Goal: Task Accomplishment & Management: Use online tool/utility

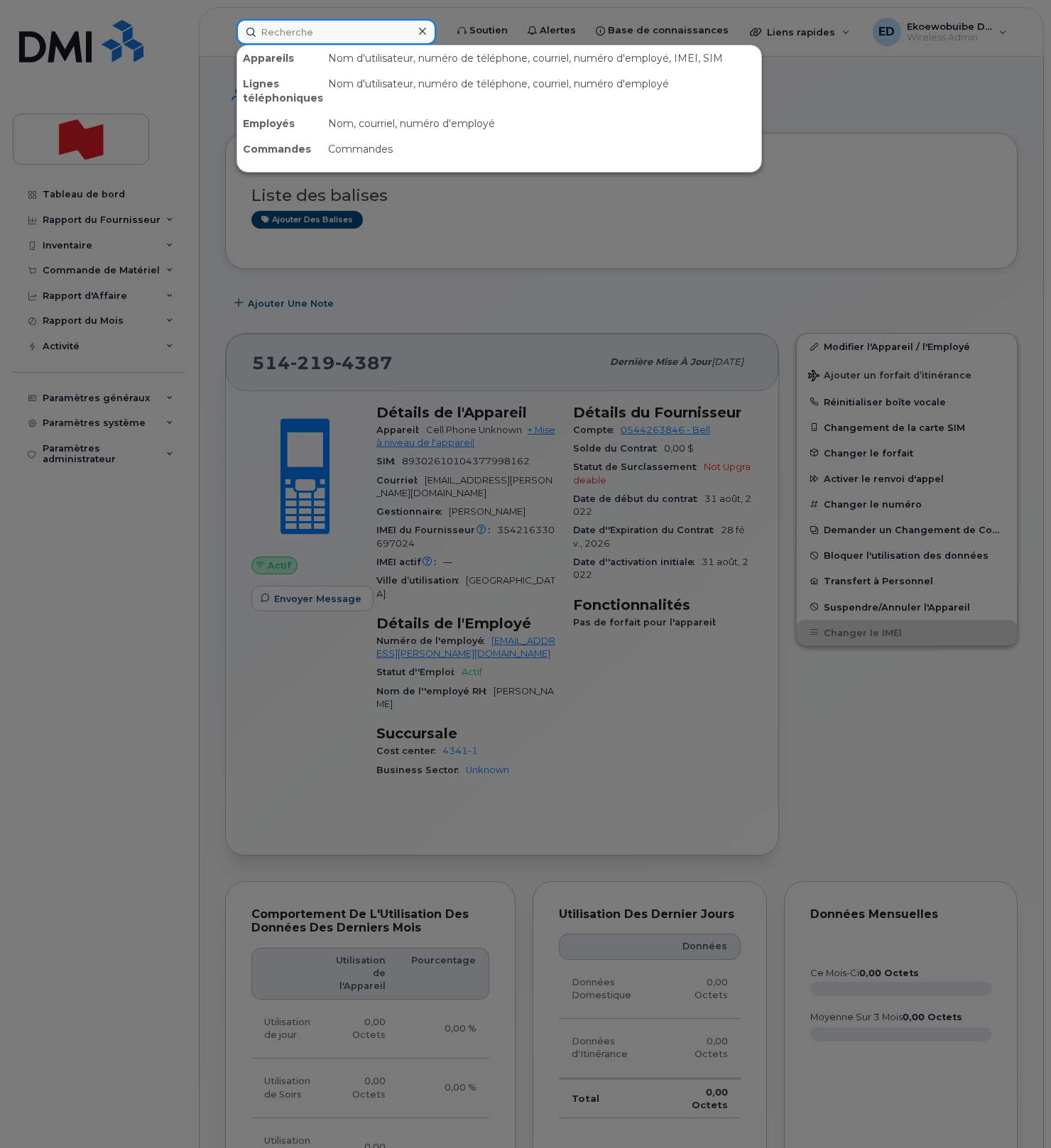
click at [314, 39] on input at bounding box center [336, 32] width 200 height 25
paste input "[PHONE_NUMBER]"
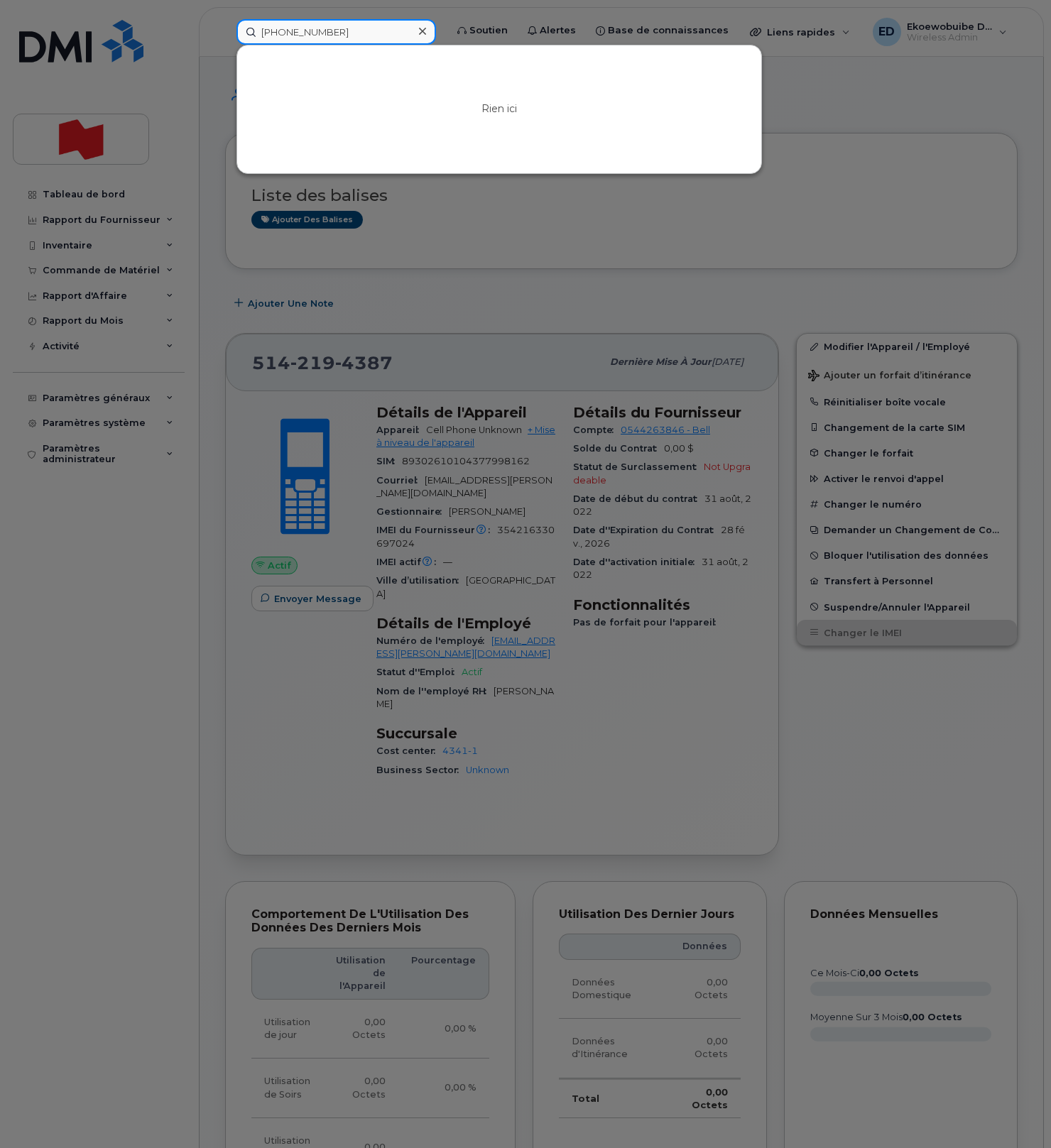
click at [345, 35] on input "[PHONE_NUMBER]" at bounding box center [336, 32] width 200 height 25
drag, startPoint x: 377, startPoint y: 33, endPoint x: 252, endPoint y: 31, distance: 125.0
click at [253, 30] on input "514-358-4879" at bounding box center [336, 32] width 200 height 25
paste input "Nicolas Roy"
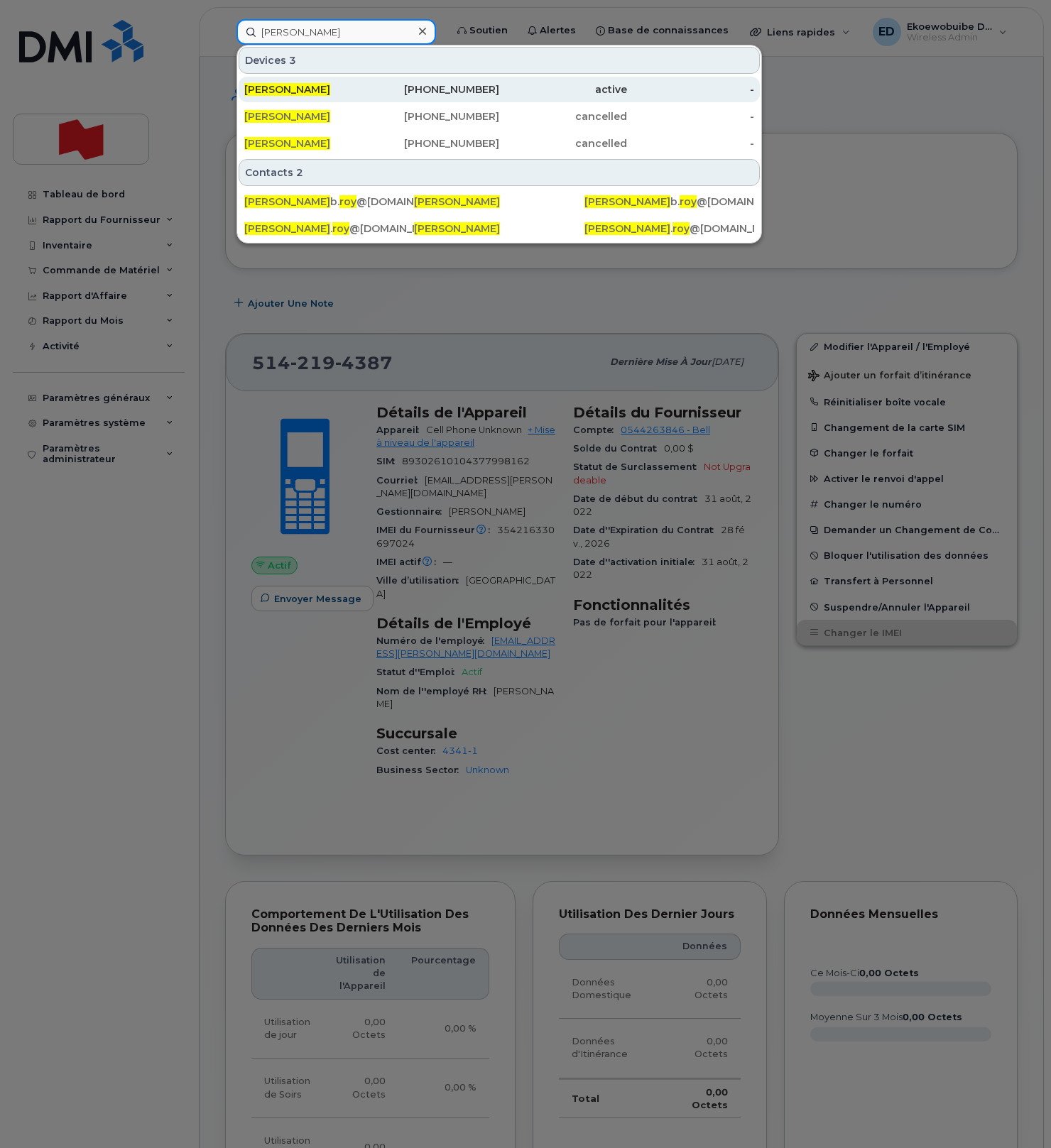
type input "Nicolas Roy"
click at [289, 88] on span "Nicolas Roy" at bounding box center [287, 89] width 86 height 13
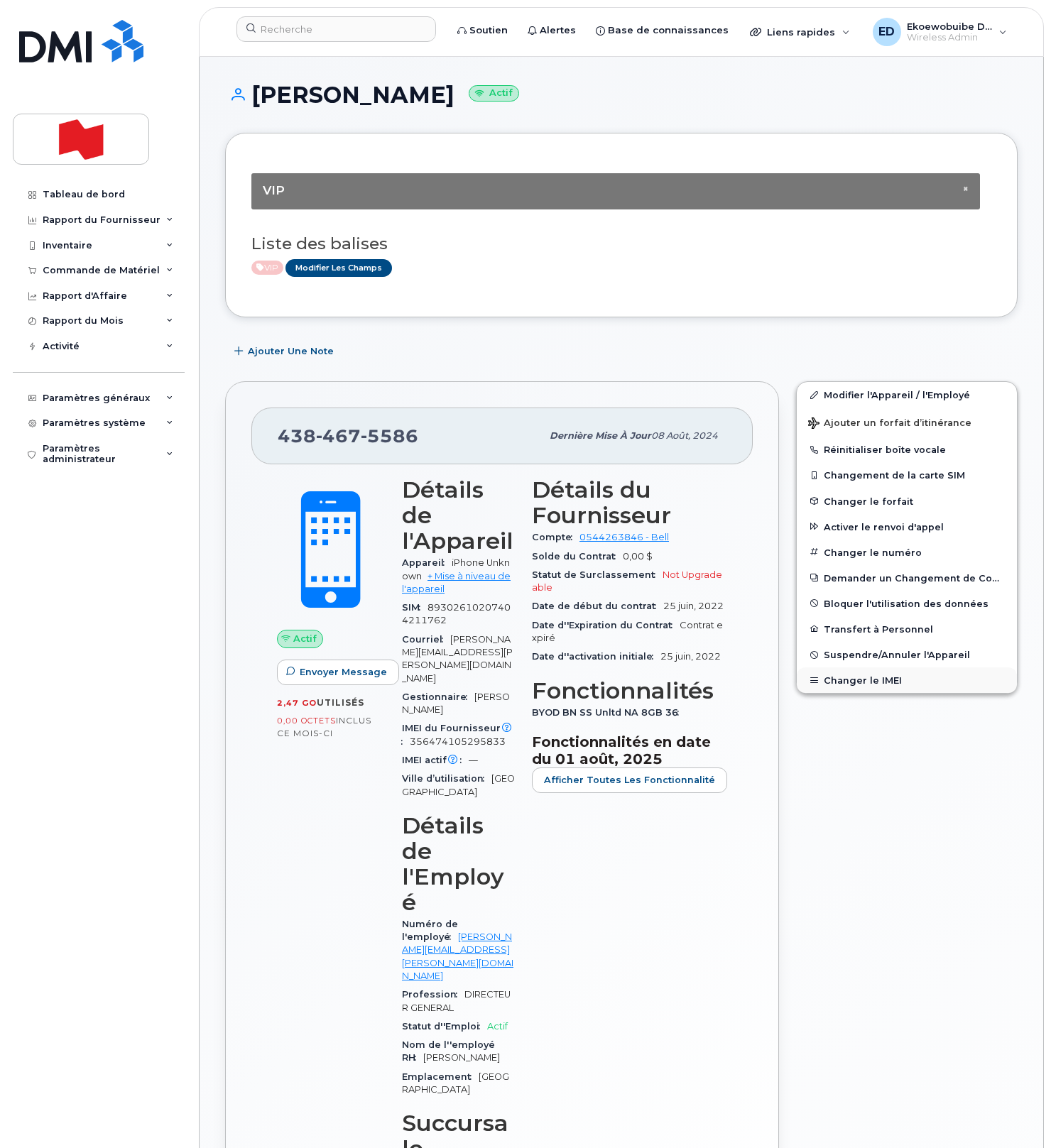
click at [844, 683] on button "Changer le IMEI" at bounding box center [906, 680] width 220 height 25
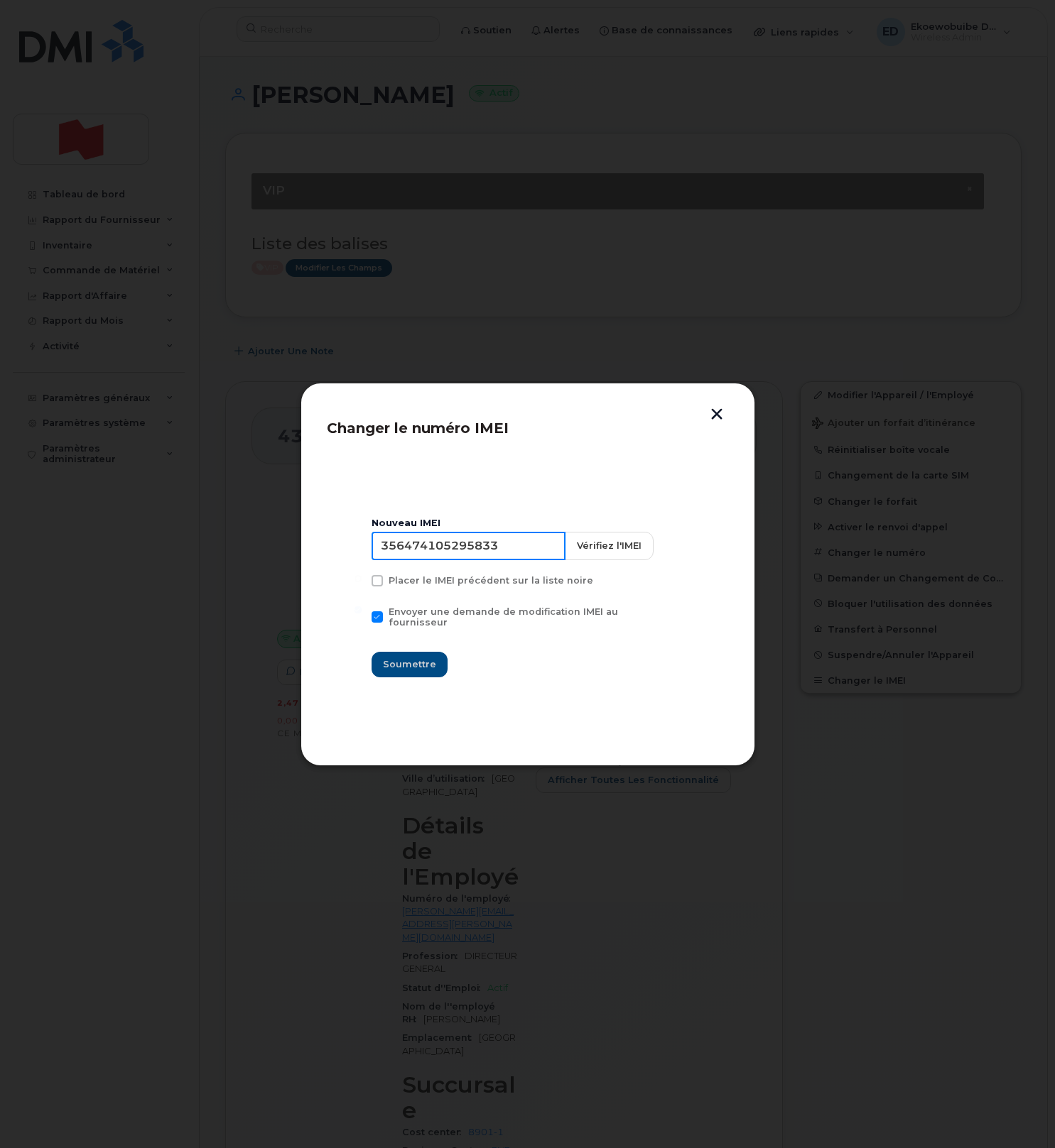
click at [475, 550] on input "356474105295833" at bounding box center [468, 546] width 194 height 28
click at [433, 558] on input "356474105295833" at bounding box center [468, 546] width 194 height 28
type input "3"
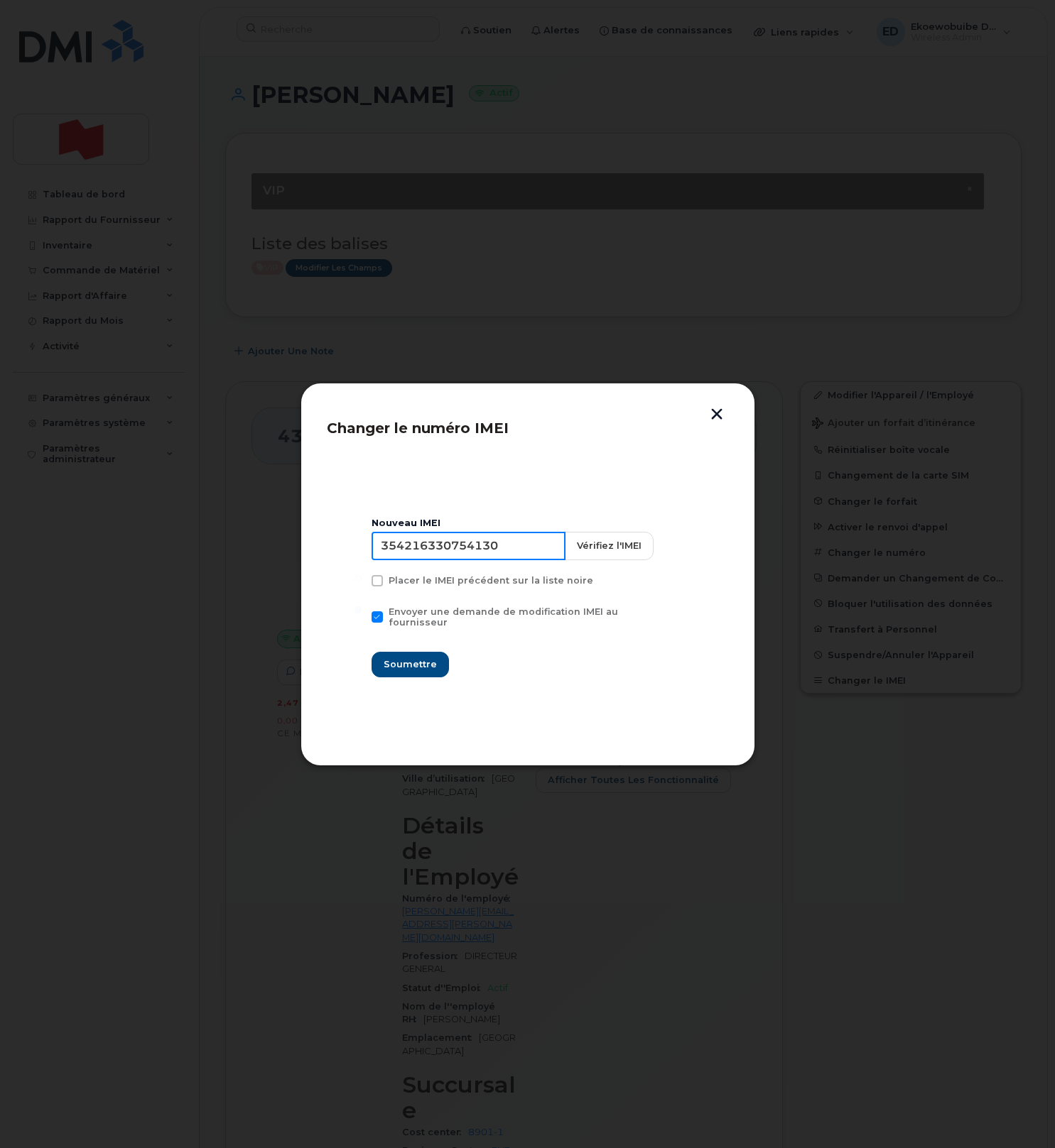
type input "354216330754130"
click at [402, 658] on span "Soumettre" at bounding box center [410, 664] width 53 height 13
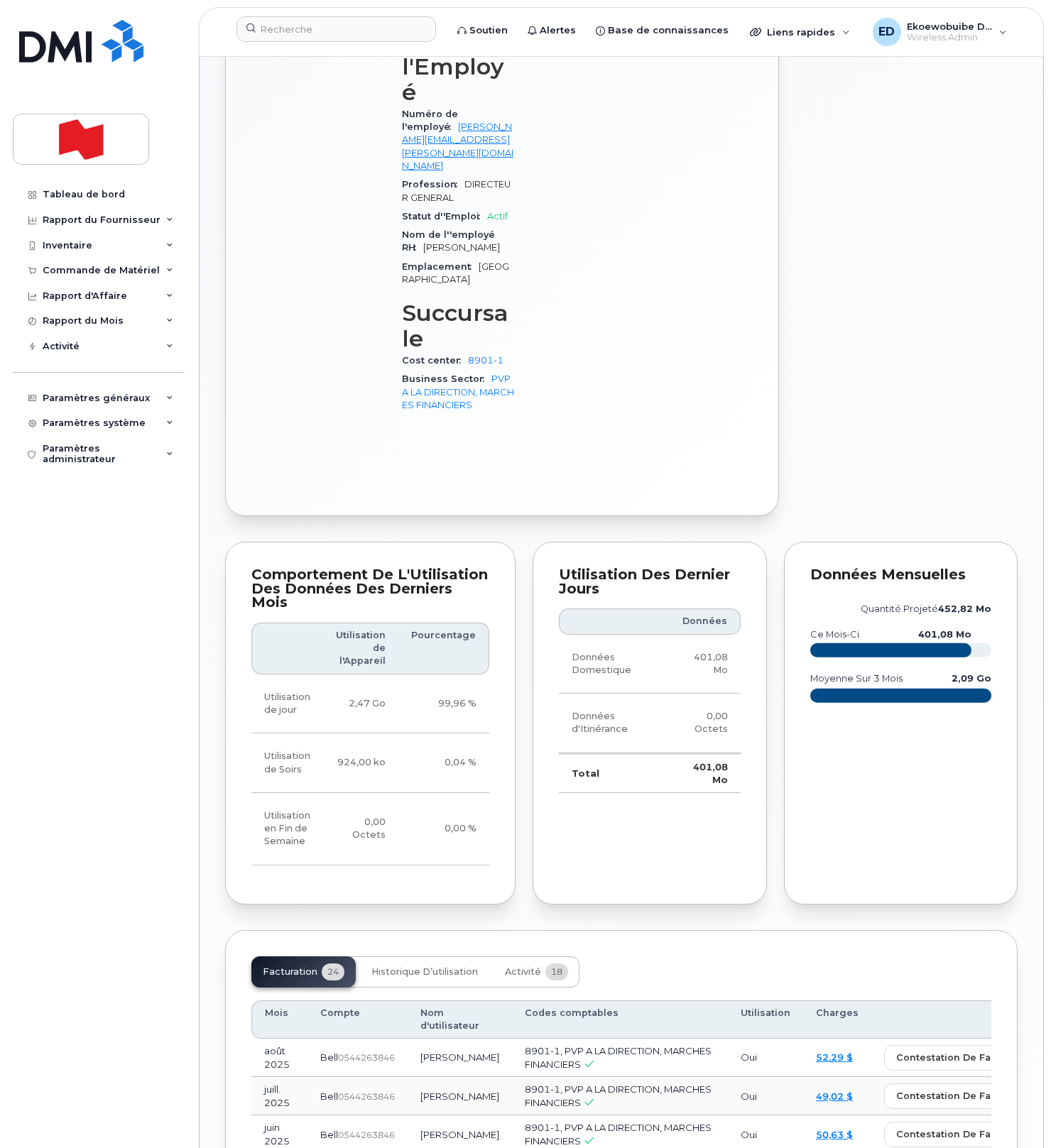
scroll to position [808, 0]
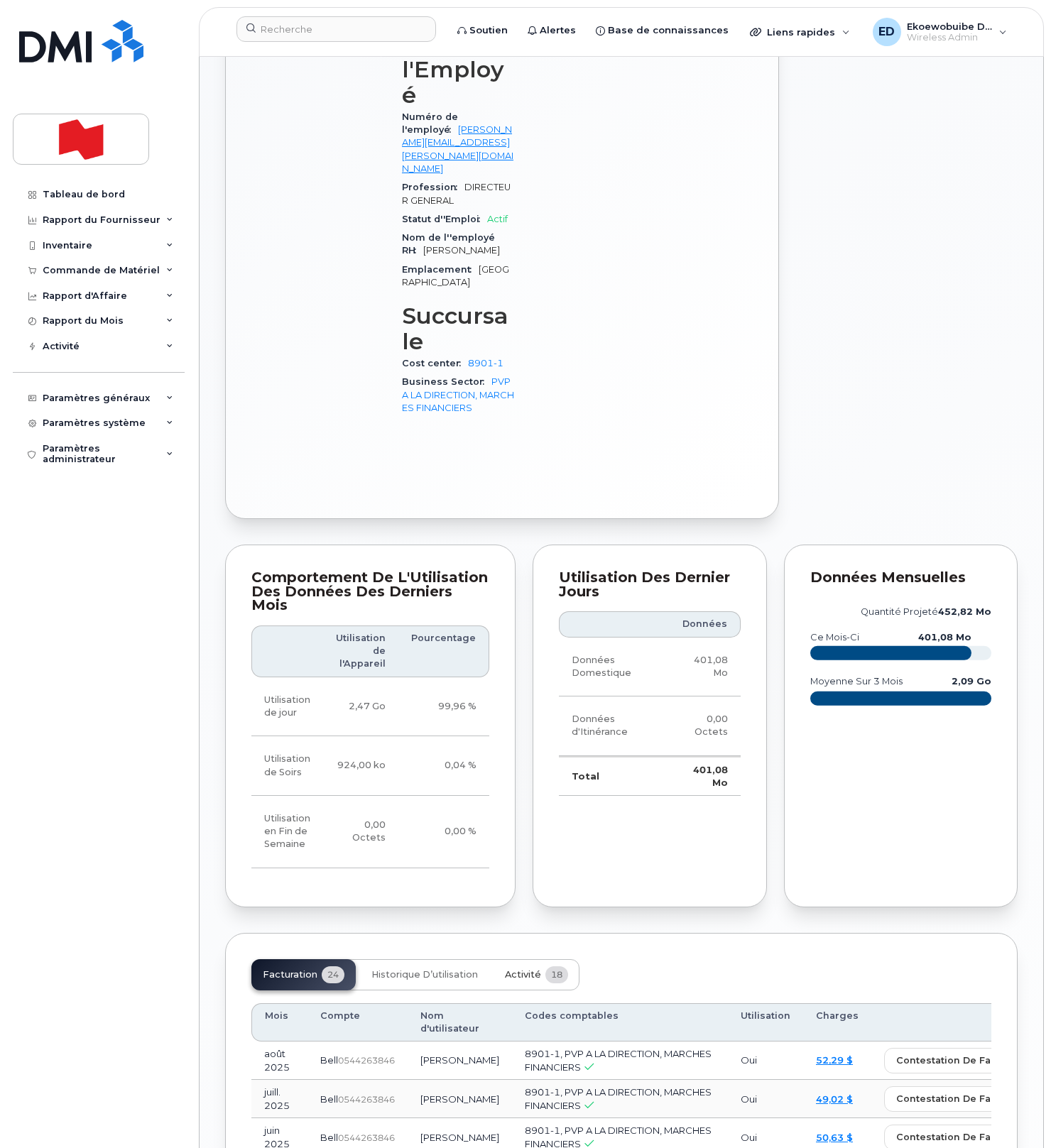
click at [517, 969] on span "Activité" at bounding box center [523, 974] width 36 height 11
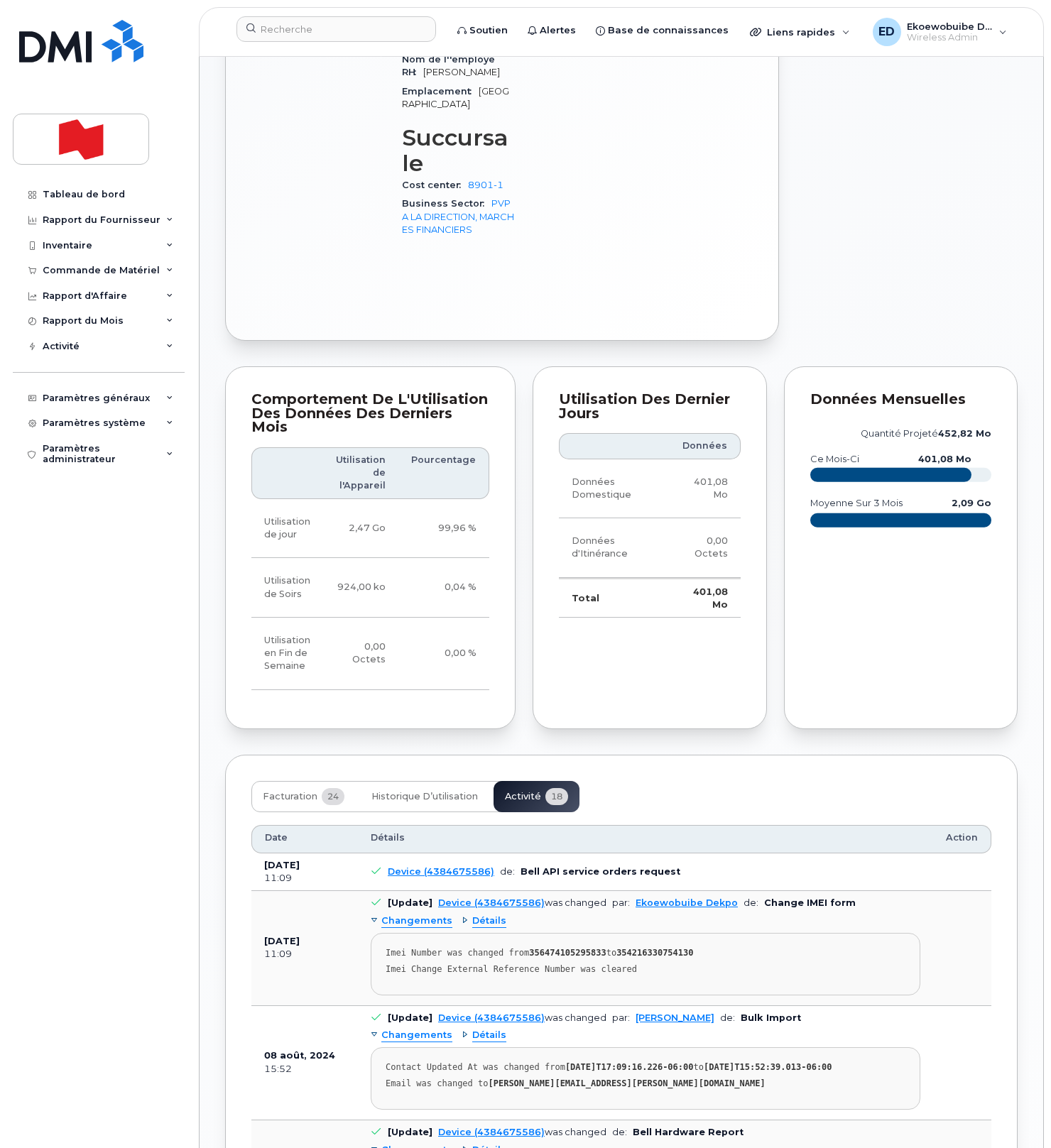
scroll to position [987, 0]
click at [648, 931] on pre "Imei Number was changed from 356474105295833 to 354216330754130 Imei Change Ext…" at bounding box center [645, 963] width 550 height 62
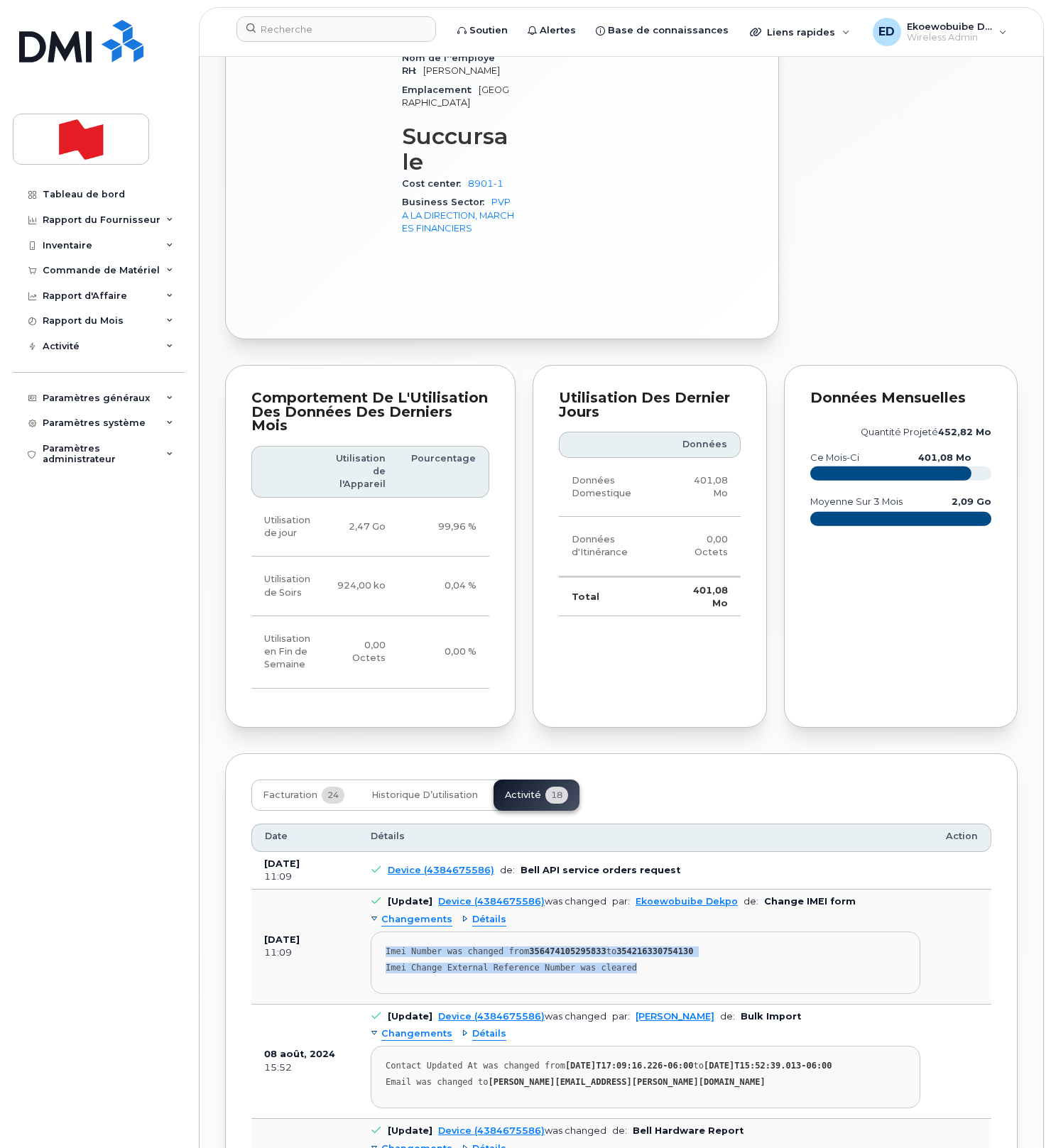
drag, startPoint x: 659, startPoint y: 822, endPoint x: 384, endPoint y: 802, distance: 275.7
click at [384, 931] on pre "Imei Number was changed from 356474105295833 to 354216330754130 Imei Change Ext…" at bounding box center [645, 963] width 550 height 62
copy pre "Imei Number was changed from 356474105295833 to 354216330754130 Imei Change Ext…"
click at [274, 30] on input at bounding box center [336, 29] width 200 height 25
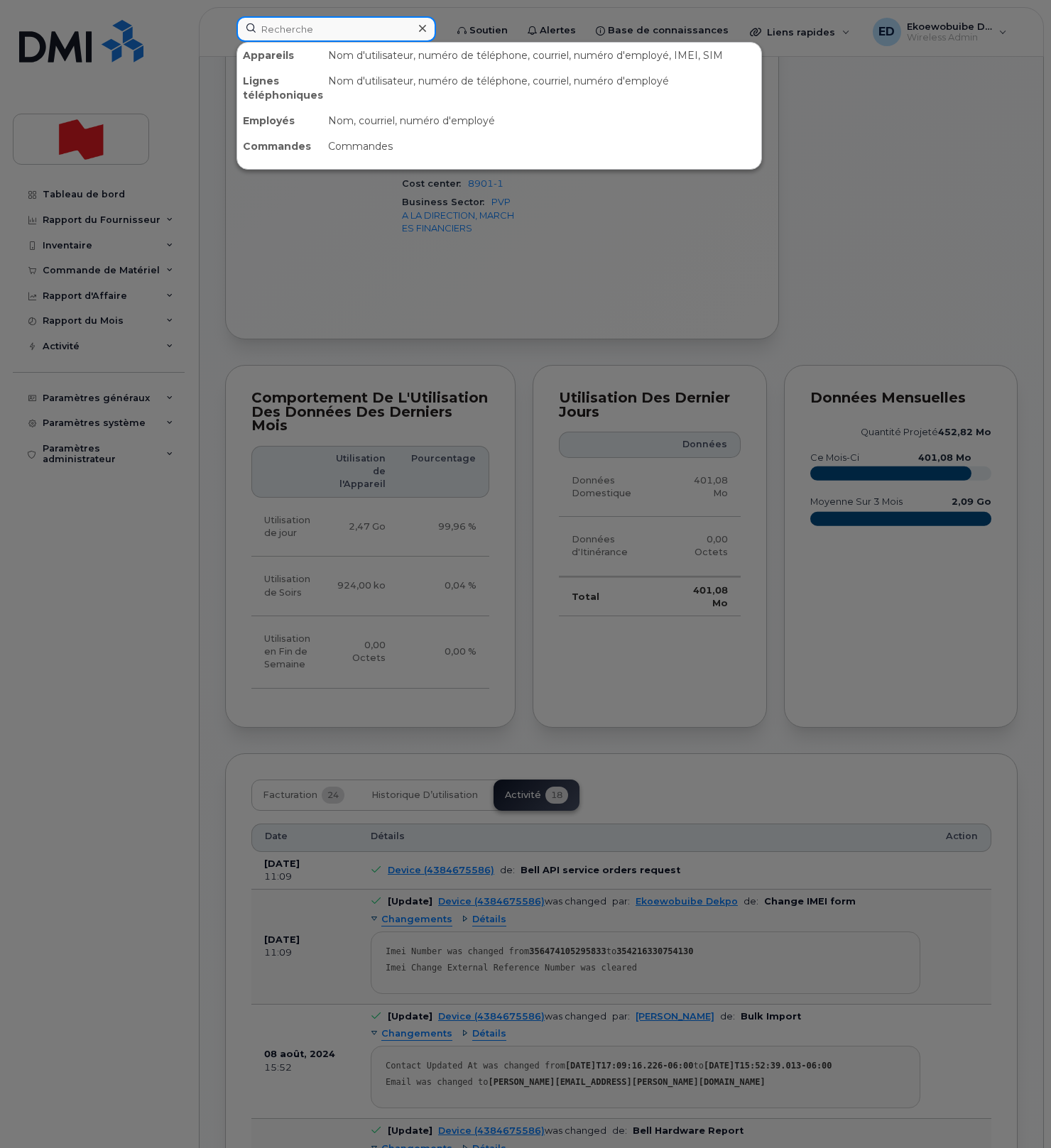
paste input "[PERSON_NAME]"
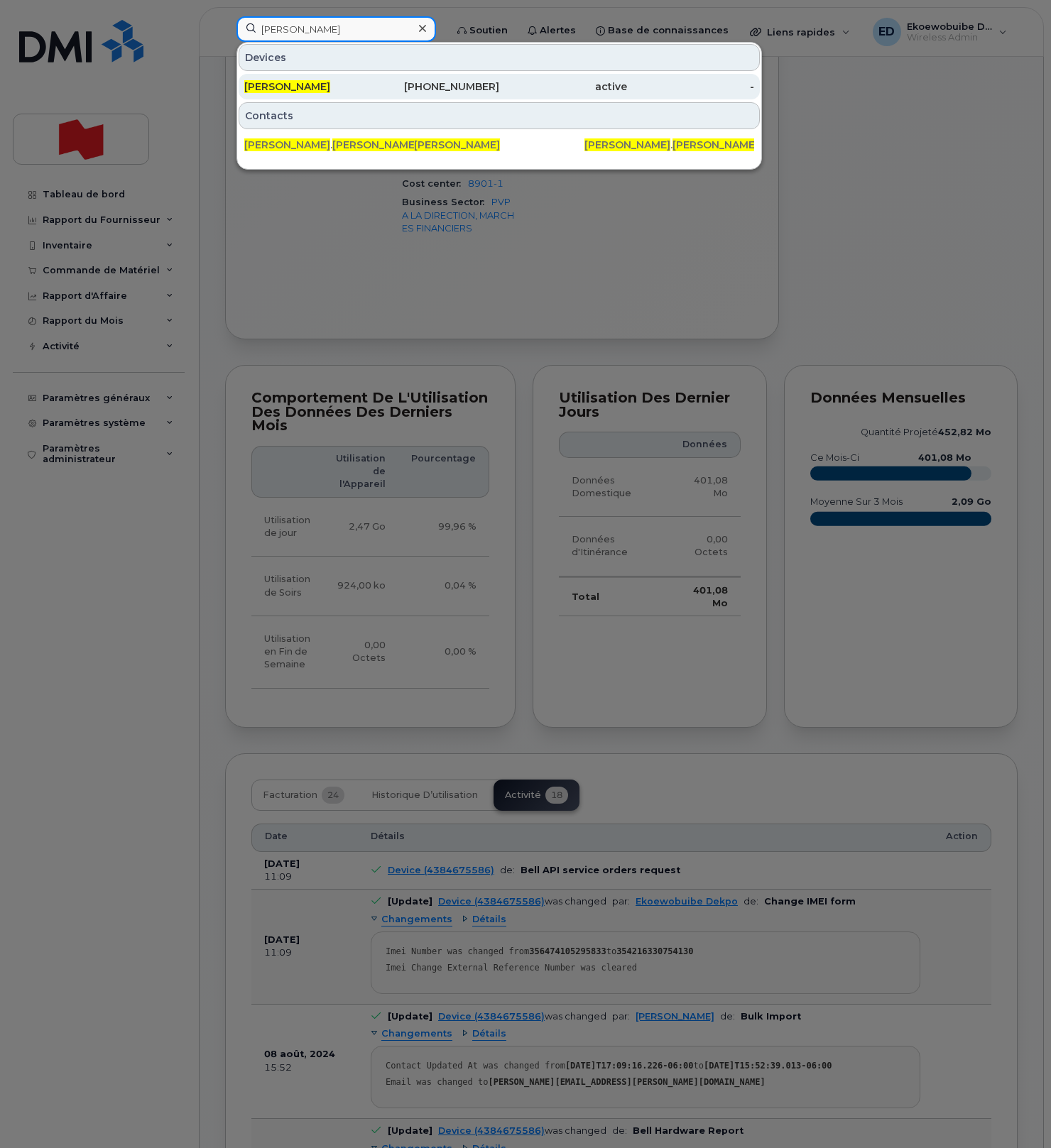
type input "[PERSON_NAME]"
click at [324, 81] on div "[PERSON_NAME]" at bounding box center [308, 86] width 128 height 14
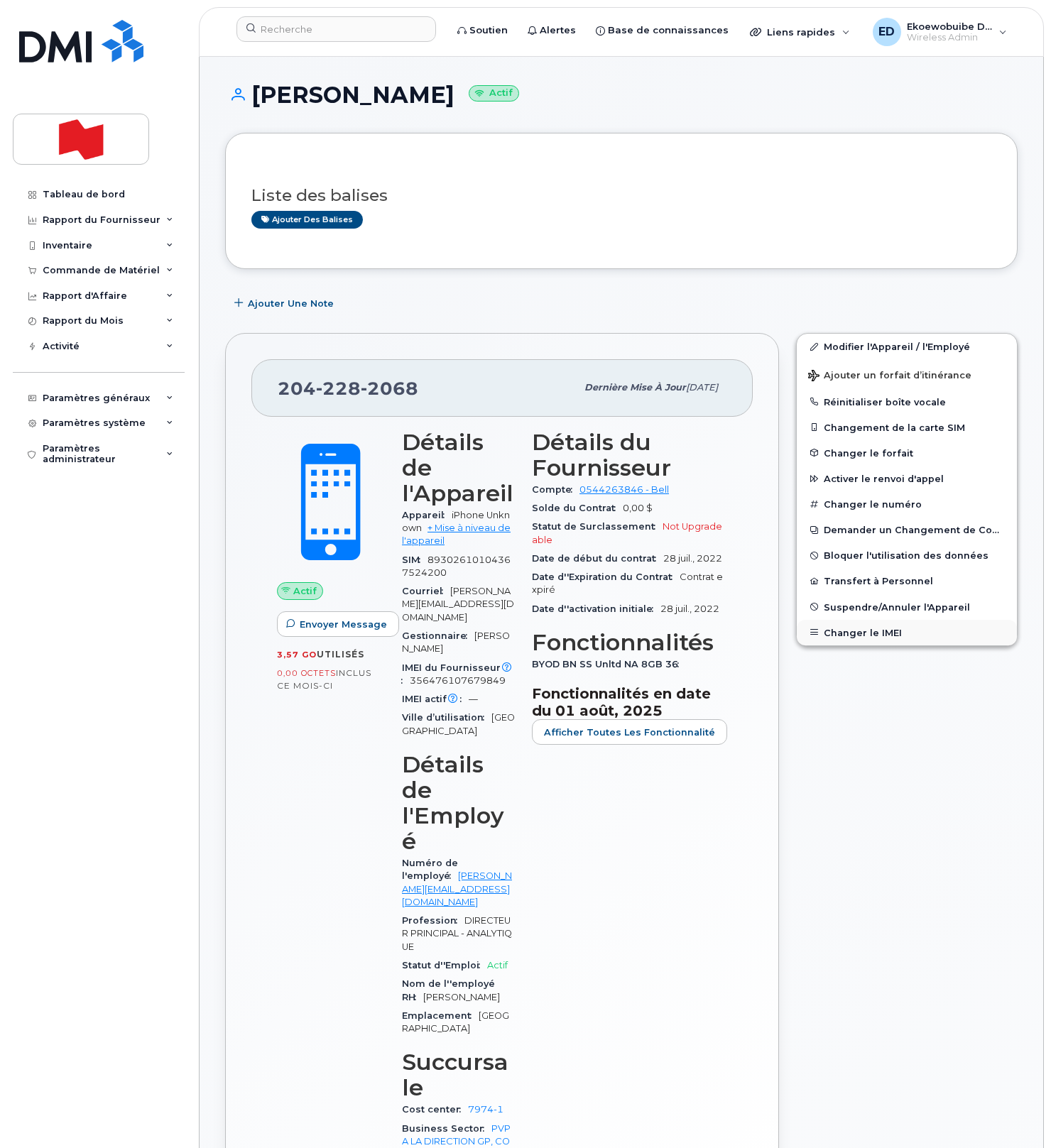
click at [849, 628] on button "Changer le IMEI" at bounding box center [906, 633] width 220 height 25
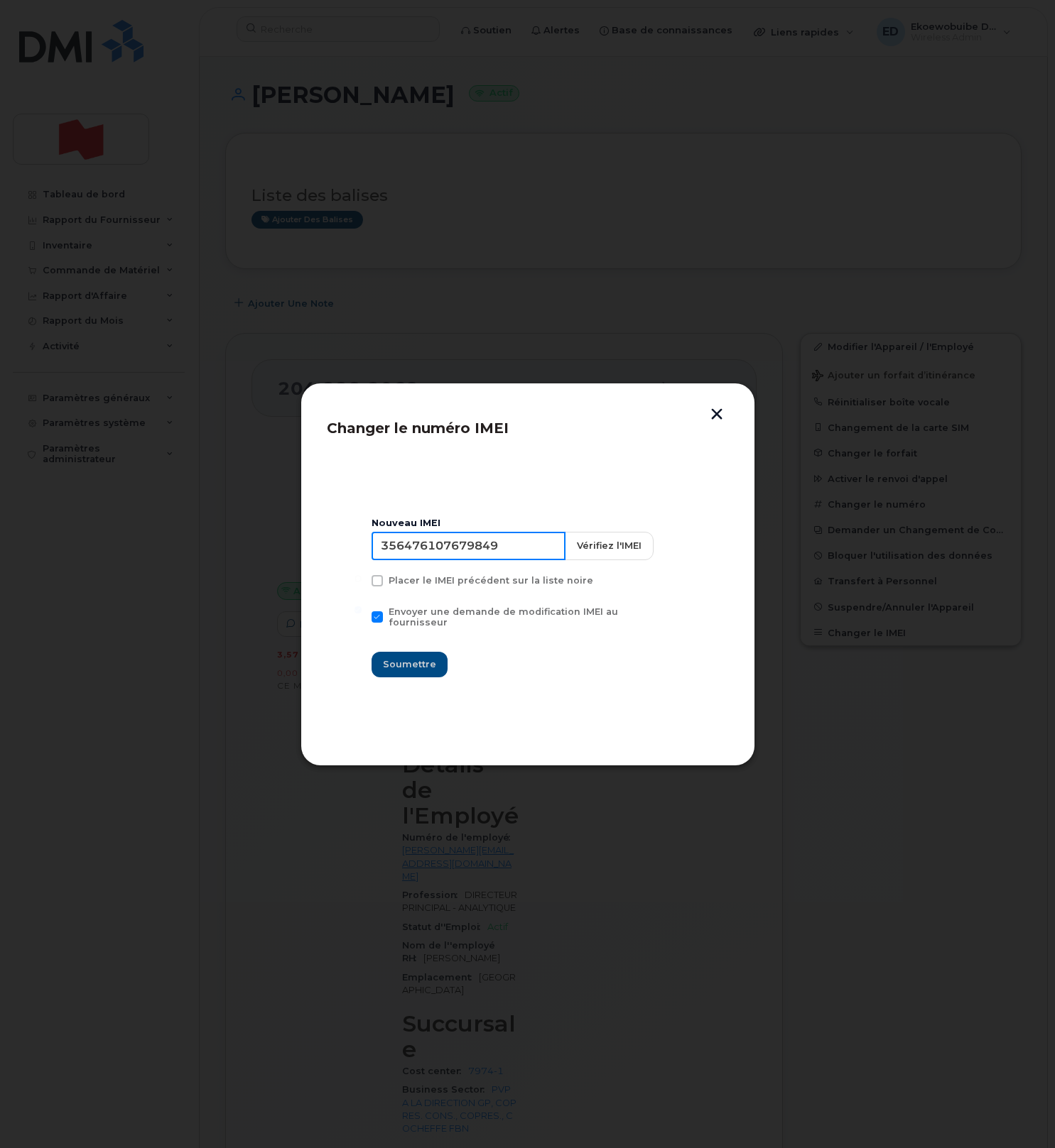
click at [482, 558] on input "356476107679849" at bounding box center [468, 546] width 194 height 28
click at [455, 551] on input "356476107679849" at bounding box center [468, 546] width 194 height 28
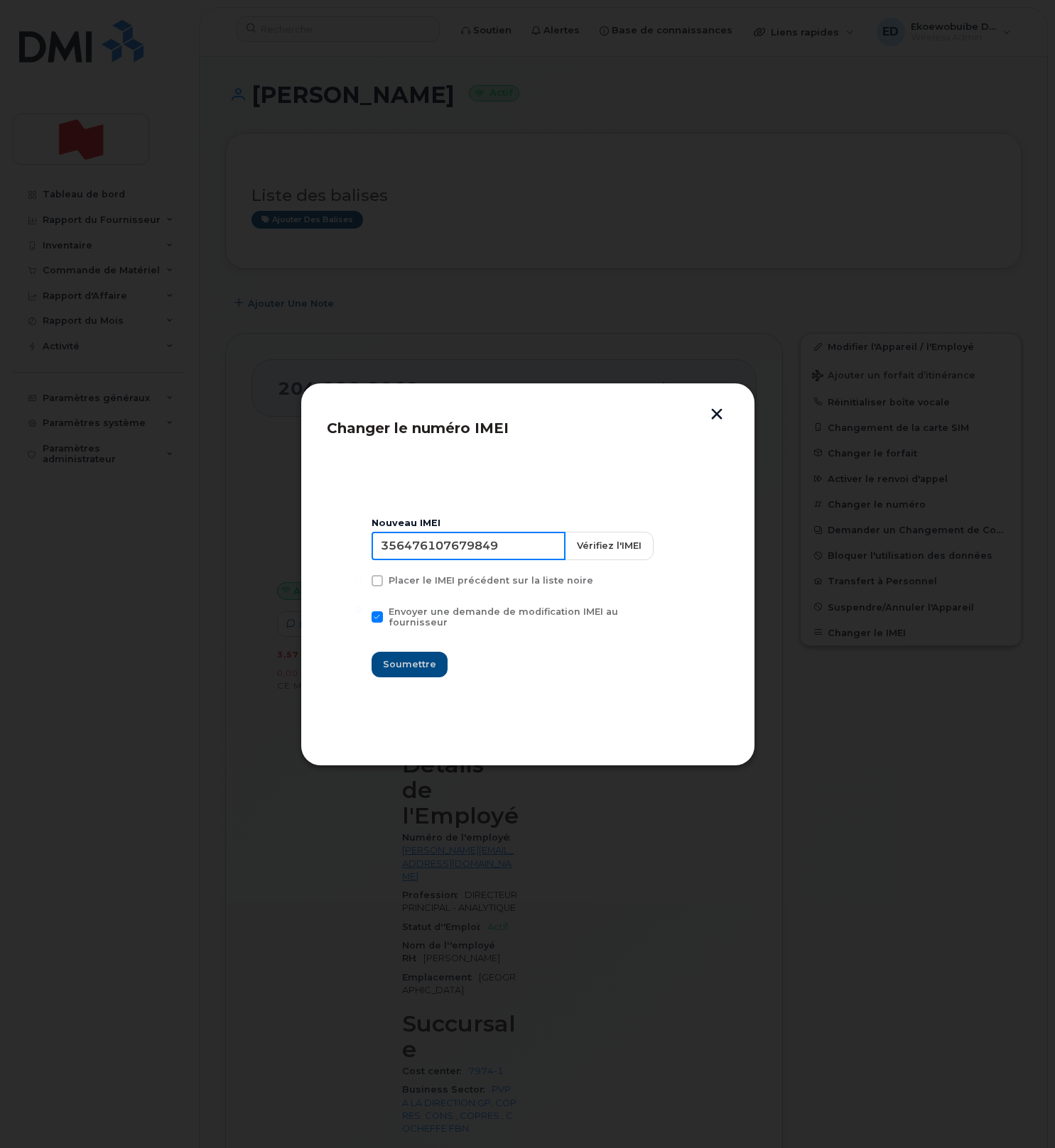
click at [455, 551] on input "356476107679849" at bounding box center [468, 546] width 194 height 28
click at [523, 553] on input "356476107679849" at bounding box center [468, 546] width 194 height 28
drag, startPoint x: 525, startPoint y: 553, endPoint x: 321, endPoint y: 545, distance: 204.2
click at [321, 545] on div "Changer le numéro IMEI Nouveau IMEI 356476107679849 Vérifiez l'IMEI Placer le I…" at bounding box center [528, 574] width 455 height 383
type input "354216330584719"
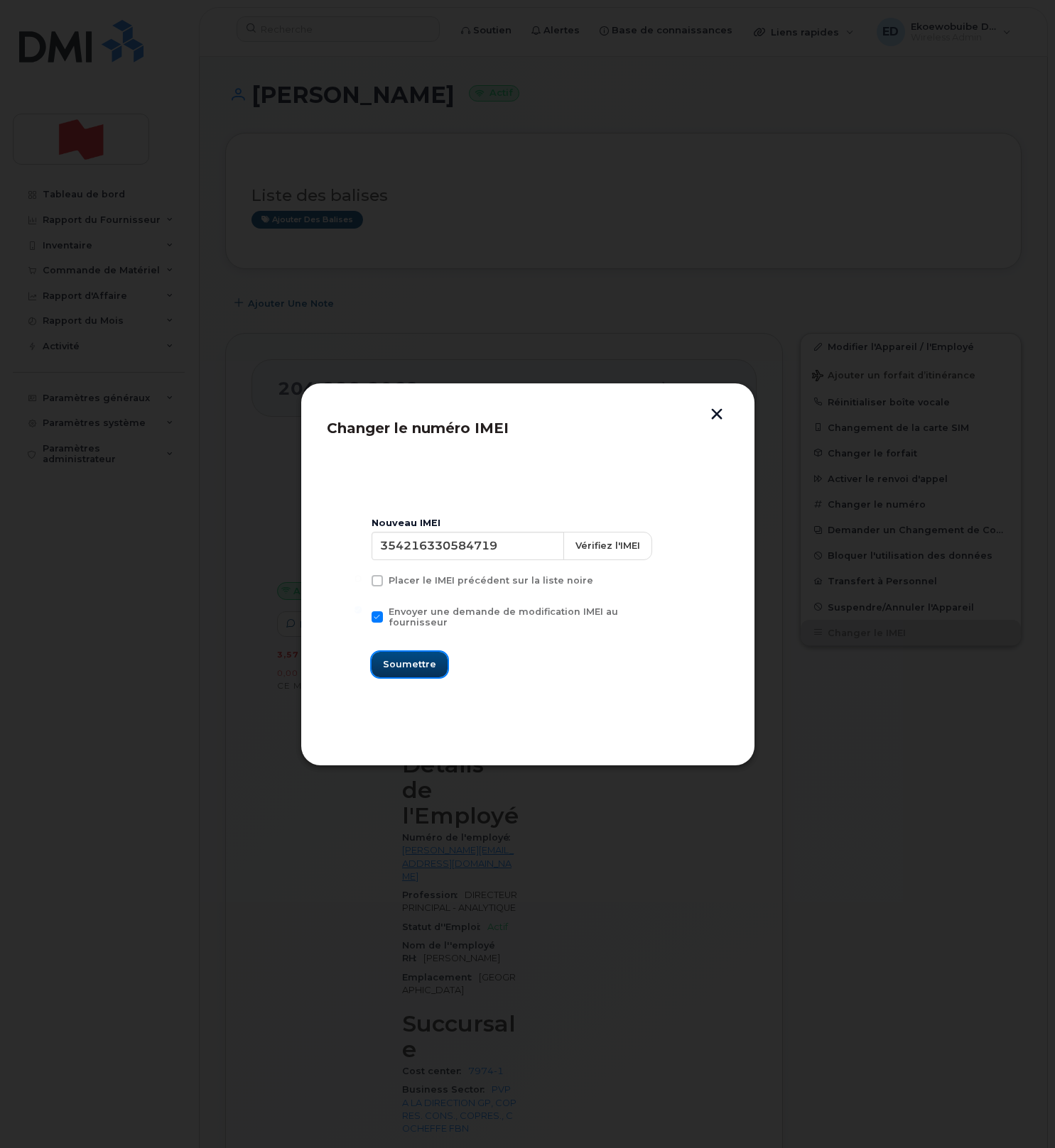
drag, startPoint x: 409, startPoint y: 664, endPoint x: 447, endPoint y: 670, distance: 38.5
click at [409, 664] on span "Soumettre" at bounding box center [410, 664] width 53 height 13
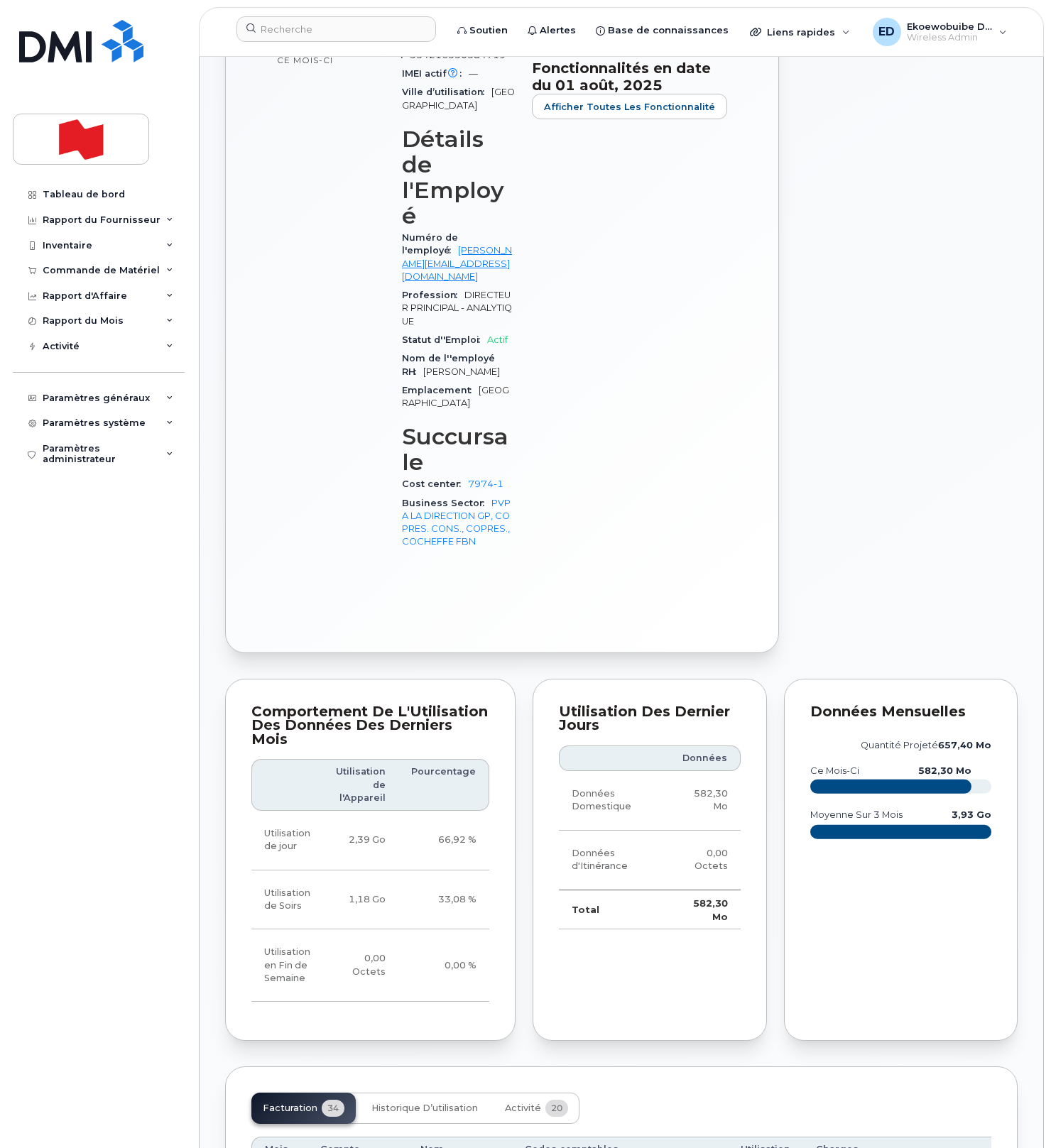
scroll to position [634, 0]
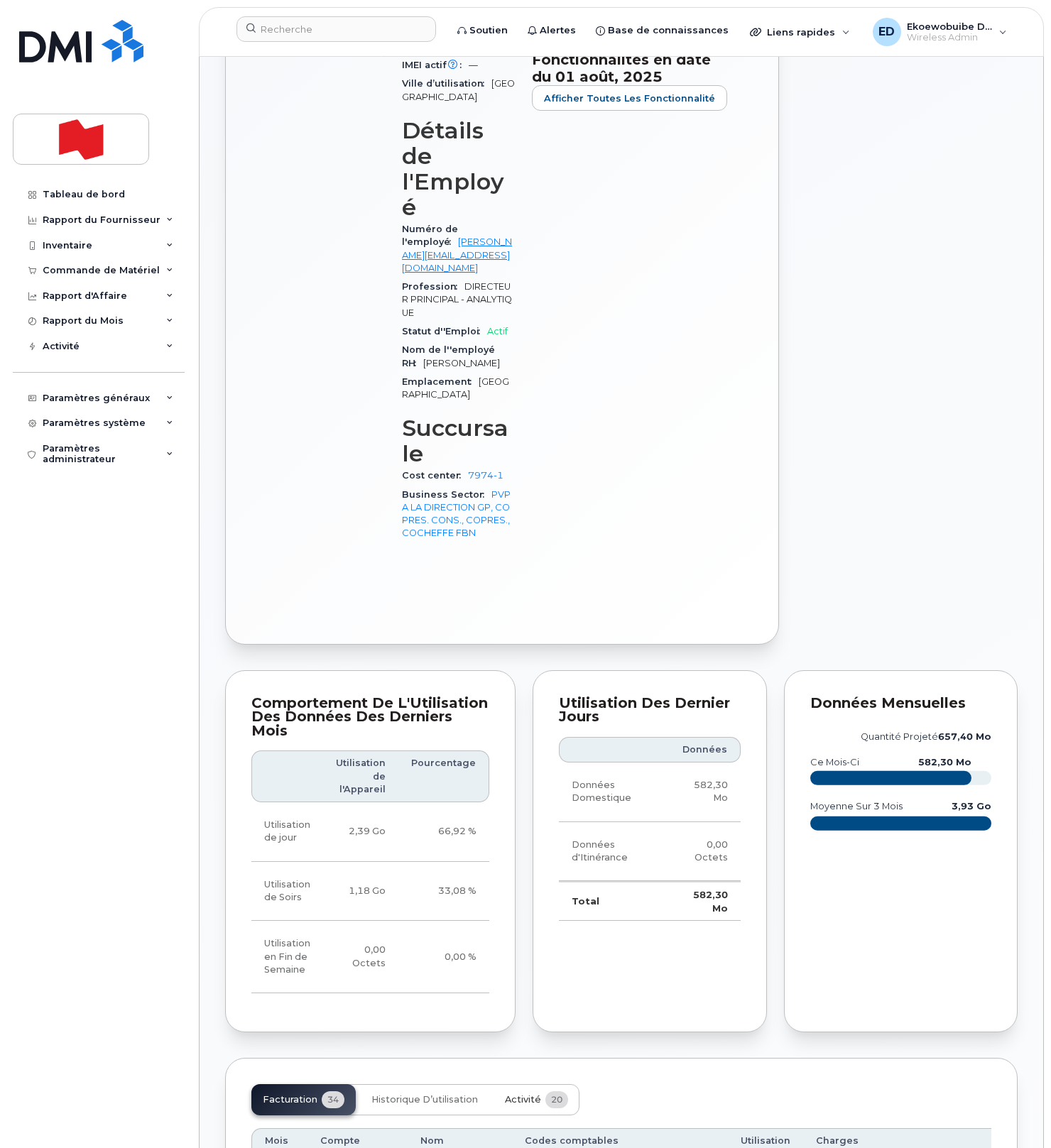
click at [517, 1094] on span "Activité" at bounding box center [523, 1099] width 36 height 11
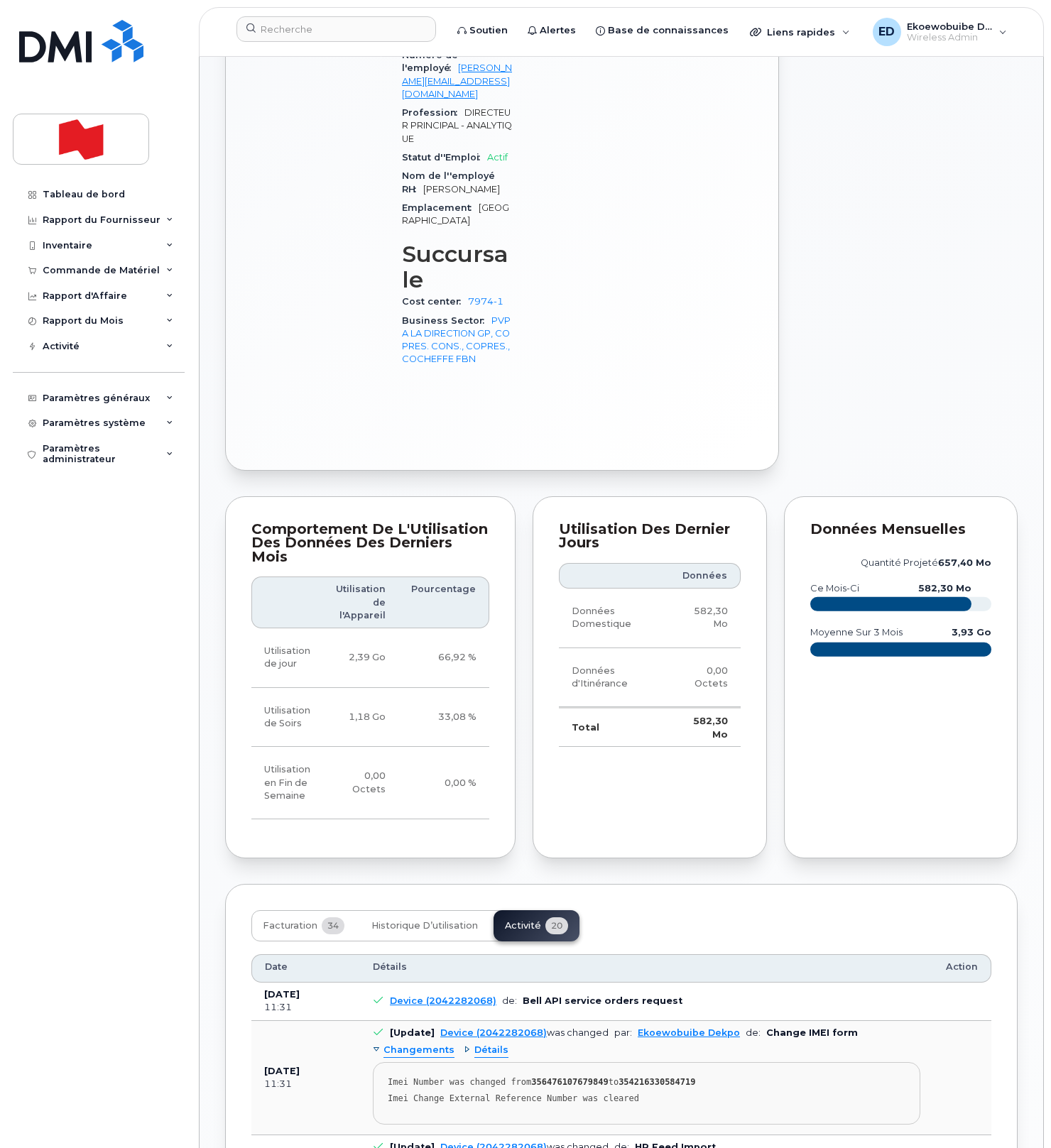
drag, startPoint x: 662, startPoint y: 964, endPoint x: 653, endPoint y: 961, distance: 9.5
click at [662, 1093] on div "Imei Change External Reference Number was cleared" at bounding box center [647, 1098] width 518 height 10
drag, startPoint x: 669, startPoint y: 960, endPoint x: 386, endPoint y: 945, distance: 283.4
click at [386, 1063] on pre "Imei Number was changed from 356476107679849 to 354216330584719 Imei Change Ext…" at bounding box center [647, 1094] width 547 height 62
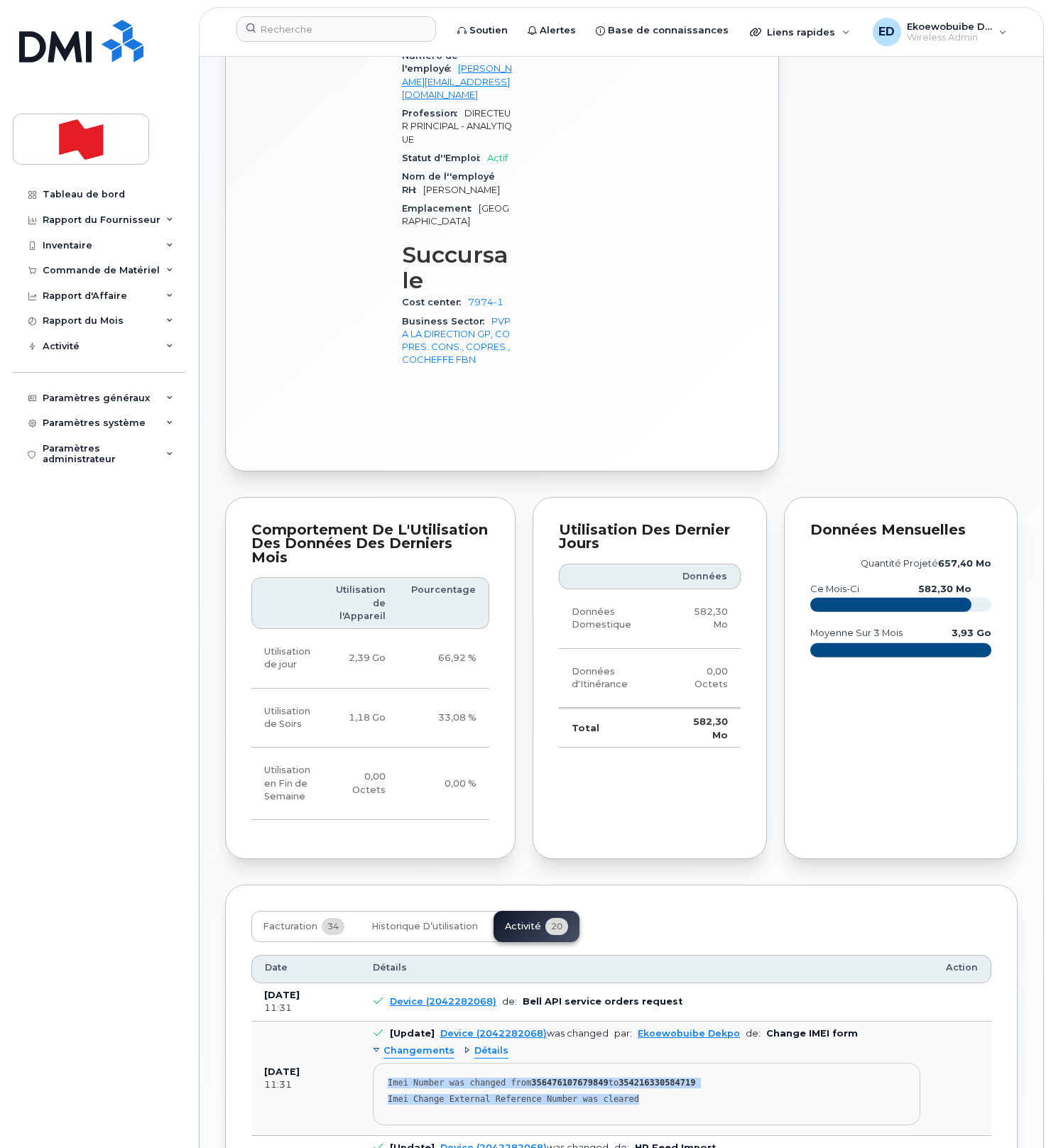
copy pre "Imei Number was changed from 356476107679849 to 354216330584719 Imei Change Ext…"
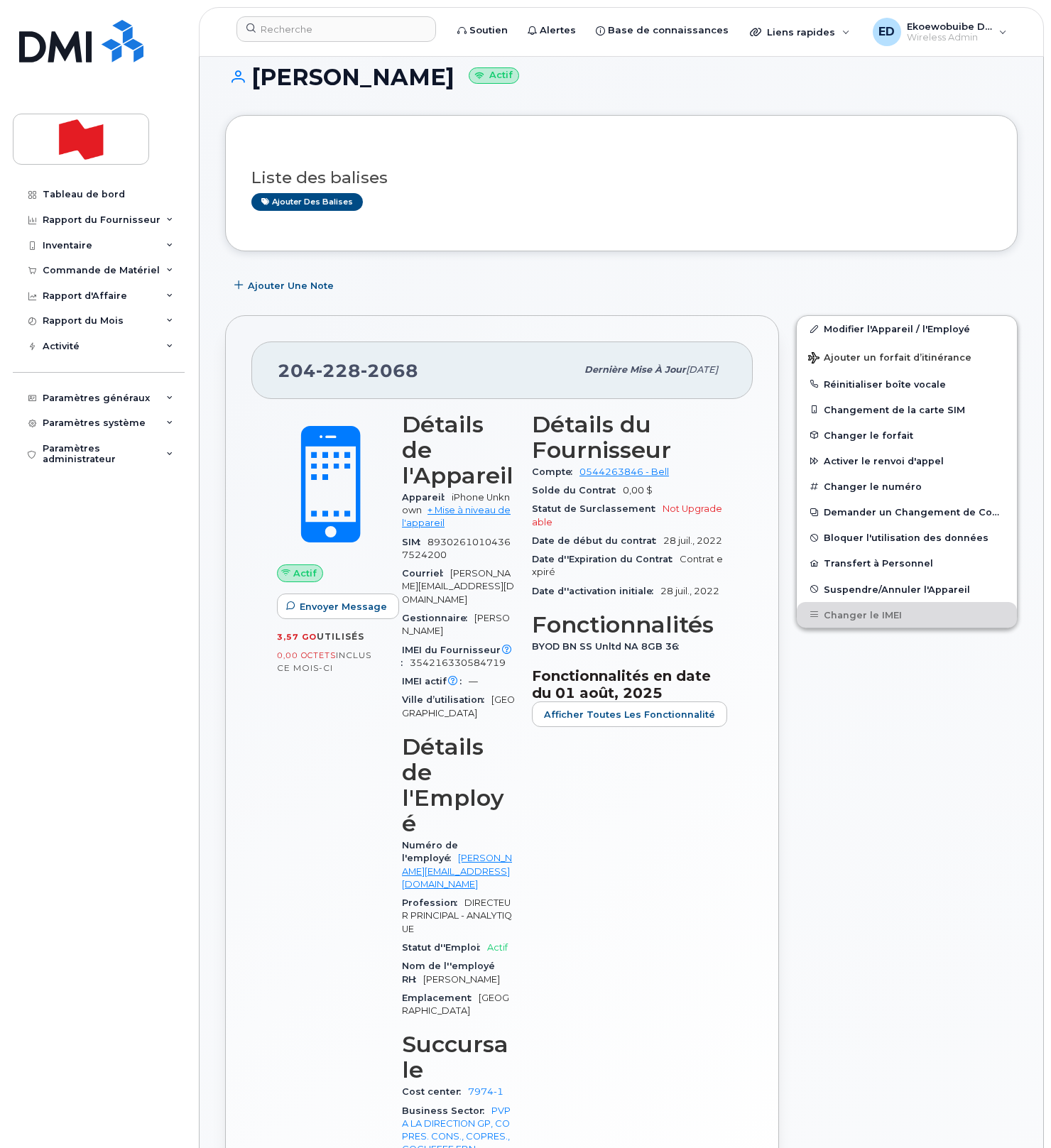
scroll to position [0, 0]
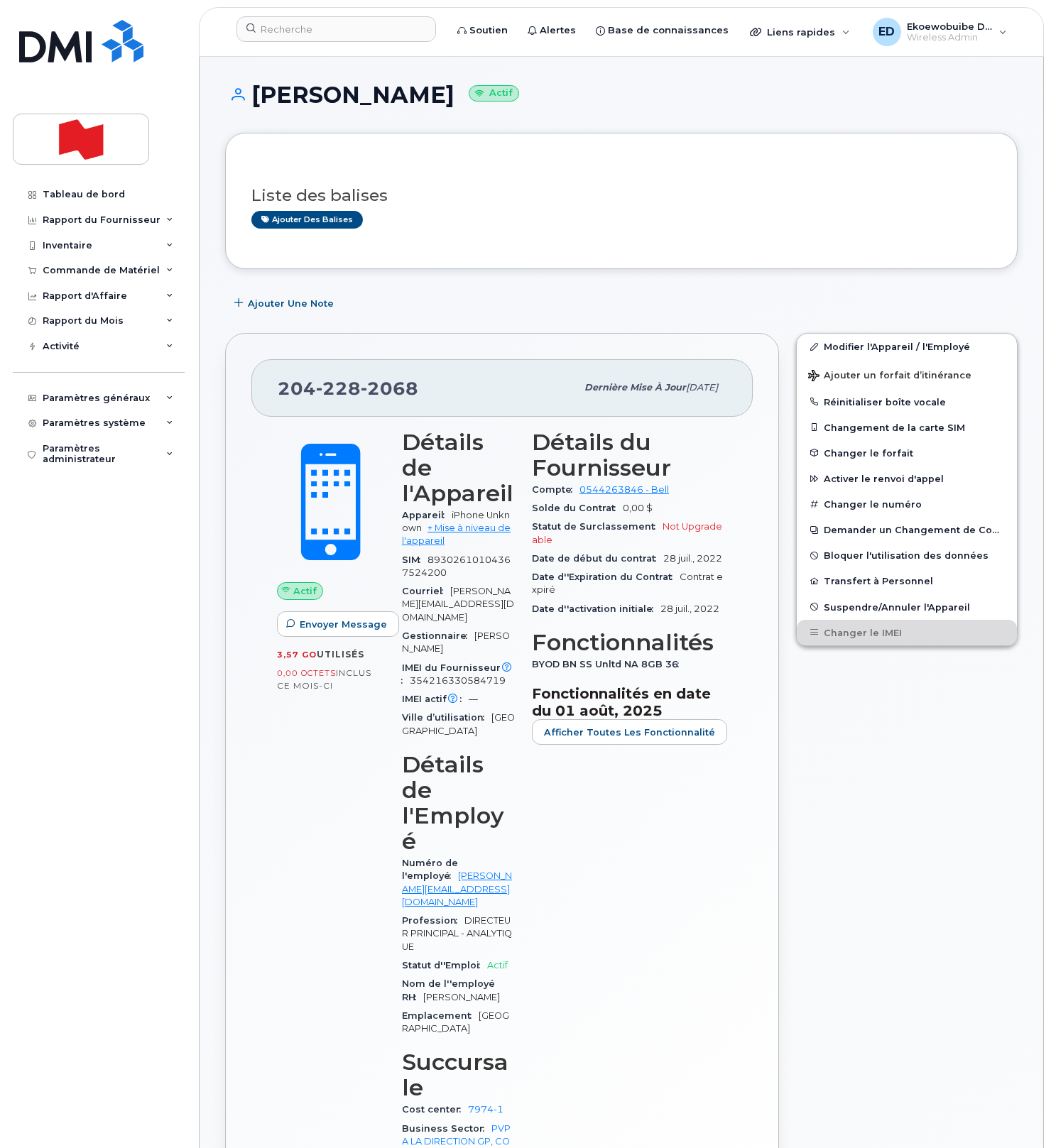
click at [469, 154] on div "Liste des balises Ajouter des balises" at bounding box center [621, 201] width 792 height 136
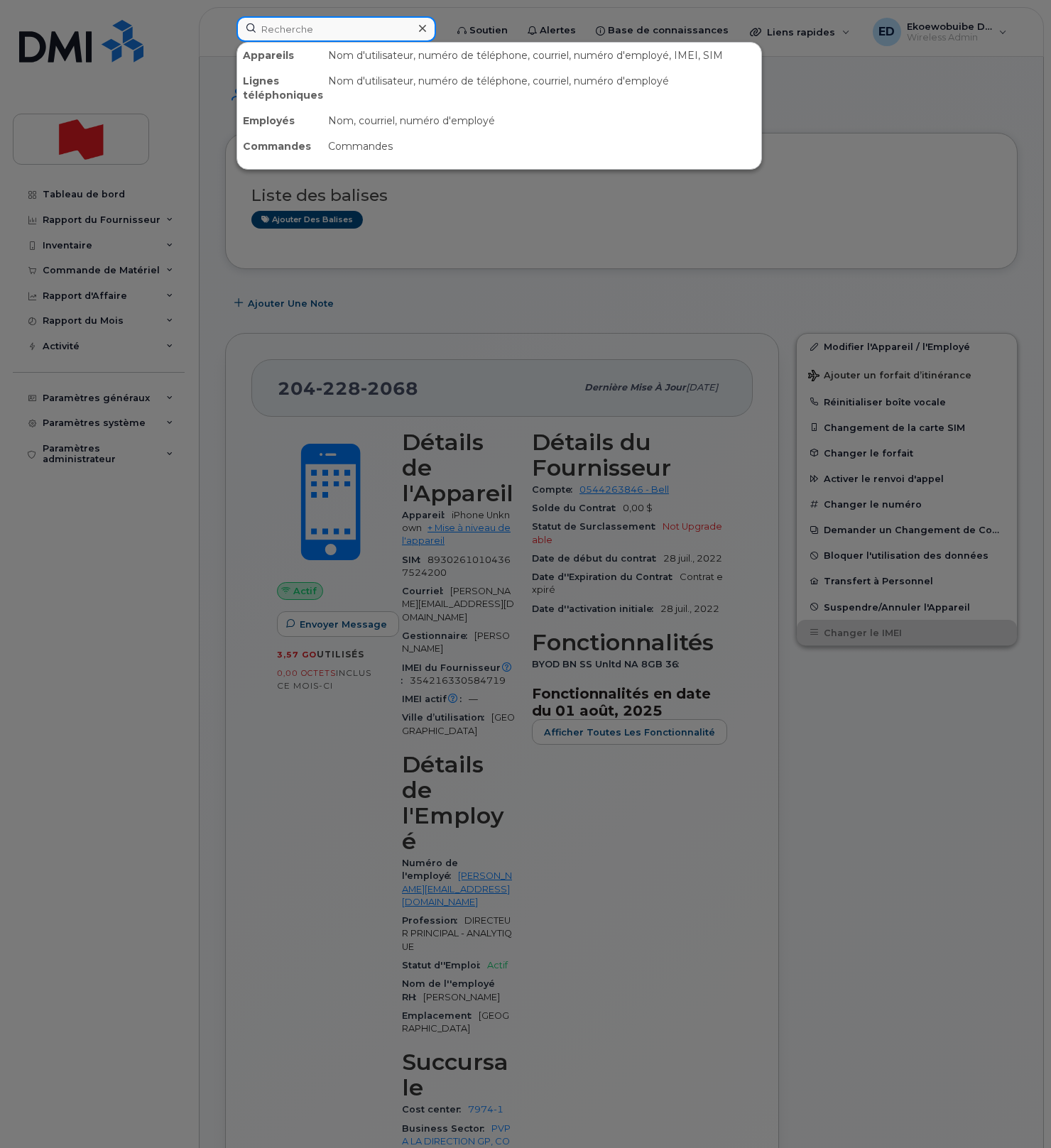
click at [303, 39] on input at bounding box center [336, 29] width 200 height 25
paste input "Stella Vaccaro"
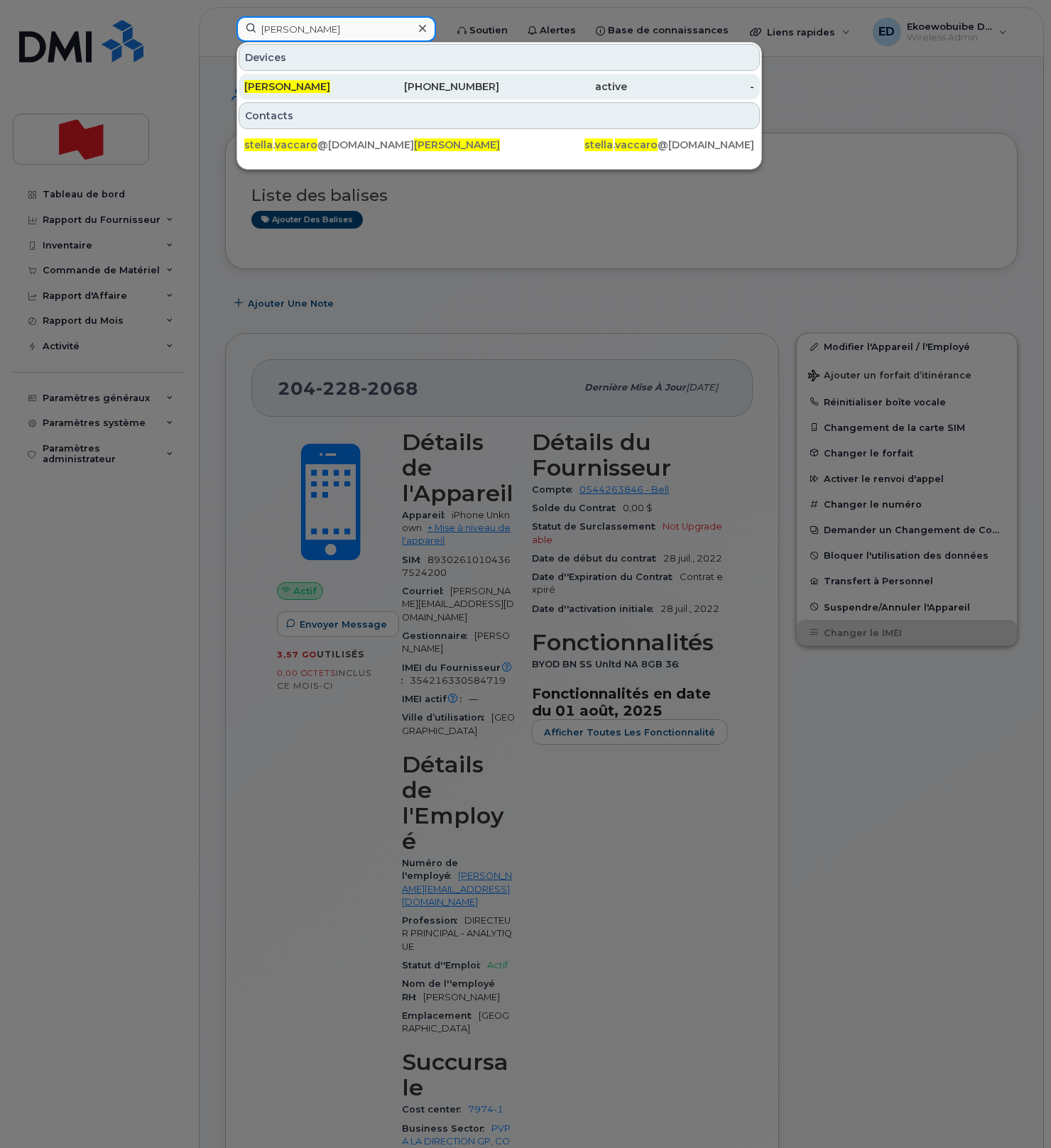
type input "Stella Vaccaro"
click at [294, 89] on span "Stella Vaccaro" at bounding box center [287, 86] width 86 height 13
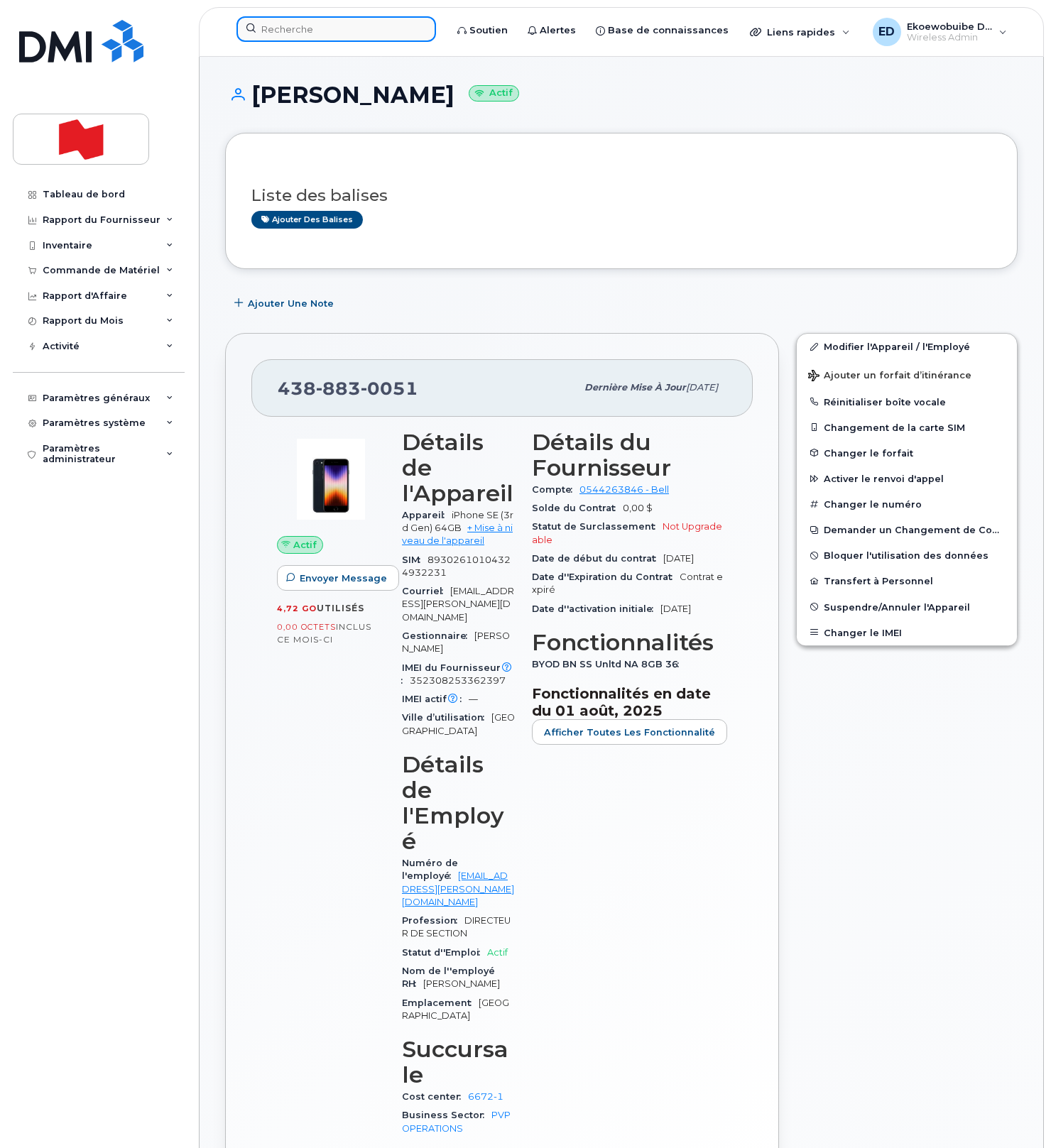
click at [299, 36] on input at bounding box center [336, 29] width 200 height 25
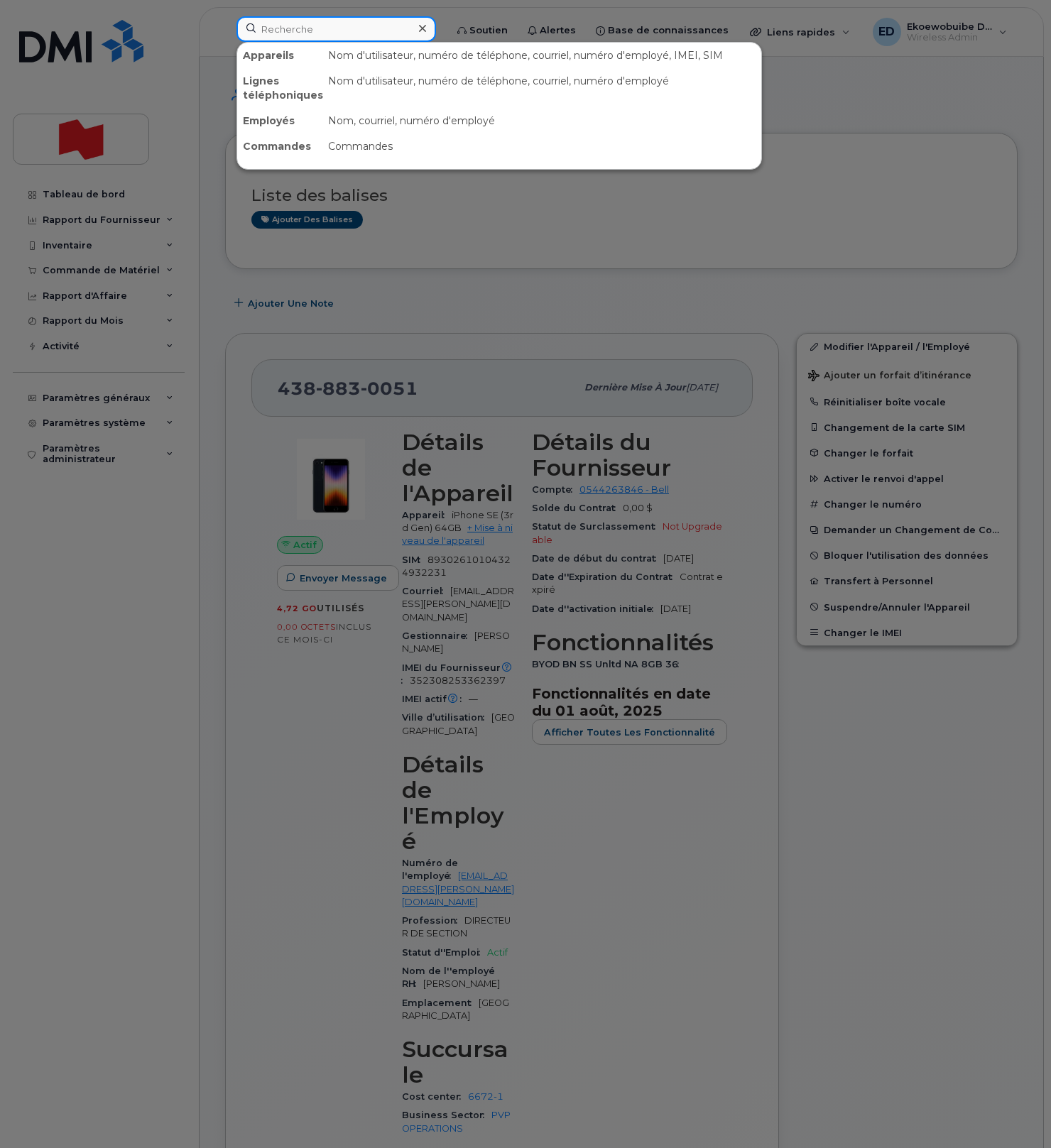
paste input "francois-pierre.dionne@bnc.ca"
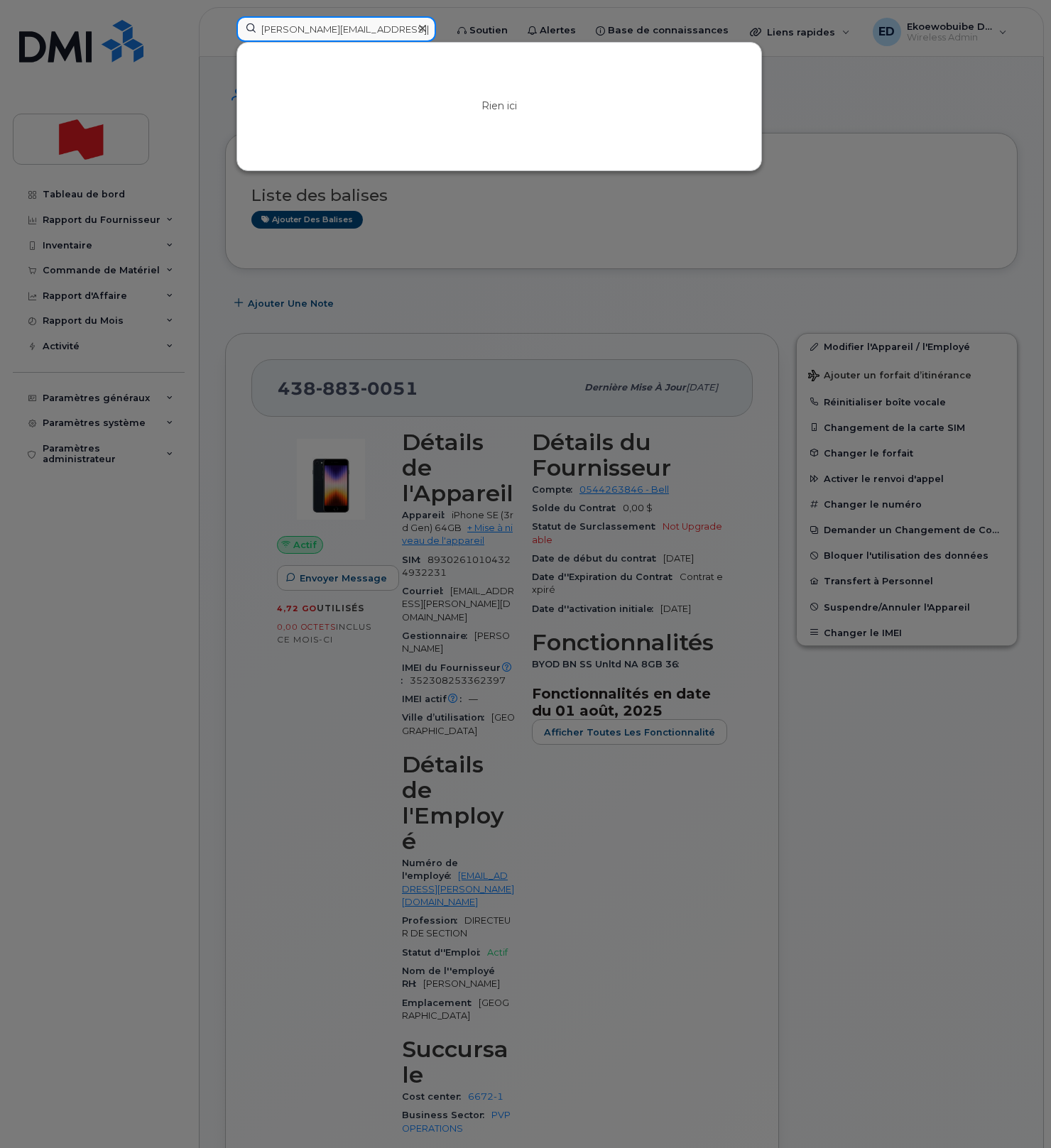
type input "francois-pierre.dionne@bnc.ca"
click at [426, 25] on icon at bounding box center [423, 28] width 7 height 11
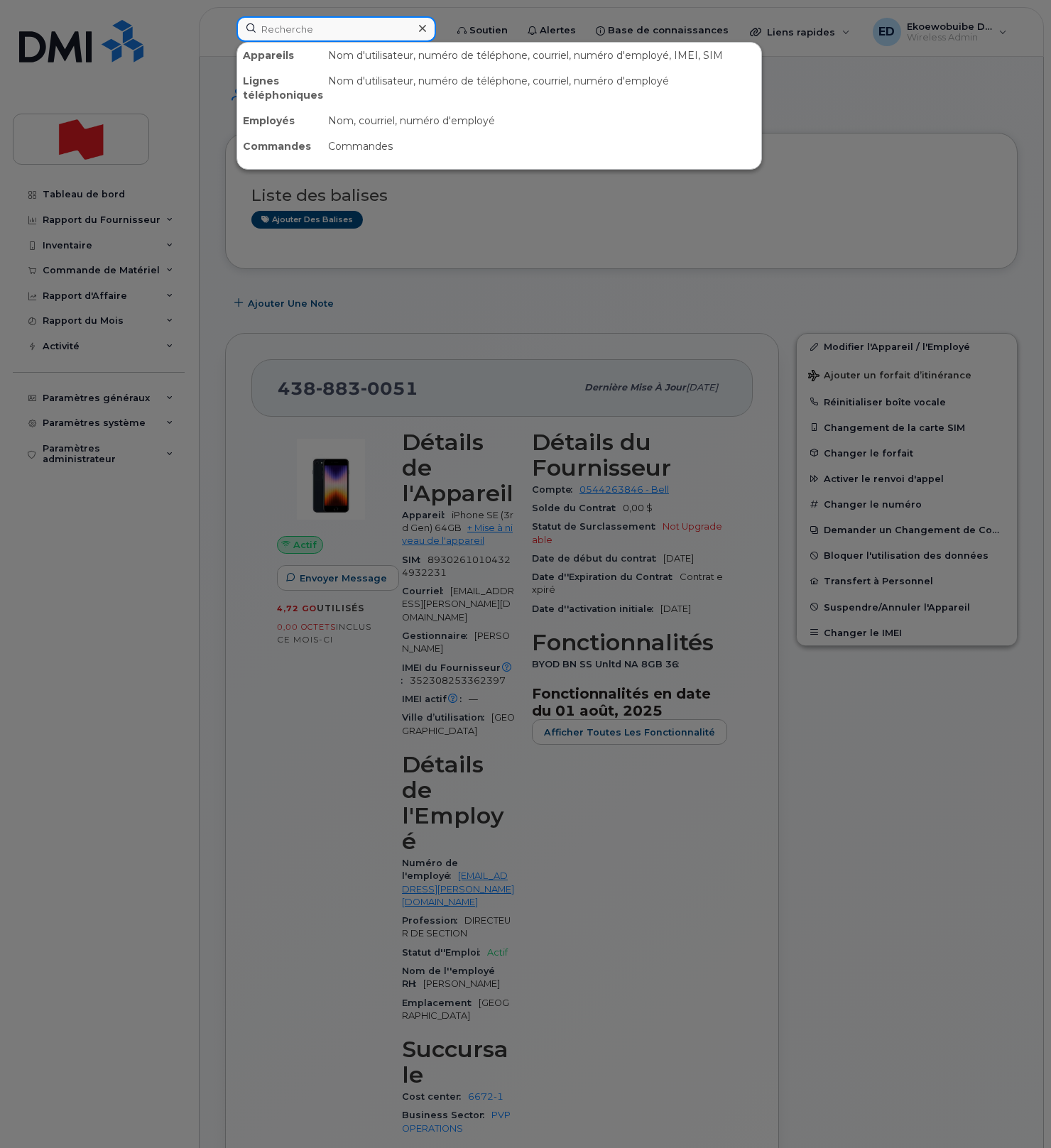
click at [353, 26] on input at bounding box center [336, 29] width 200 height 25
paste input "438-354-4224"
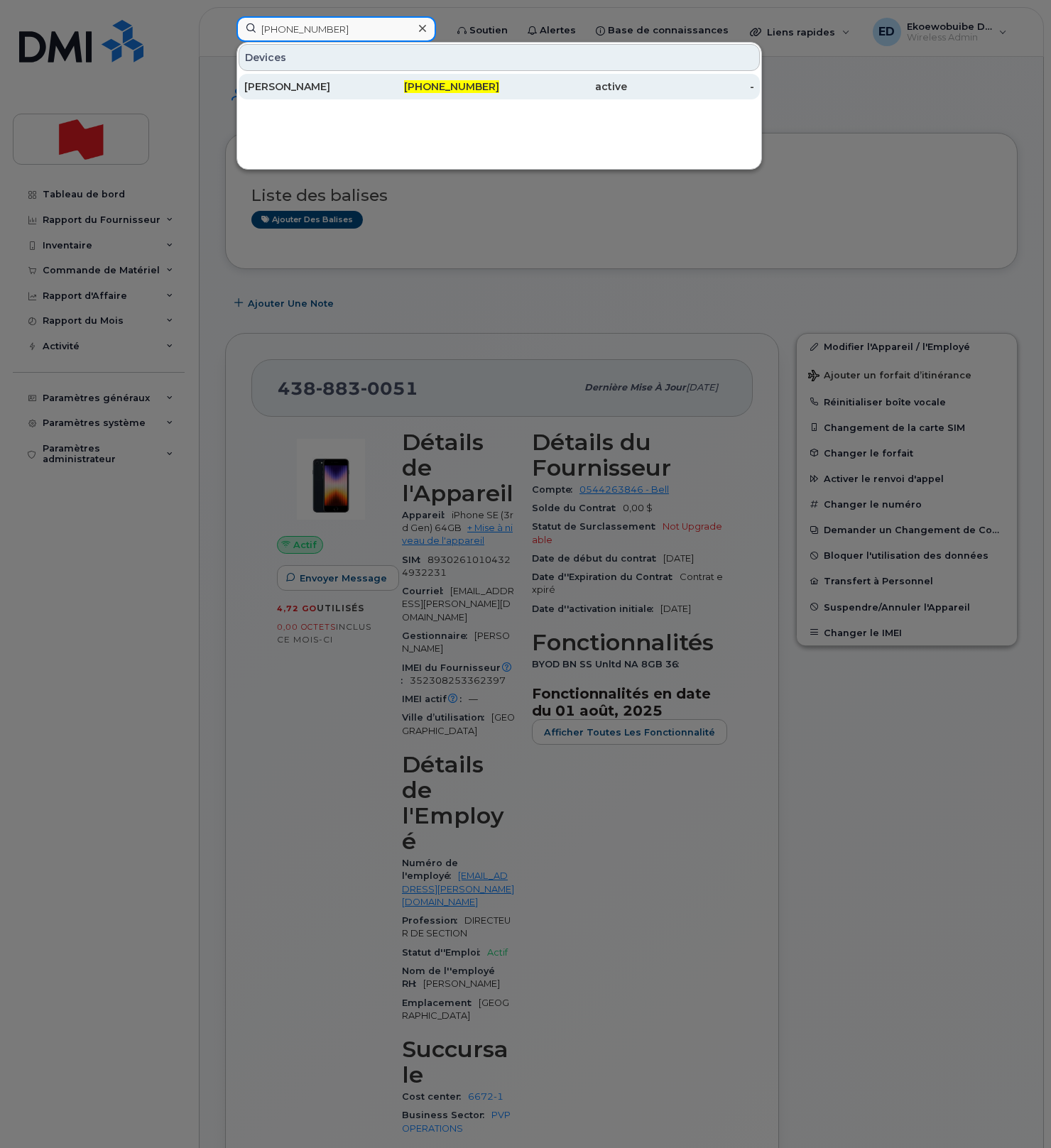
type input "438-354-4224"
click at [312, 89] on div "François Pierre Dionne" at bounding box center [308, 86] width 128 height 14
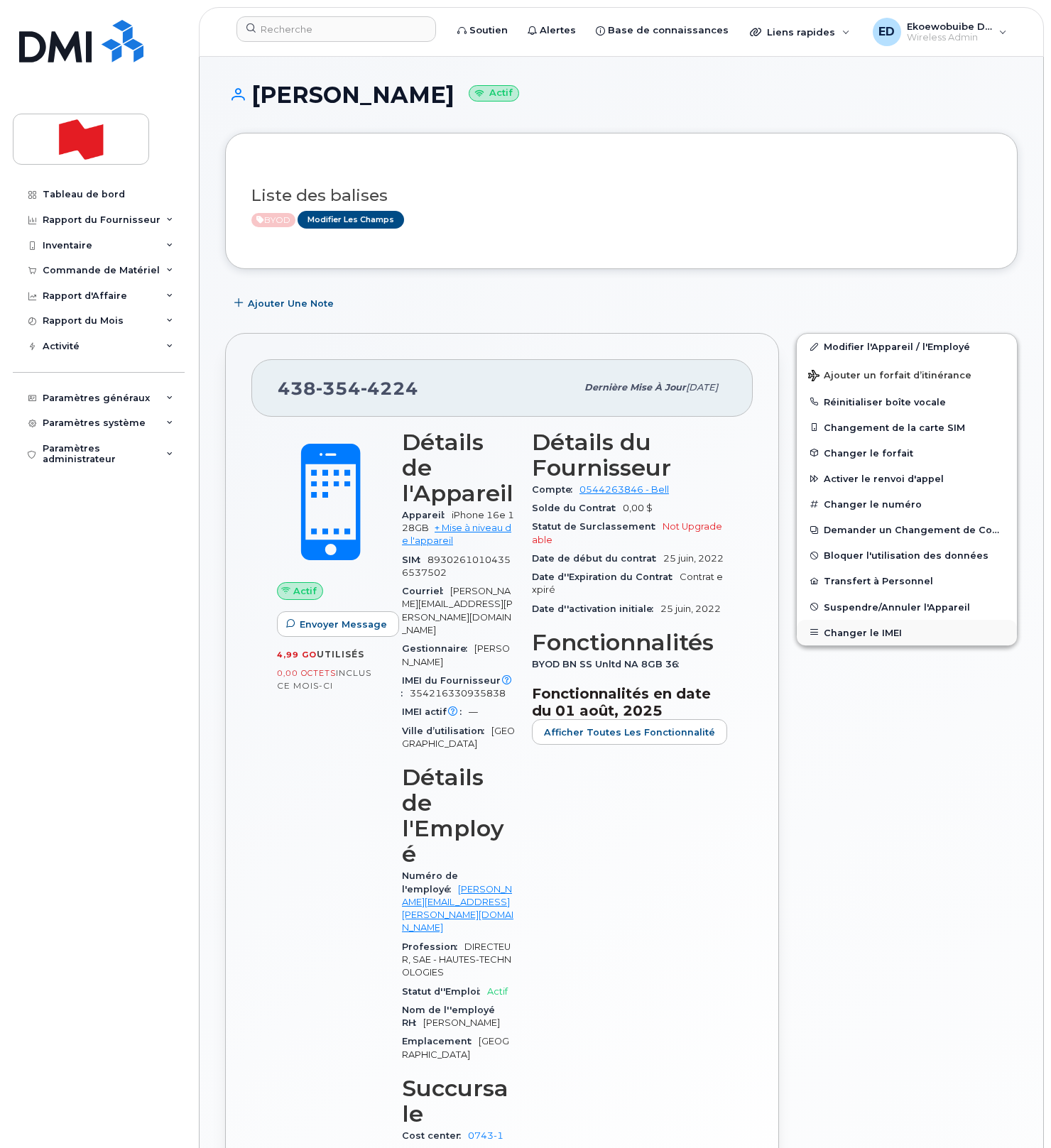
click at [849, 632] on button "Changer le IMEI" at bounding box center [906, 633] width 220 height 25
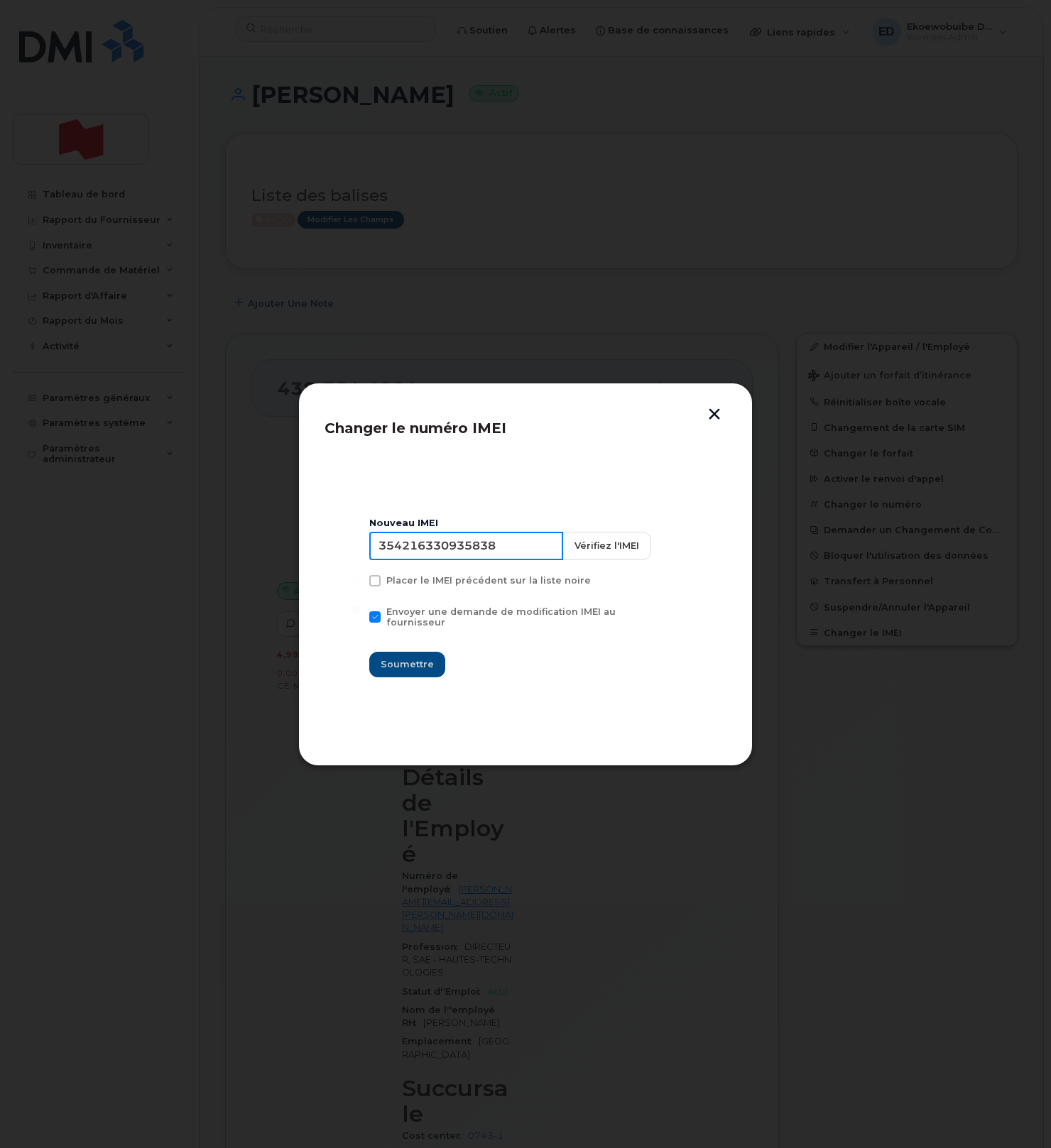
click at [457, 550] on input "354216330935838" at bounding box center [466, 546] width 194 height 28
click at [452, 554] on input "354216330935838" at bounding box center [466, 546] width 194 height 28
click at [709, 409] on button "button" at bounding box center [714, 416] width 22 height 15
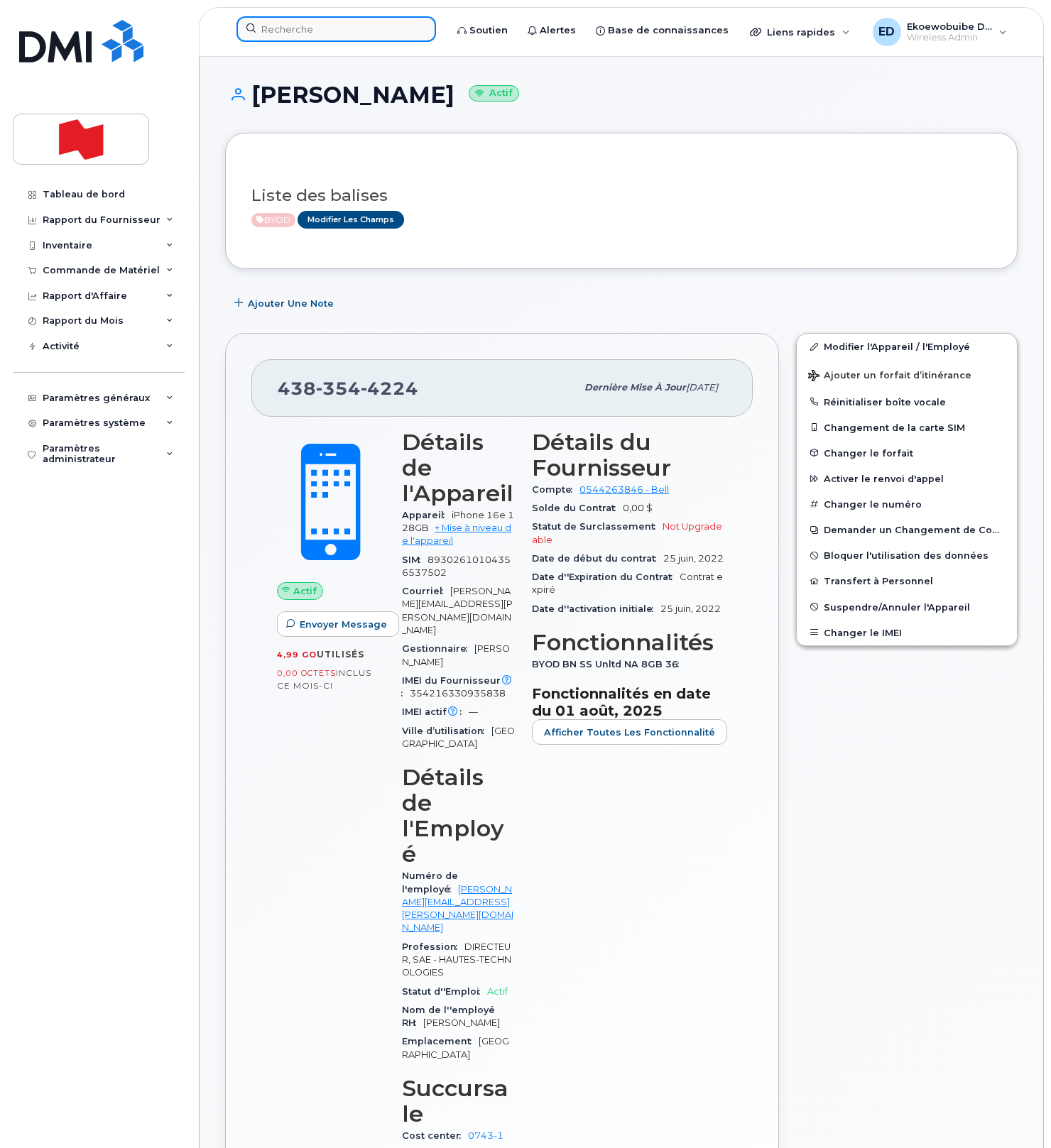
click at [285, 39] on input at bounding box center [336, 29] width 200 height 25
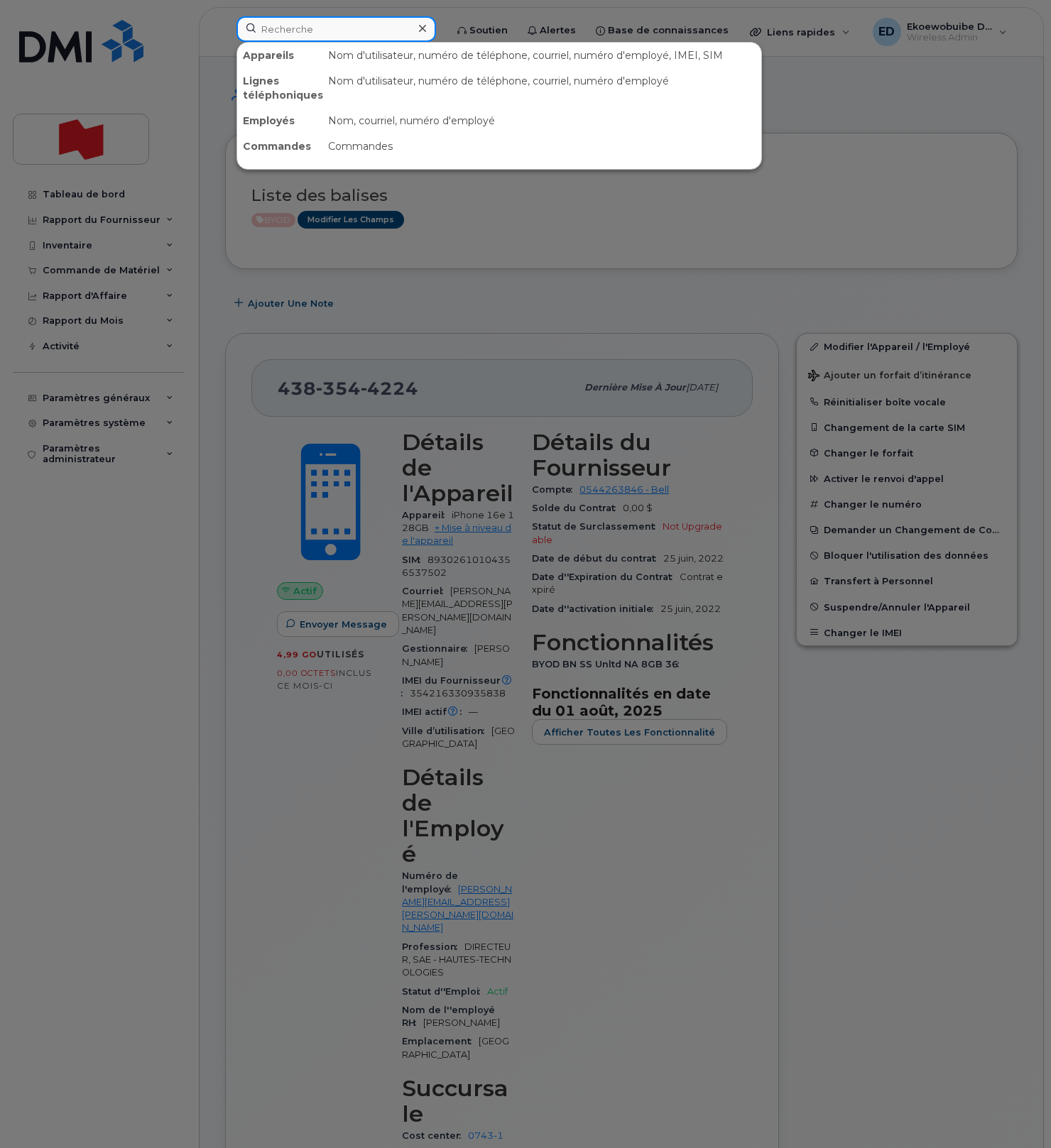
paste input "Stella Vaccaro"
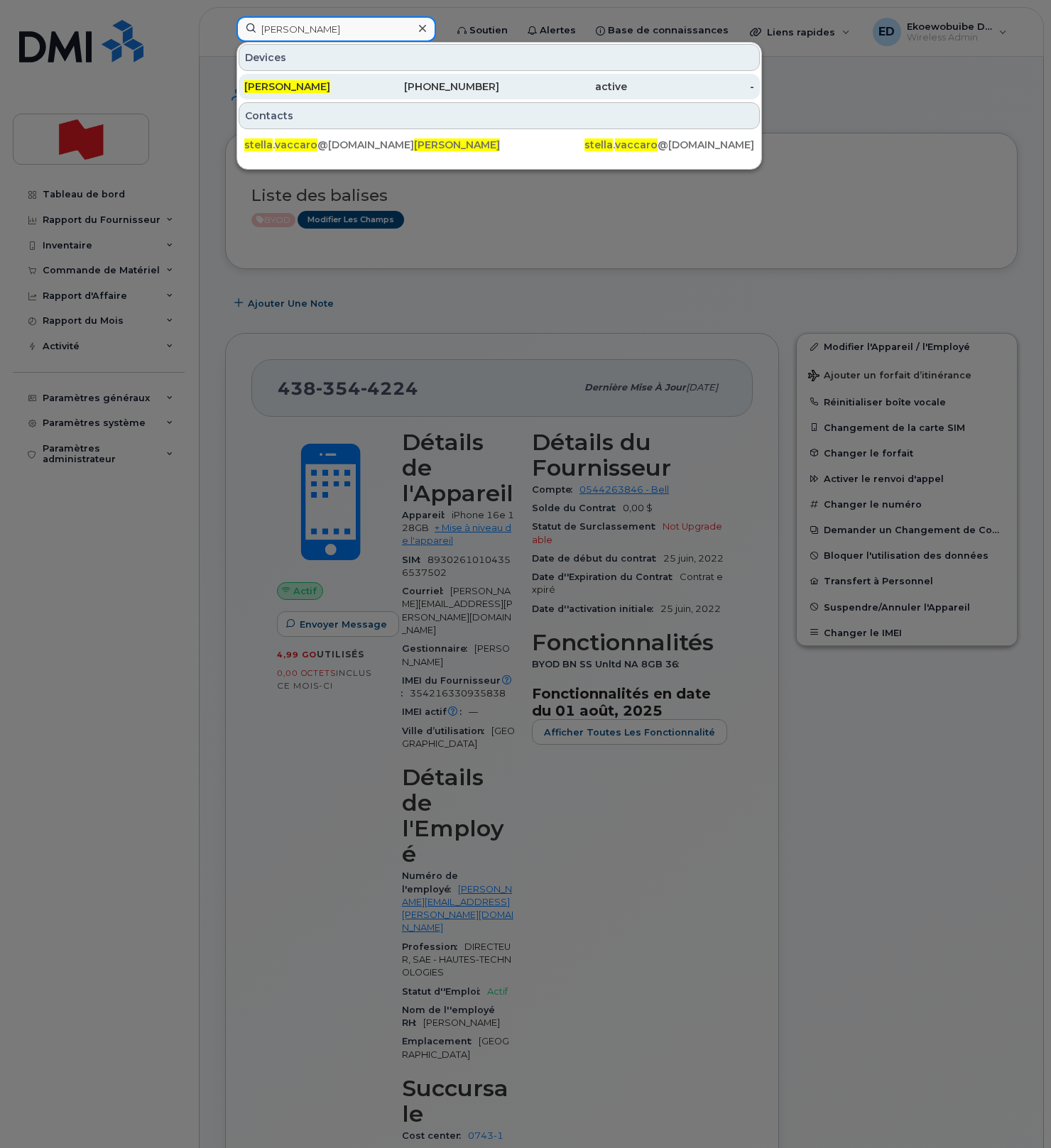
type input "Stella Vaccaro"
drag, startPoint x: 291, startPoint y: 88, endPoint x: 301, endPoint y: 90, distance: 10.2
click at [291, 88] on span "Stella Vaccaro" at bounding box center [287, 86] width 86 height 13
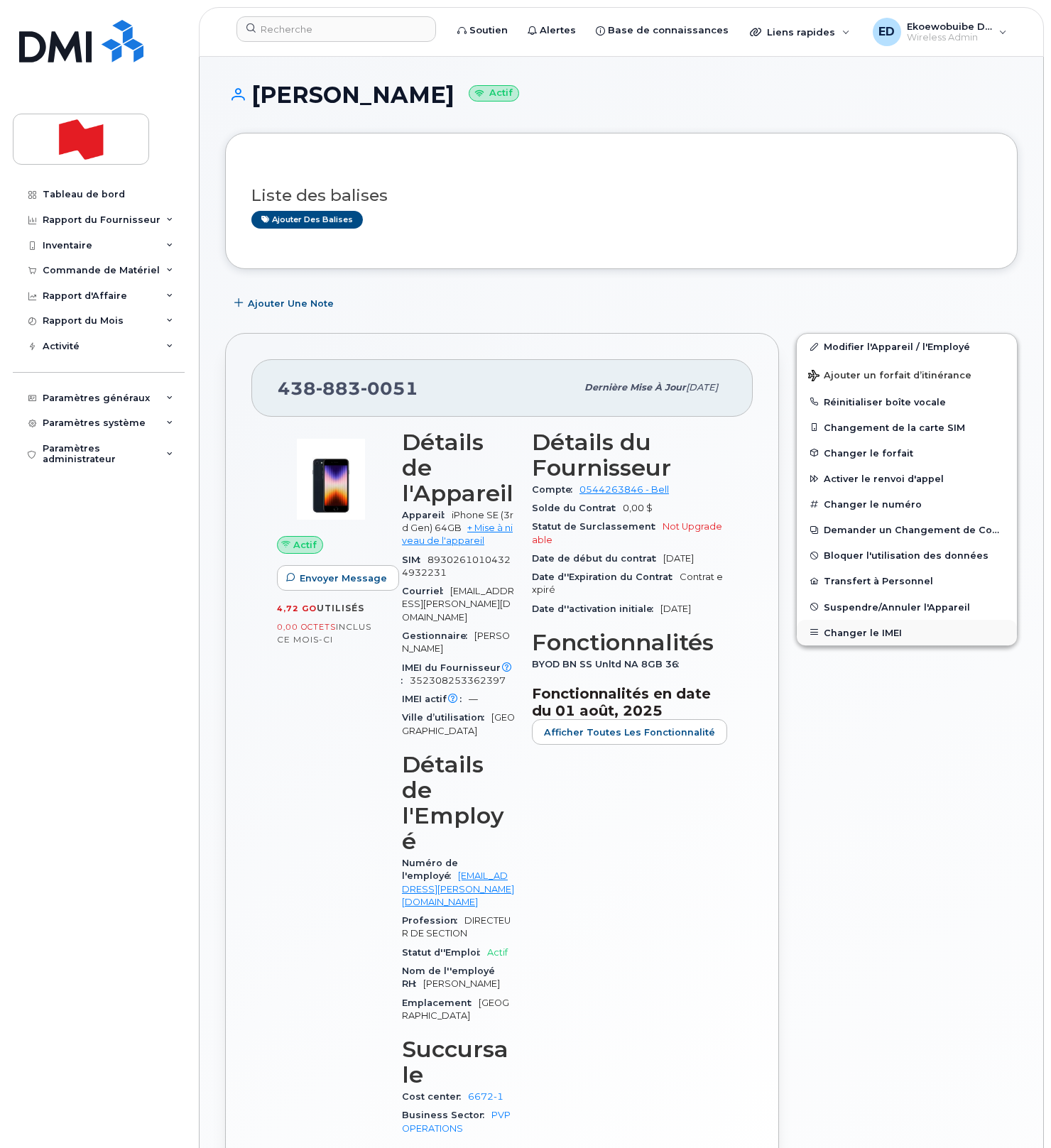
click at [846, 633] on button "Changer le IMEI" at bounding box center [906, 633] width 220 height 25
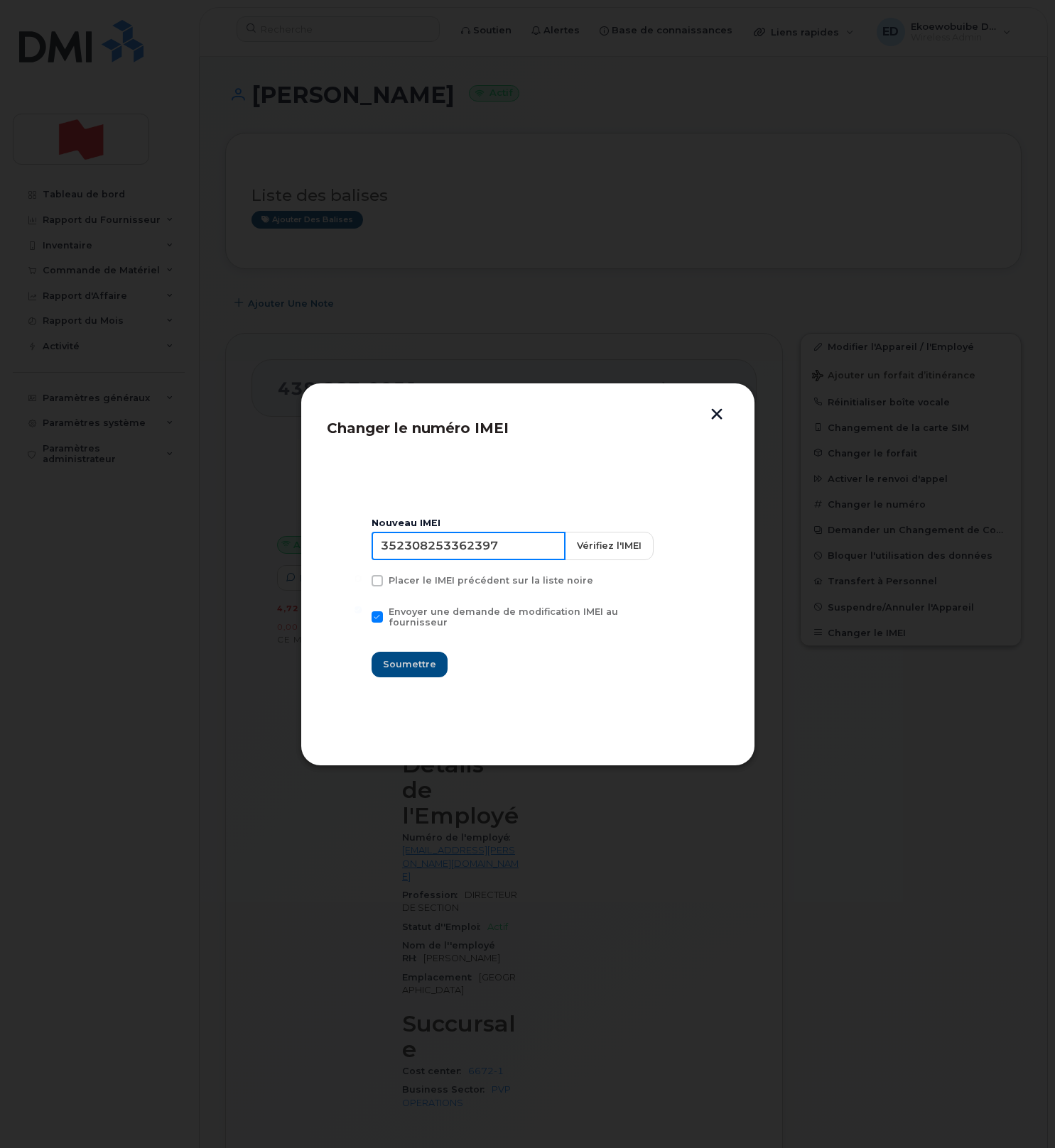
click at [465, 555] on input "352308253362397" at bounding box center [468, 546] width 194 height 28
click at [493, 558] on input "352308253362397" at bounding box center [468, 546] width 194 height 28
type input "354216331058358"
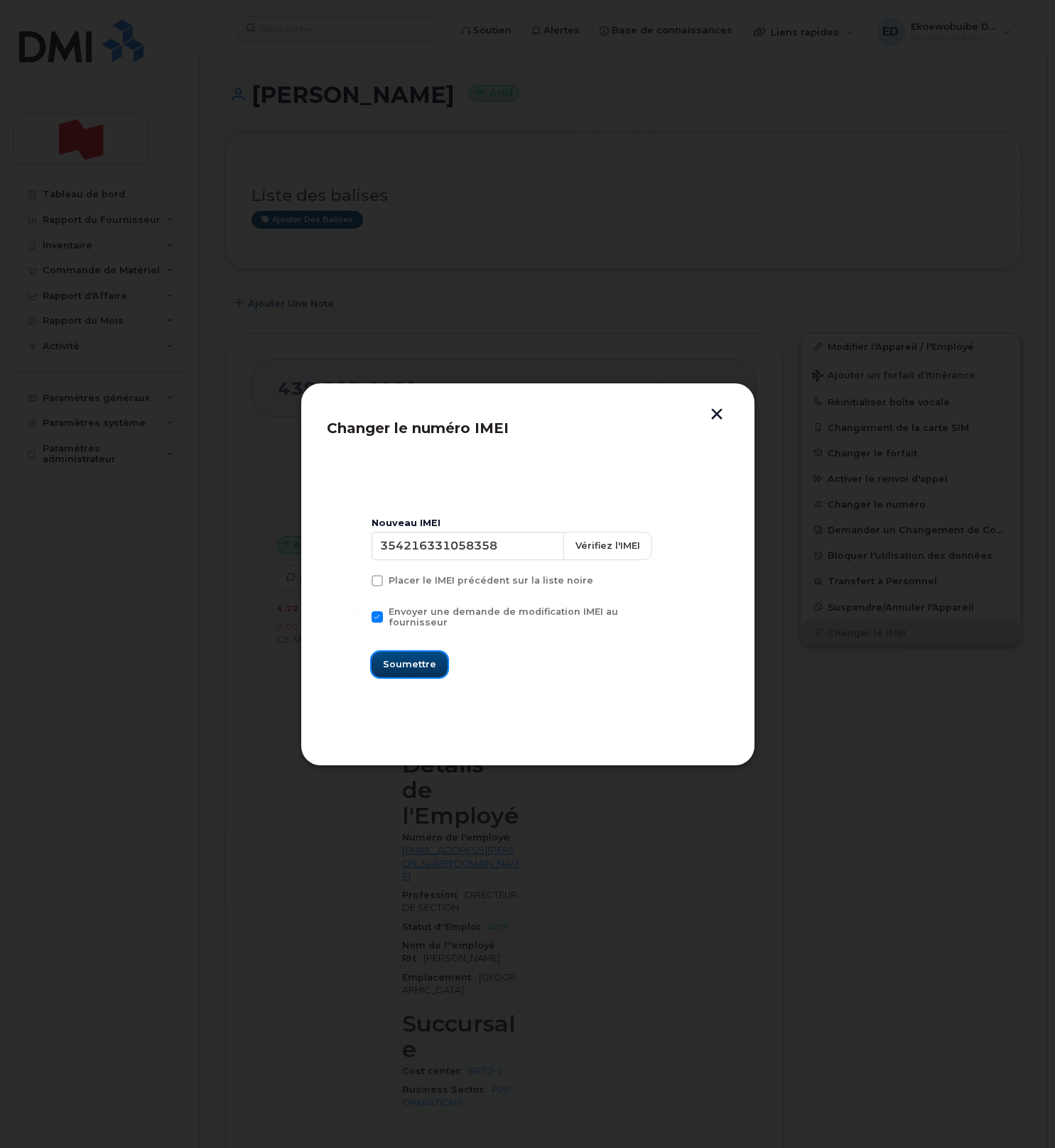
click at [407, 659] on span "Soumettre" at bounding box center [410, 664] width 53 height 13
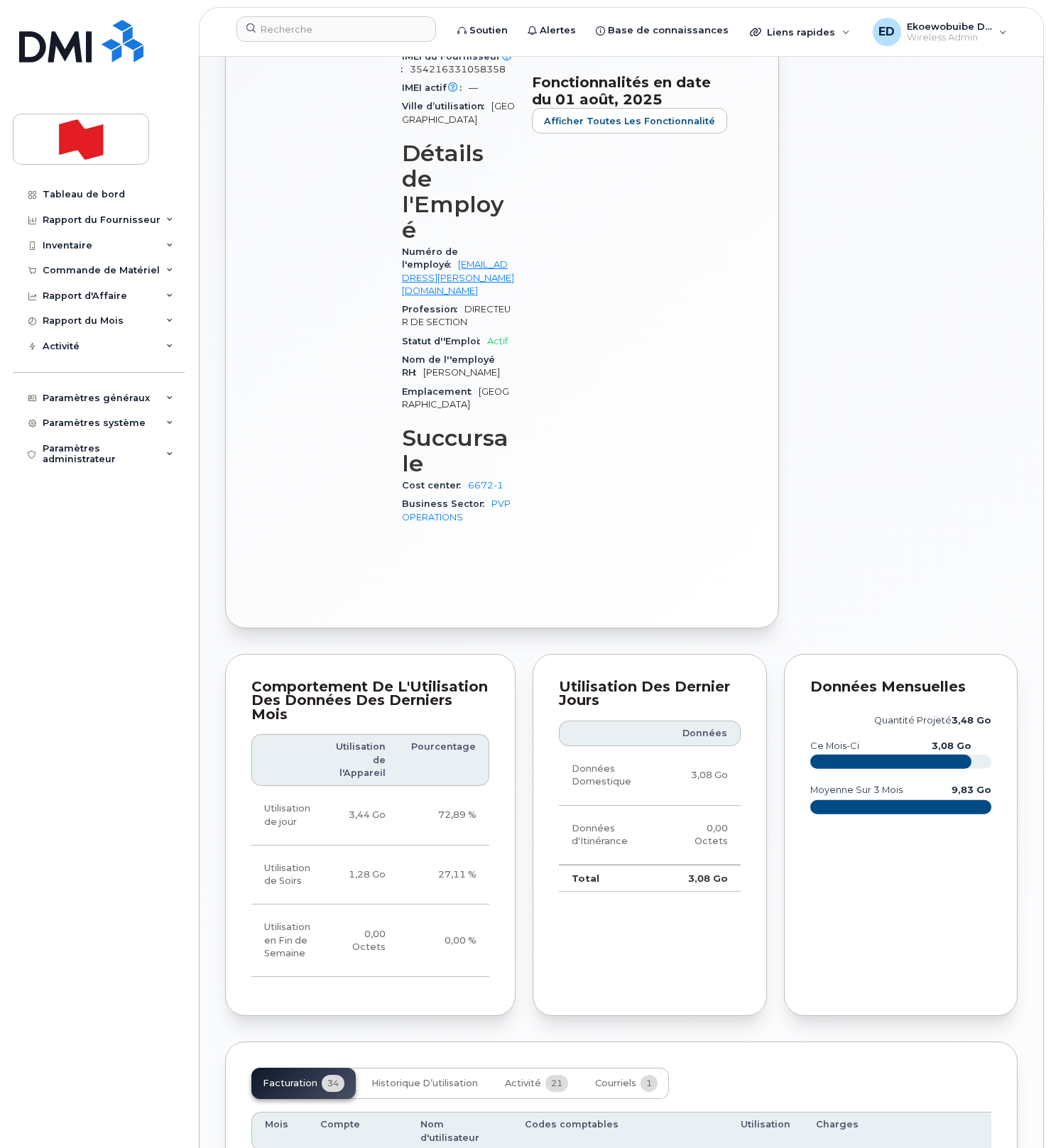
scroll to position [621, 0]
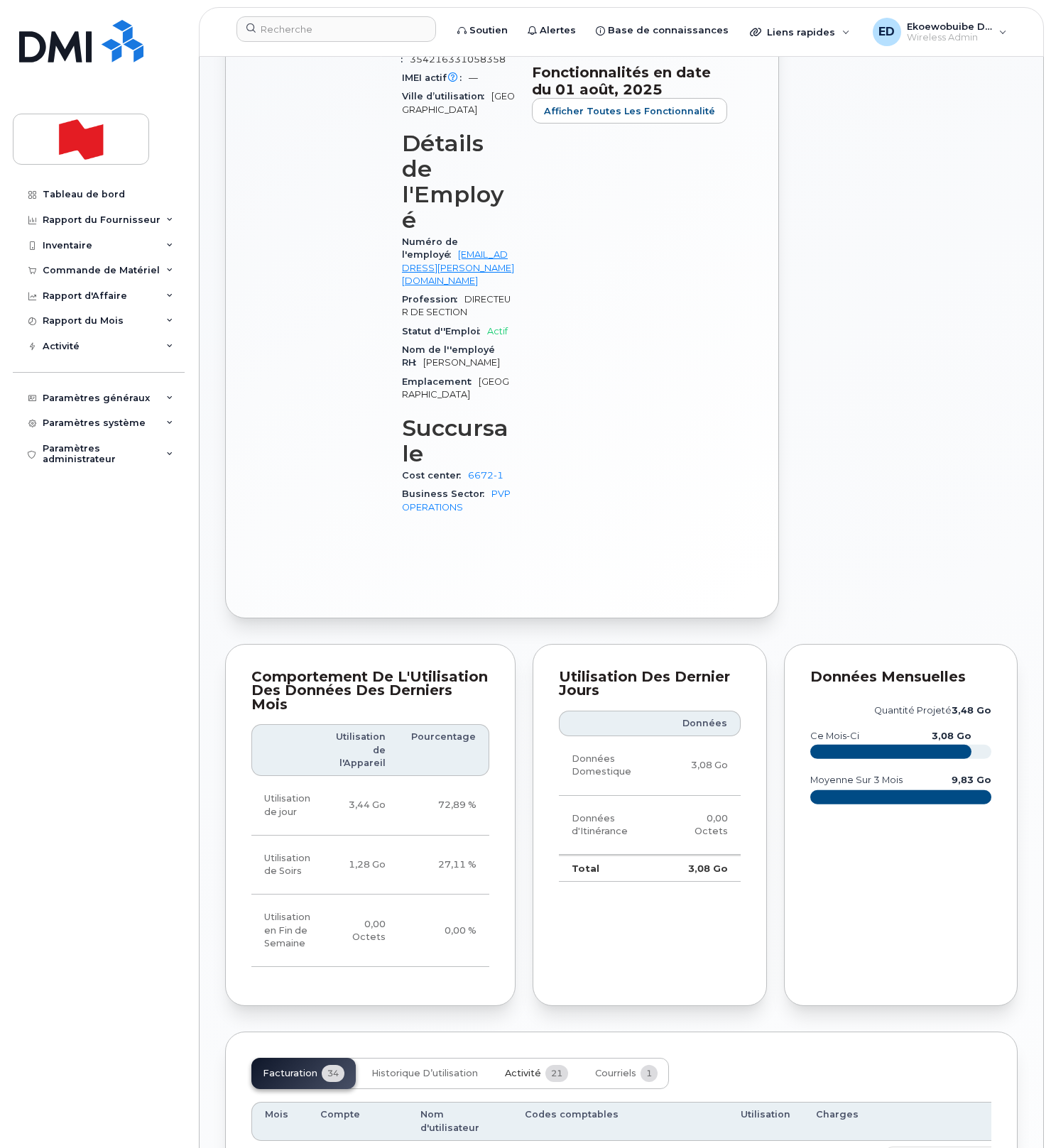
click at [528, 1068] on span "Activité" at bounding box center [523, 1073] width 36 height 11
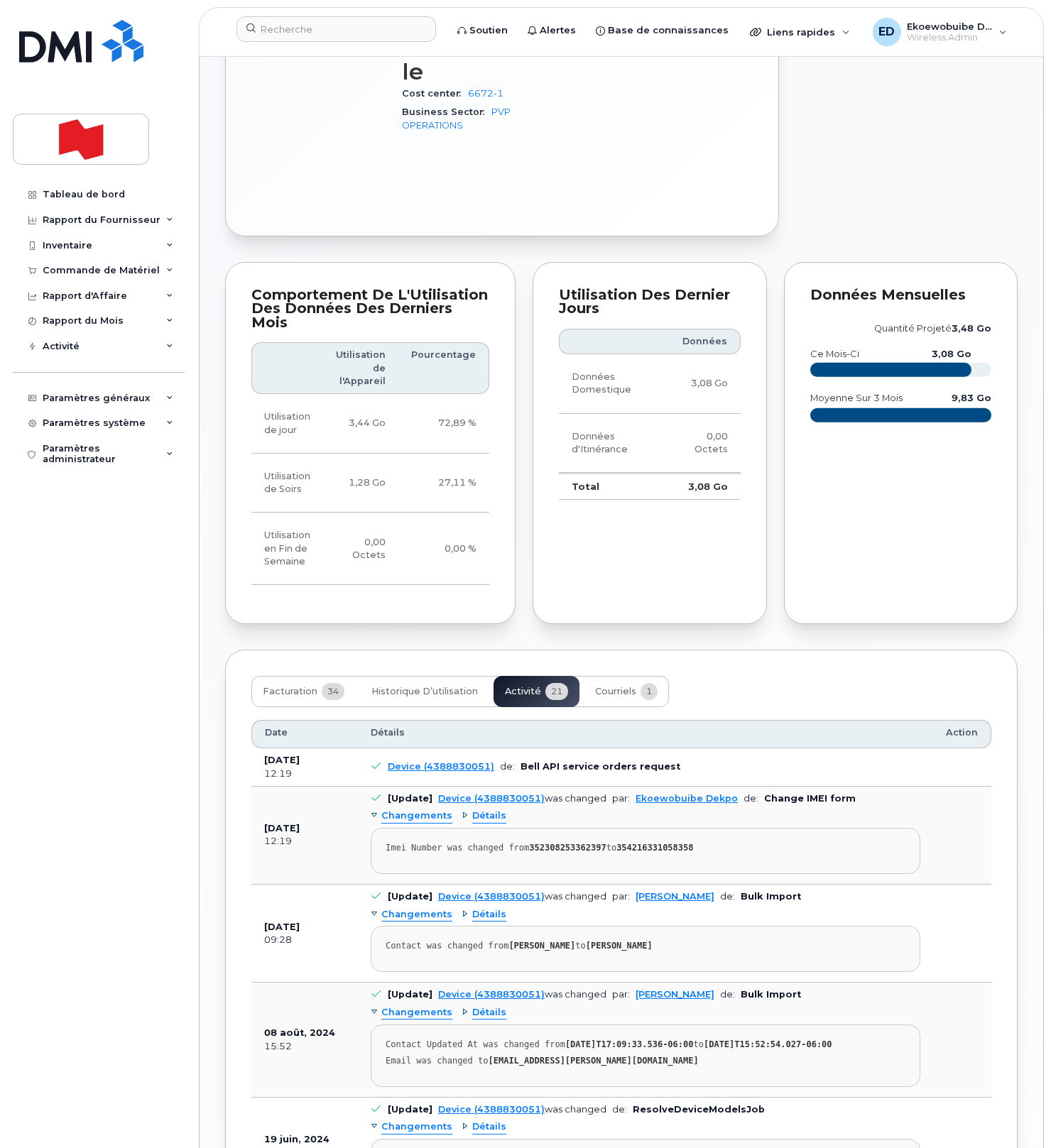
scroll to position [1063, 0]
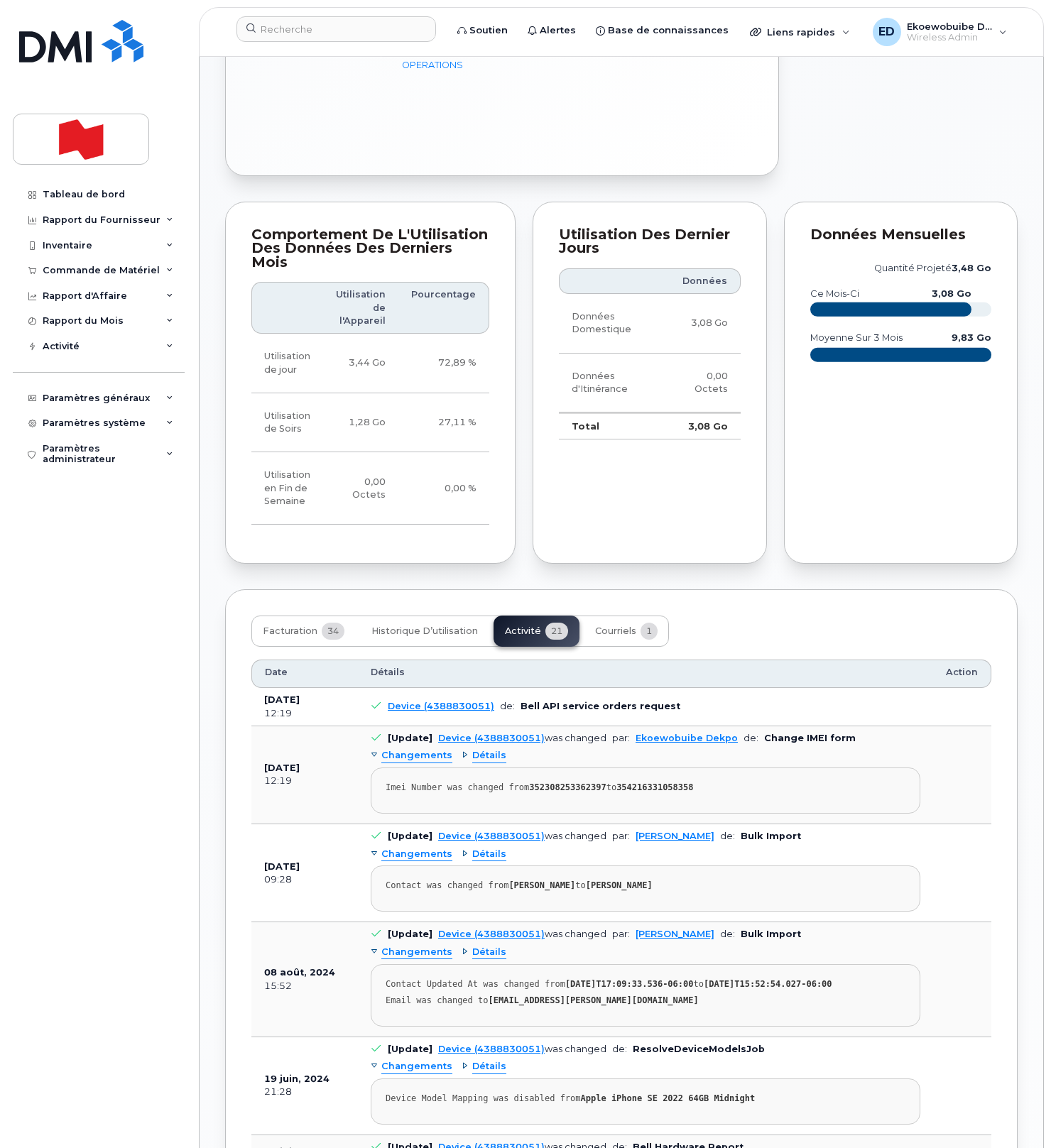
click at [722, 782] on div "Imei Number was changed from 352308253362397 to 354216331058358" at bounding box center [645, 788] width 520 height 10
drag, startPoint x: 756, startPoint y: 660, endPoint x: 377, endPoint y: 664, distance: 379.0
click at [377, 768] on pre "Imei Number was changed from 352308253362397 to 354216331058358" at bounding box center [645, 791] width 550 height 46
copy div "Imei Number was changed from 352308253362397 to 354216331058358"
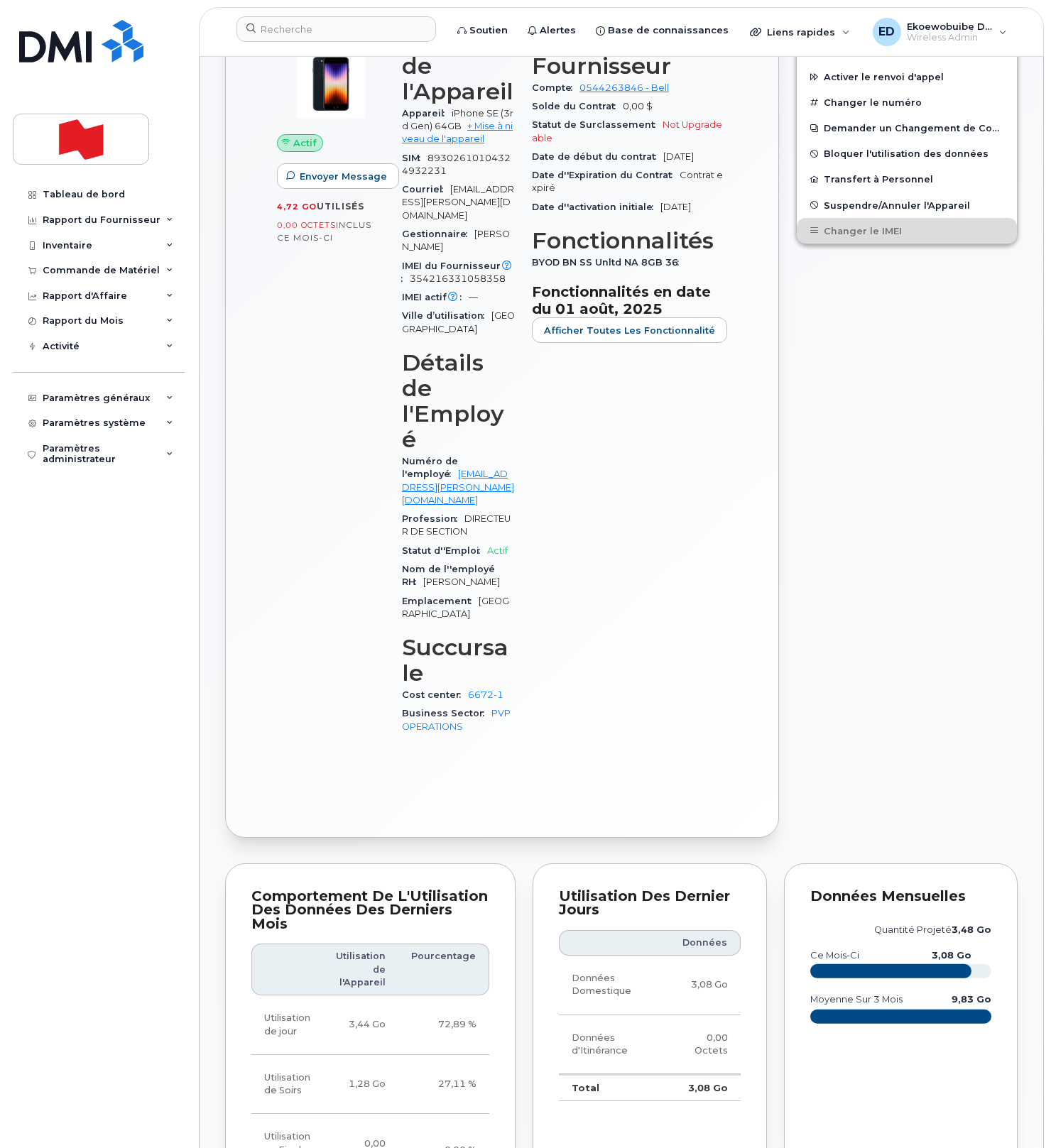
scroll to position [0, 0]
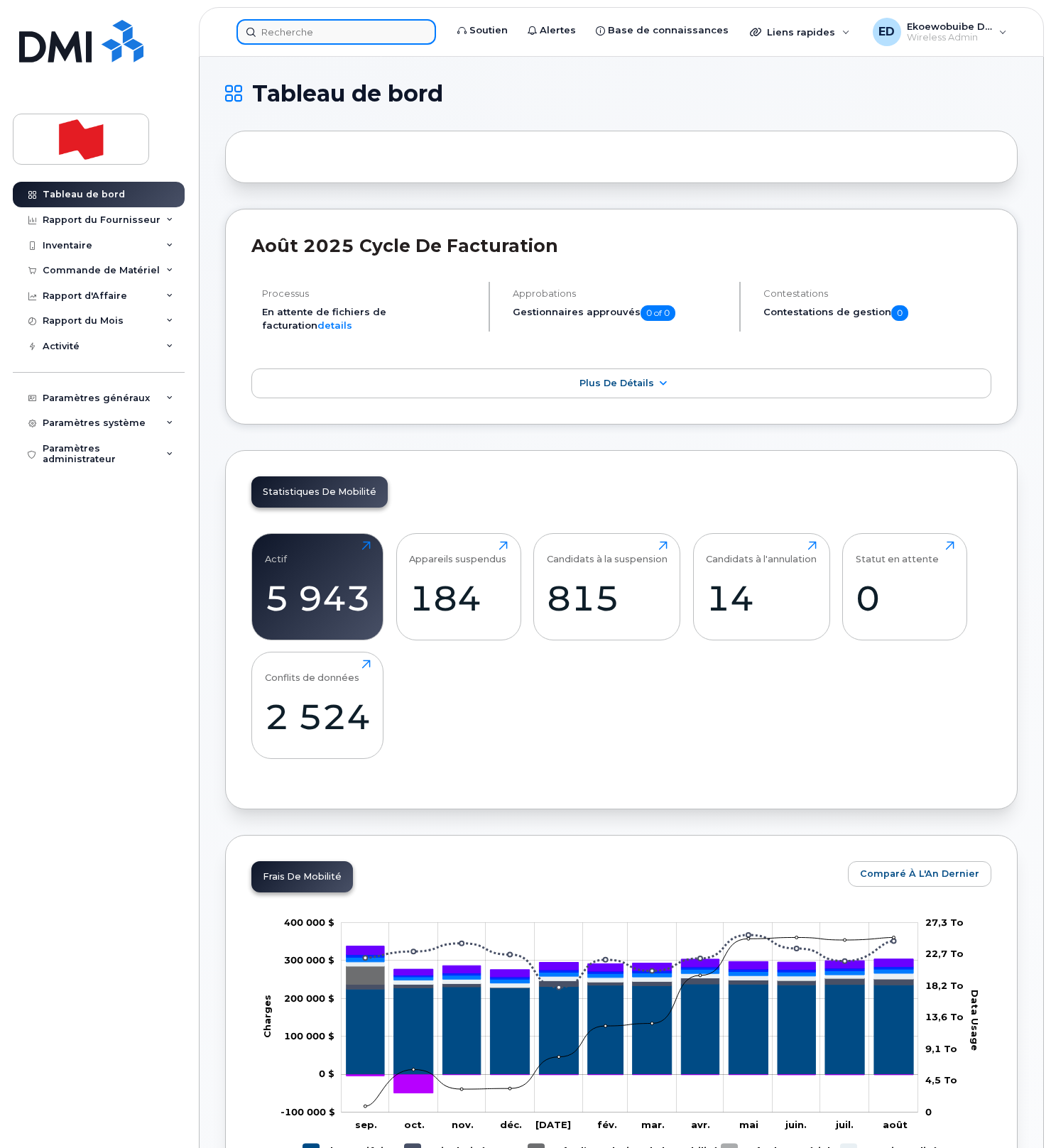
click at [291, 25] on input at bounding box center [336, 32] width 200 height 25
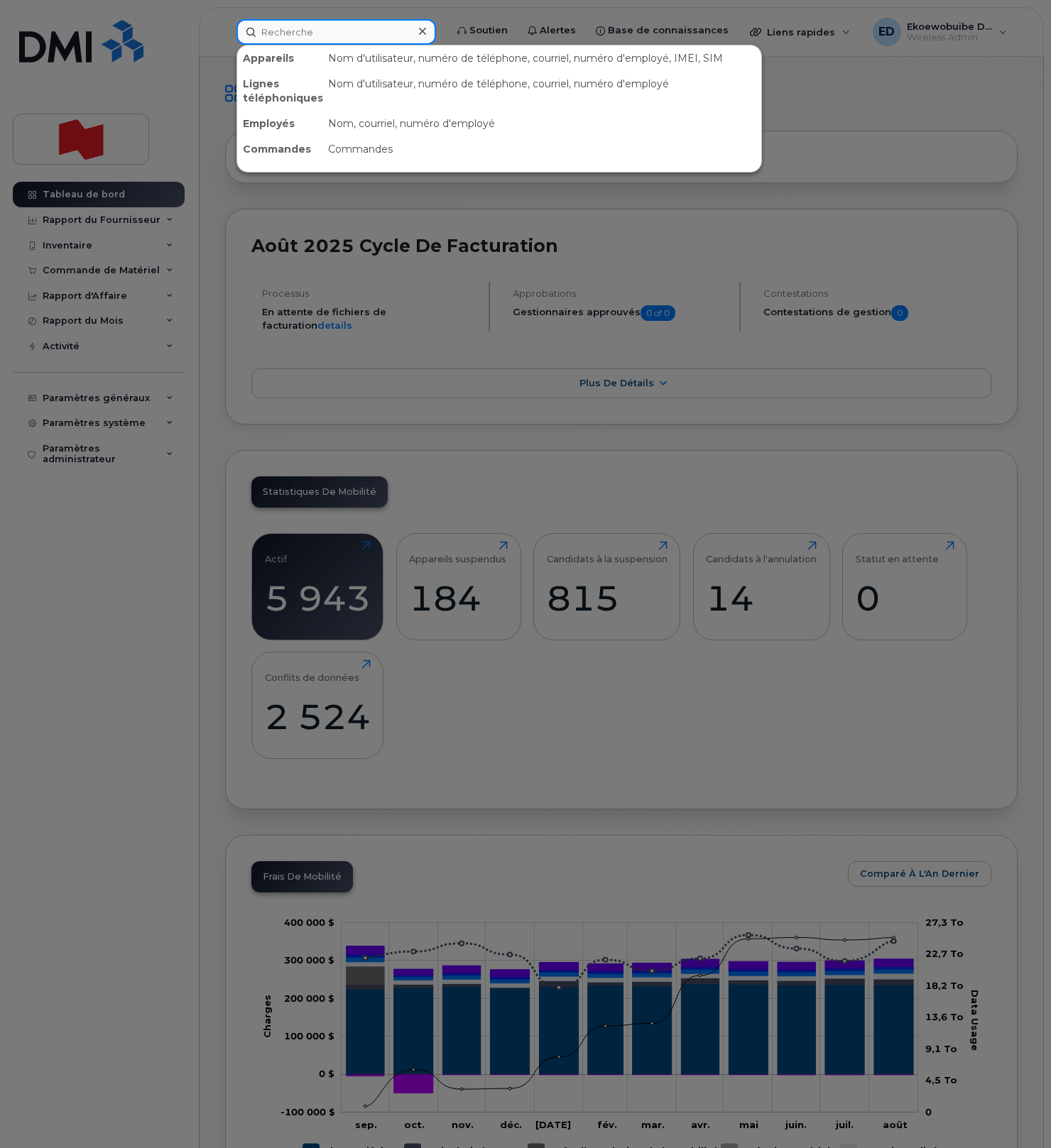
paste input "[PERSON_NAME]"
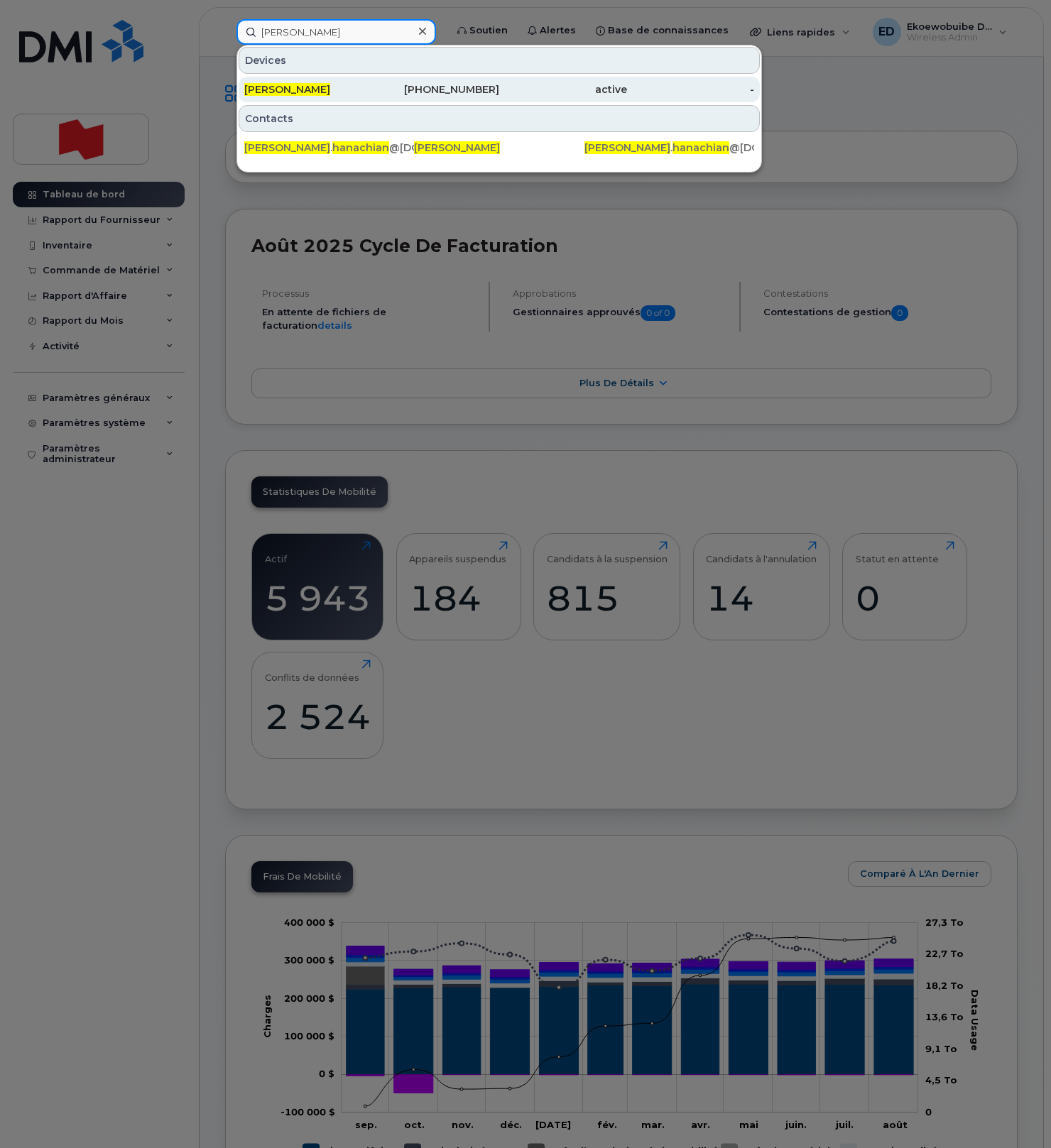
type input "[PERSON_NAME]"
click at [320, 88] on span "[PERSON_NAME]" at bounding box center [287, 89] width 86 height 13
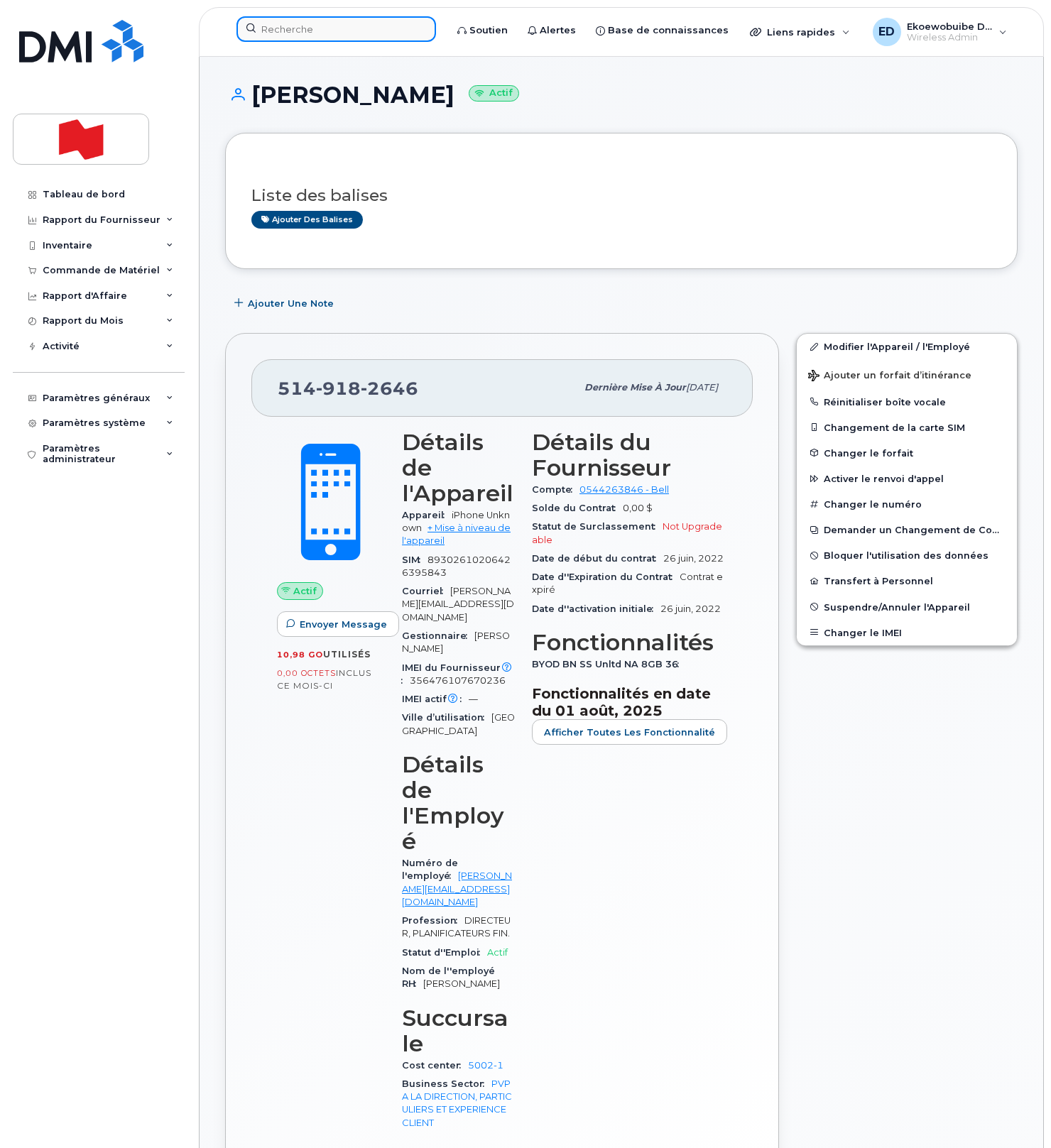
click at [331, 27] on input at bounding box center [336, 29] width 200 height 25
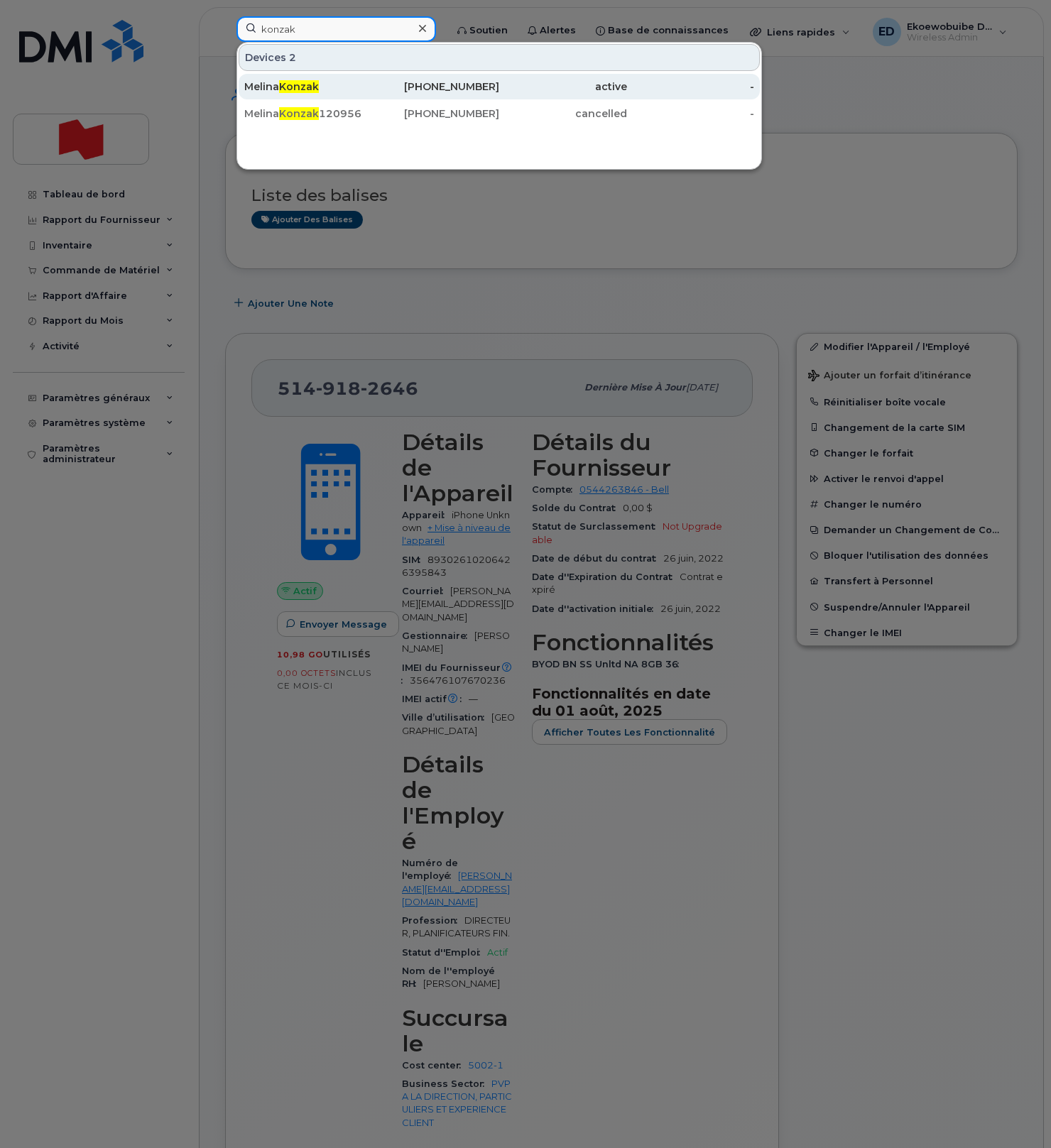
scroll to position [1, 0]
type input "konzak"
drag, startPoint x: 286, startPoint y: 90, endPoint x: 320, endPoint y: 93, distance: 34.1
click at [286, 90] on span "Konzak" at bounding box center [299, 86] width 40 height 13
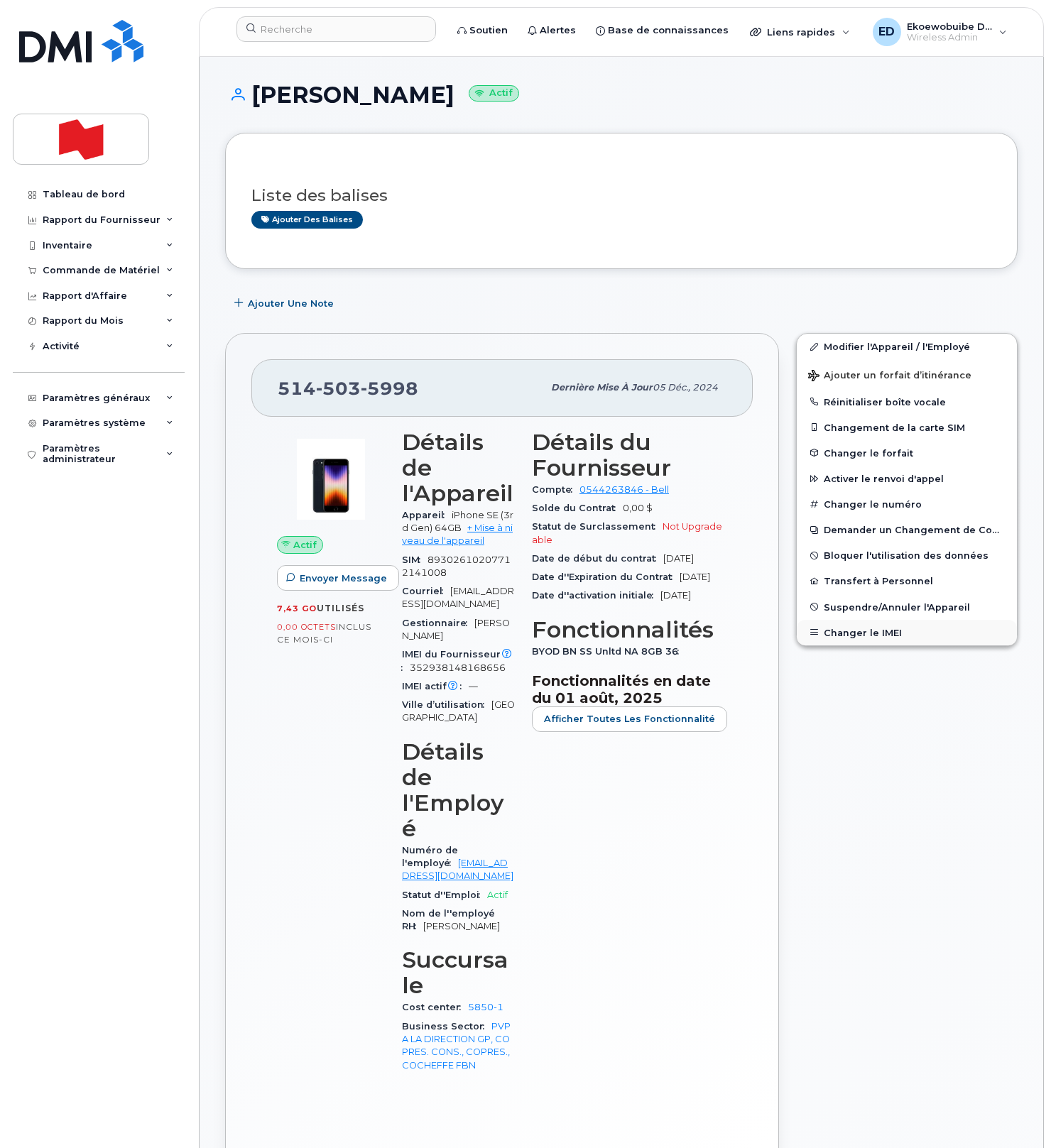
click at [861, 629] on button "Changer le IMEI" at bounding box center [906, 633] width 220 height 25
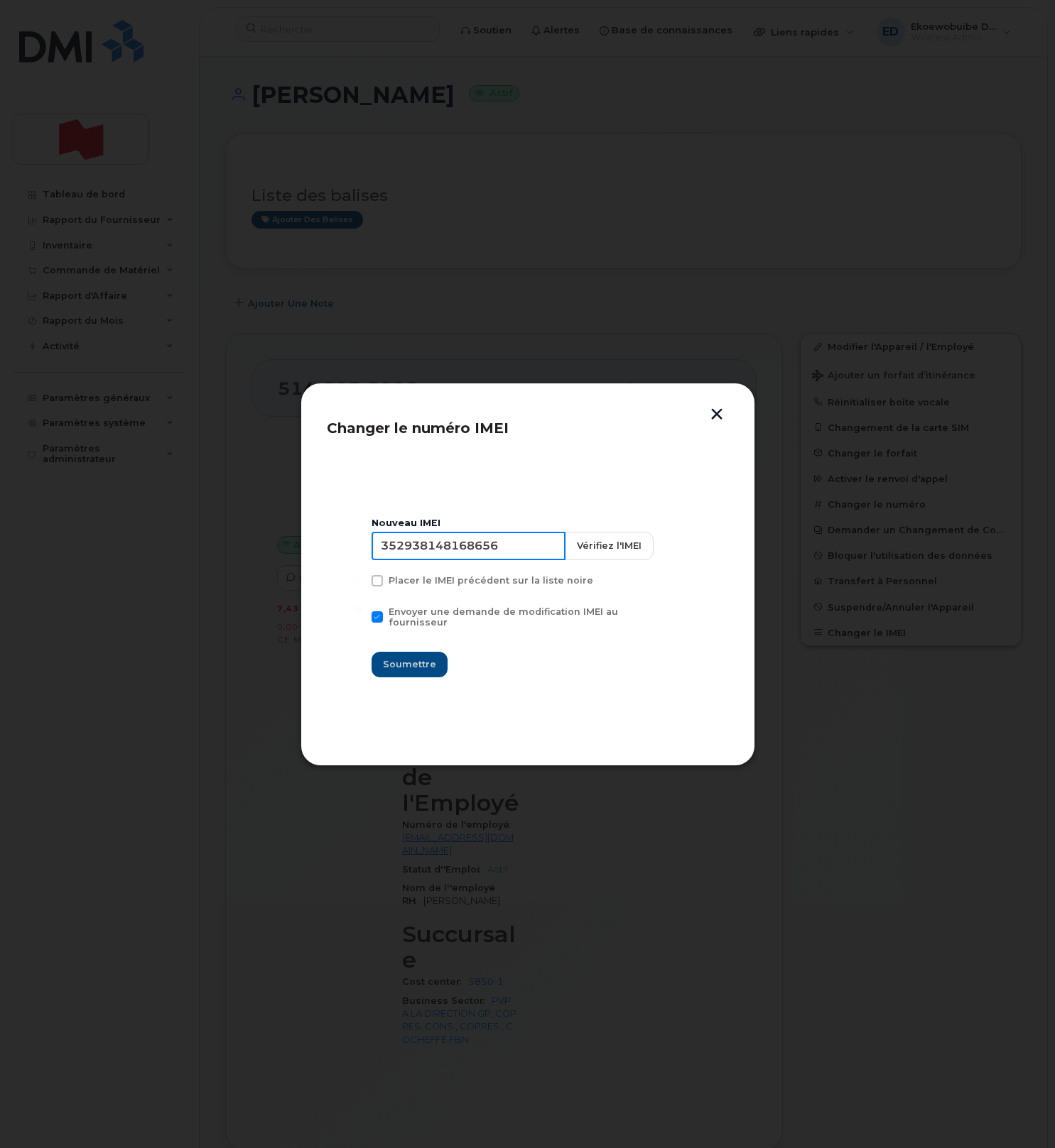
click at [474, 551] on input "352938148168656" at bounding box center [468, 546] width 194 height 28
click at [717, 412] on button "button" at bounding box center [717, 416] width 22 height 15
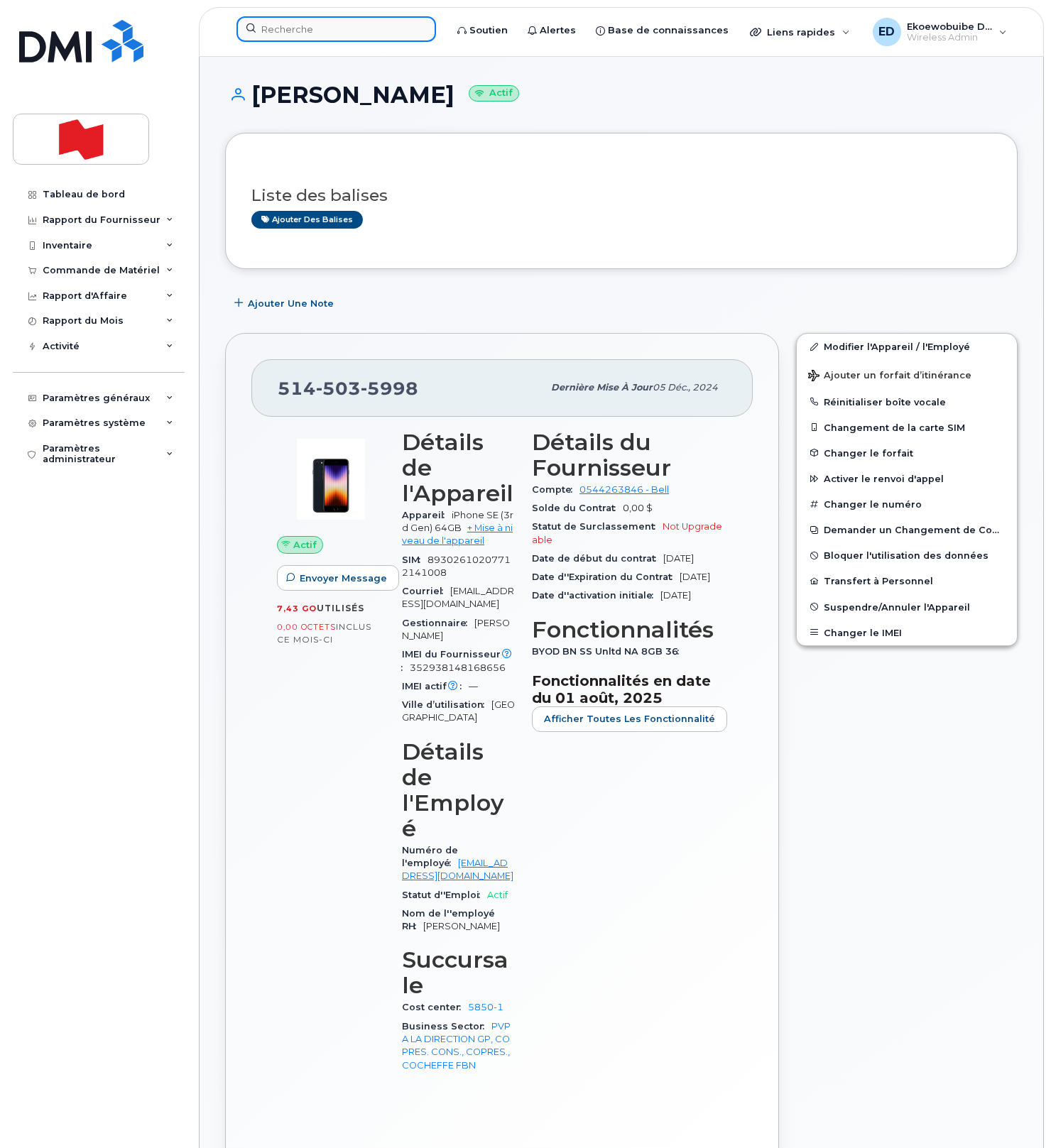
click at [320, 35] on input at bounding box center [336, 29] width 200 height 25
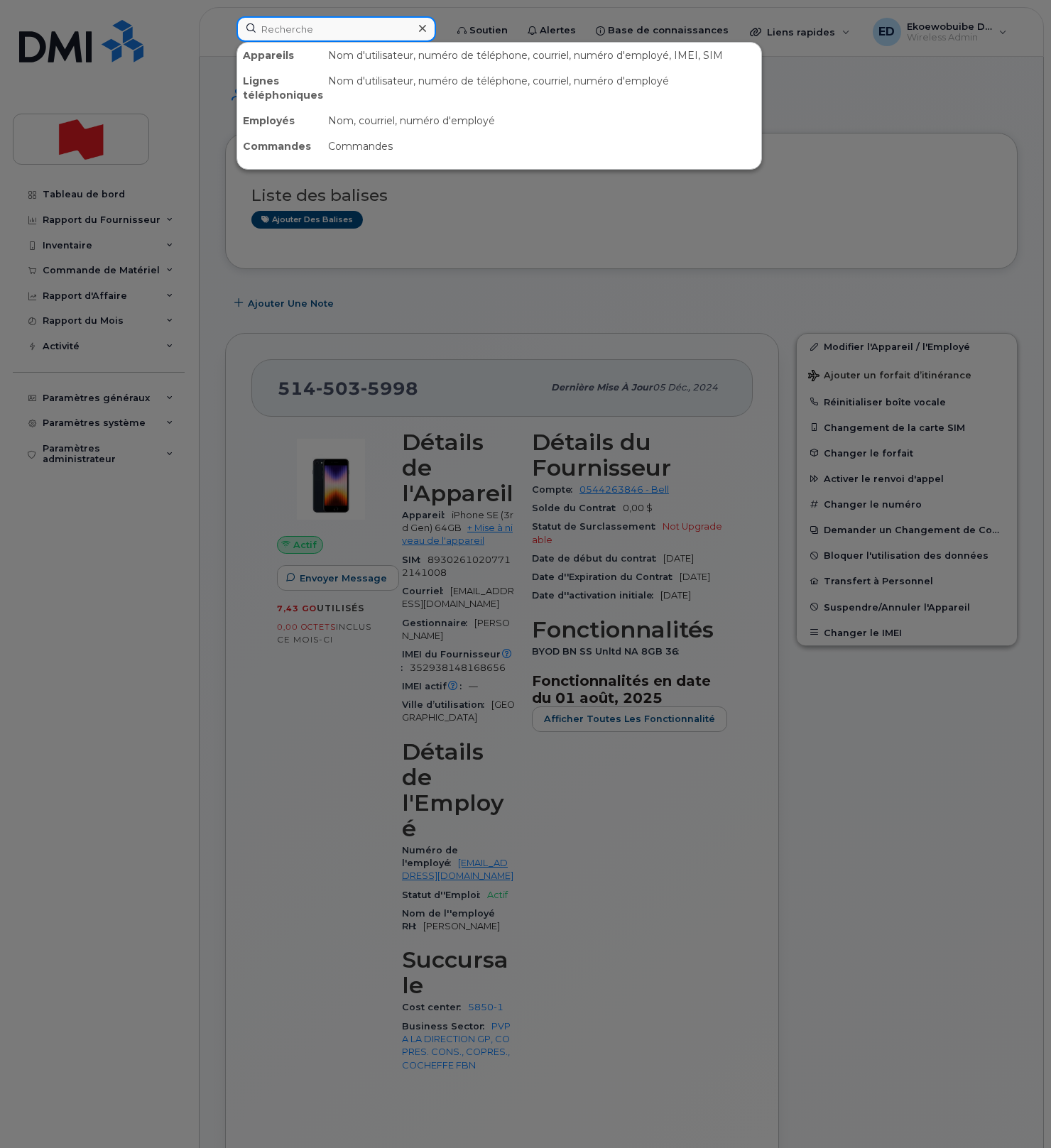
paste input "Alain thorkelson"
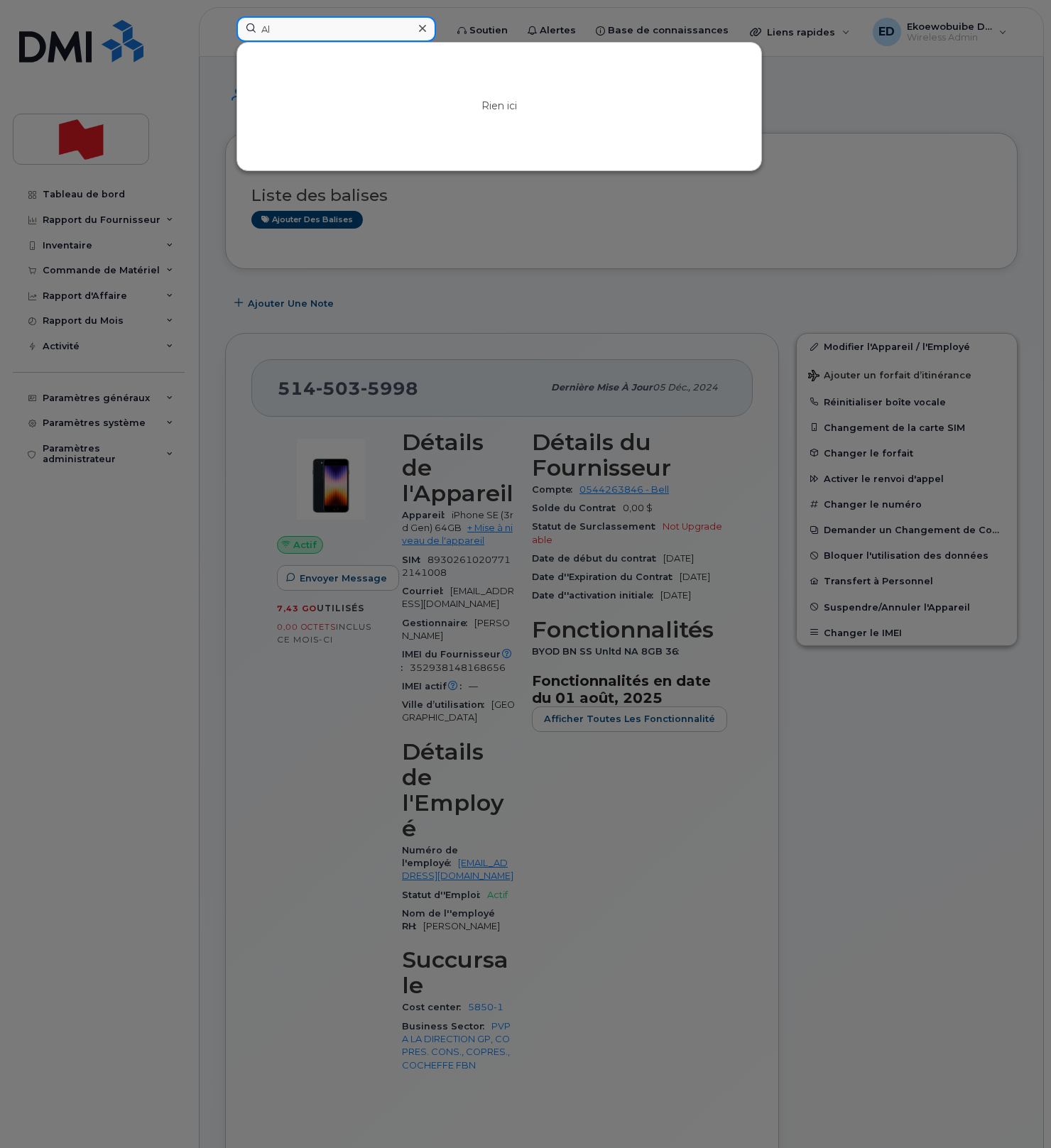
type input "A"
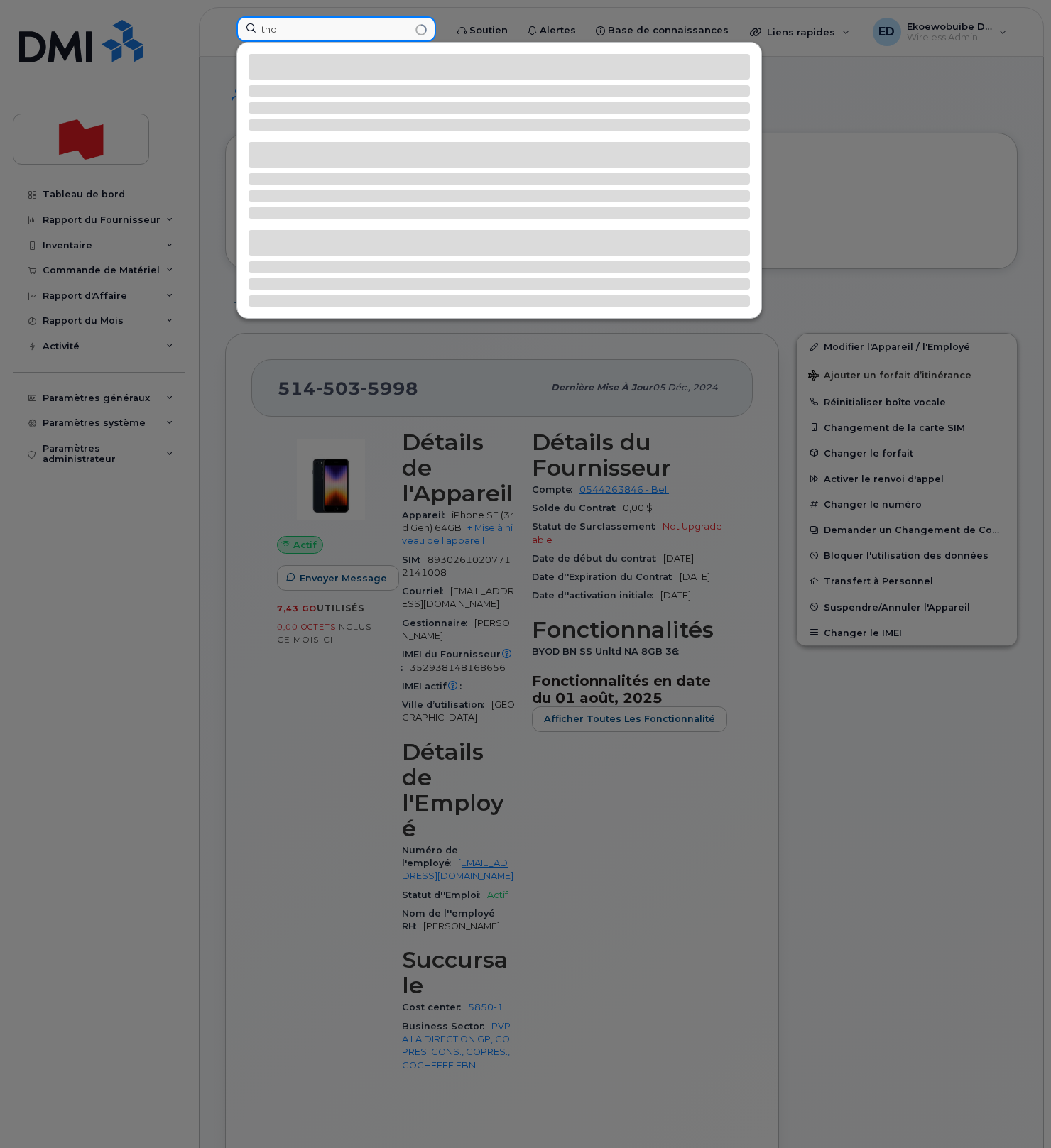
type input "thor"
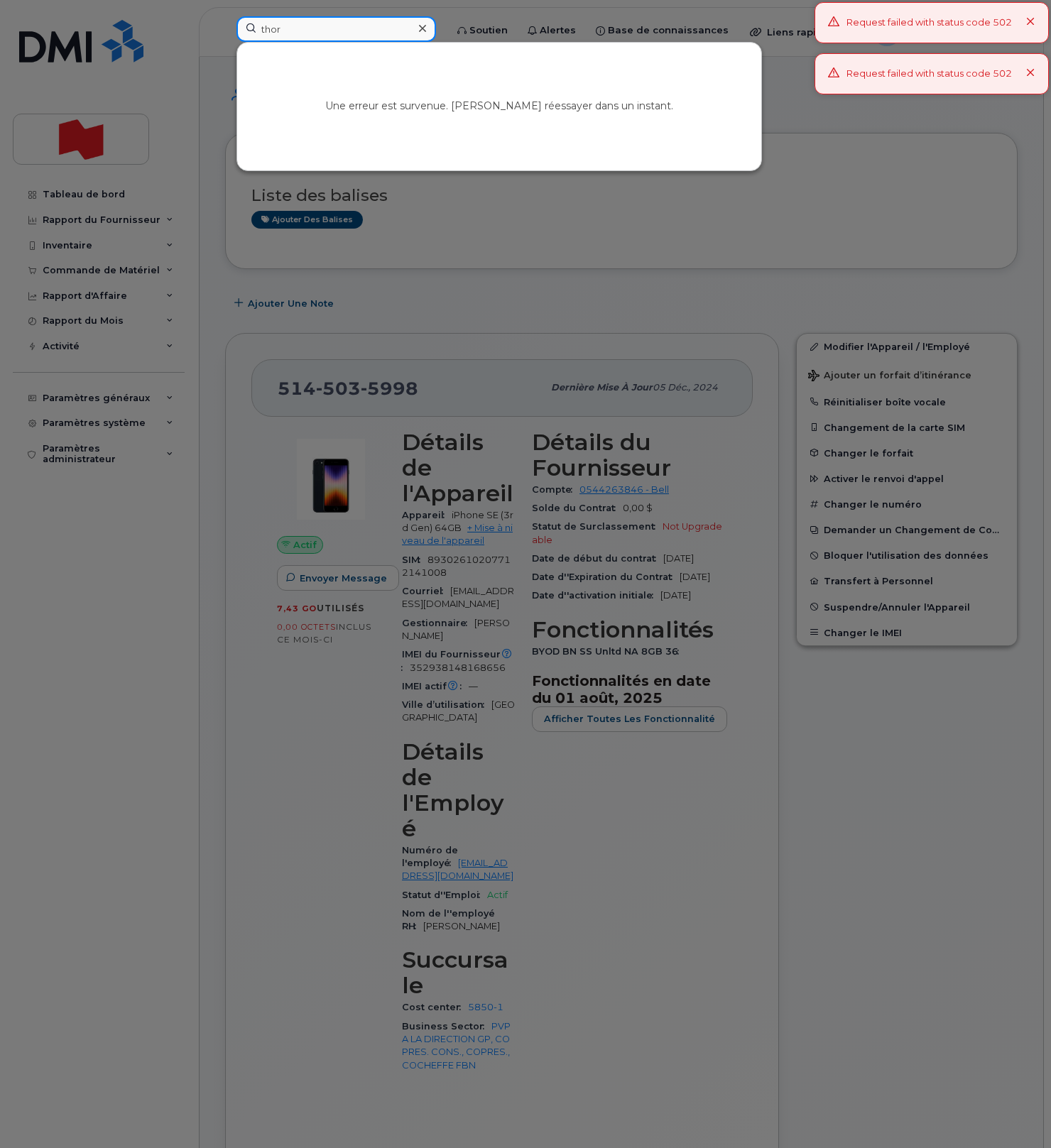
scroll to position [1, 0]
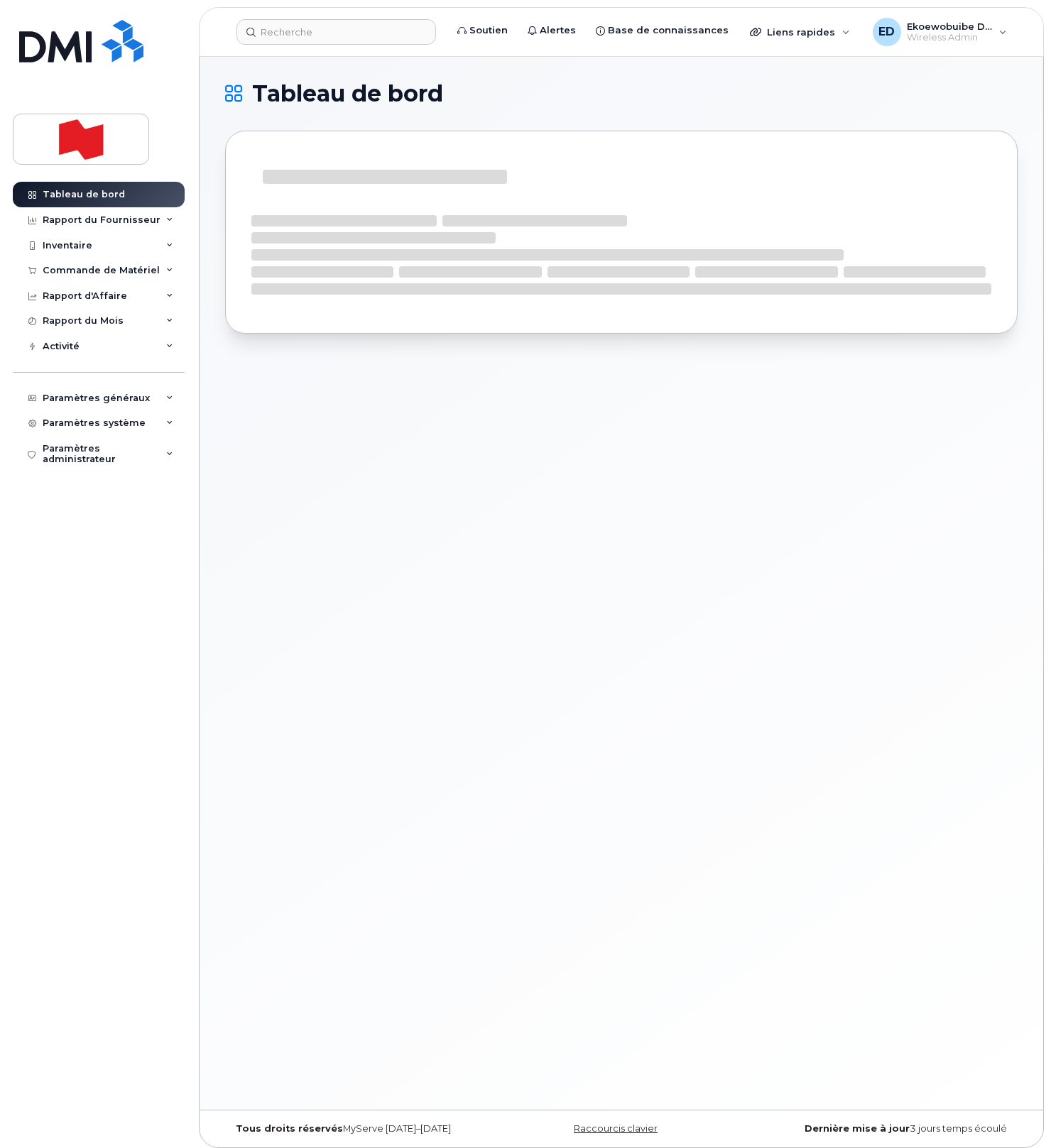
click at [292, 45] on header "Soutien Alertes Base de connaissances Liens rapides Suspendre/Supprimer l’appar…" at bounding box center [621, 32] width 845 height 50
click at [291, 39] on input at bounding box center [336, 32] width 200 height 25
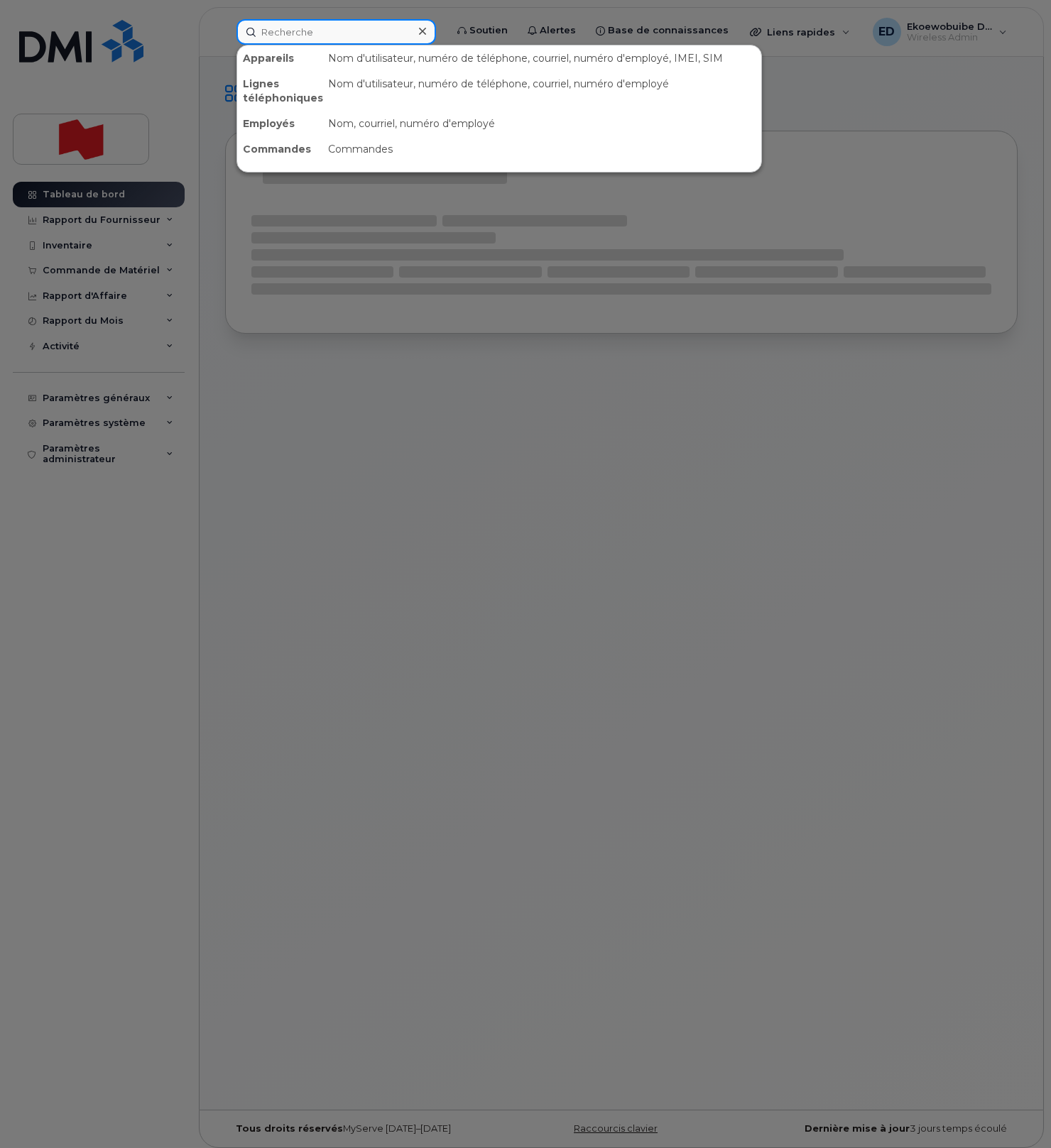
paste input "[PHONE_NUMBER]"
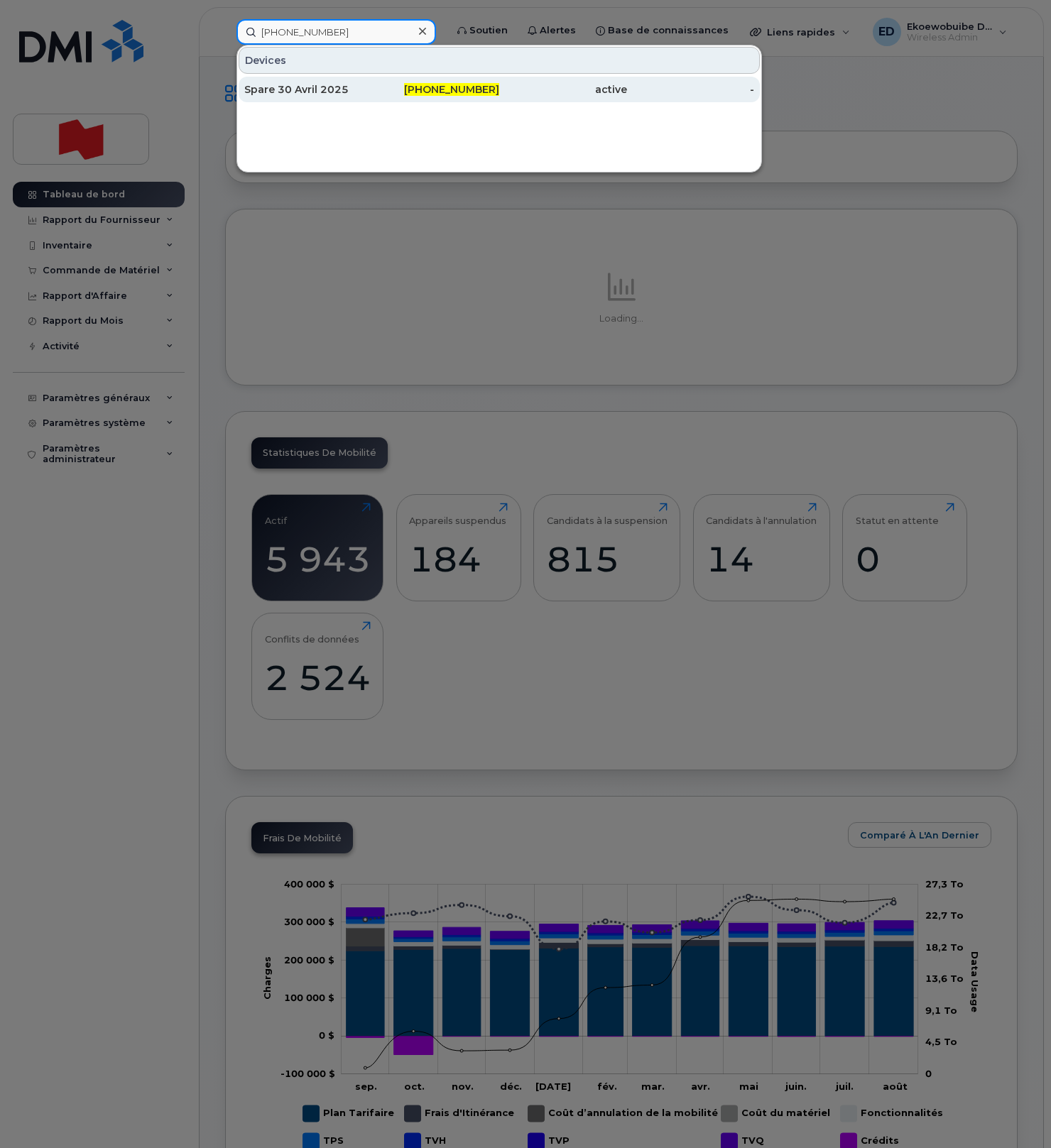
type input "[PHONE_NUMBER]"
click at [297, 90] on div "Spare 30 Avril 2025" at bounding box center [308, 89] width 128 height 14
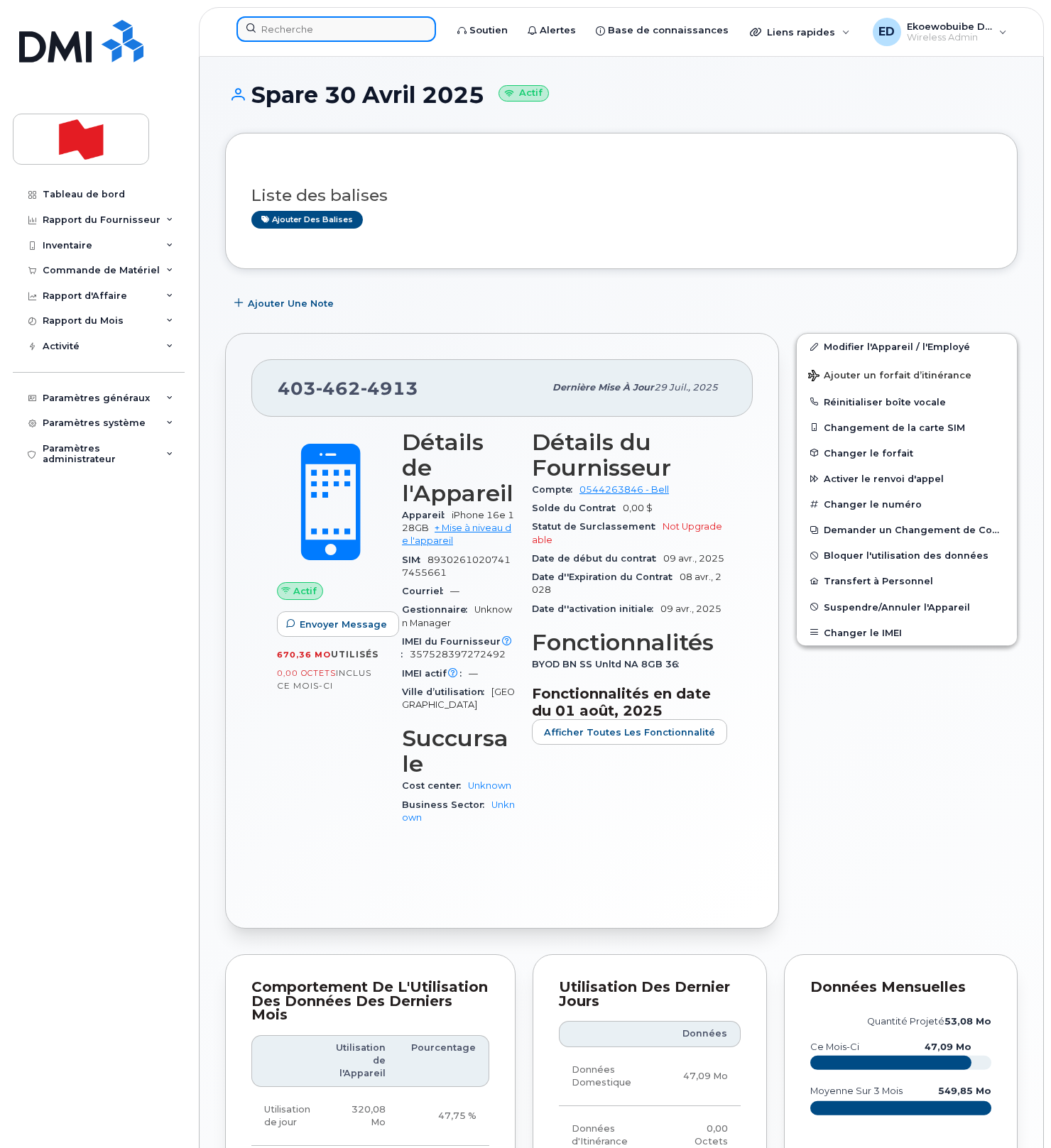
click at [326, 28] on input at bounding box center [336, 29] width 200 height 25
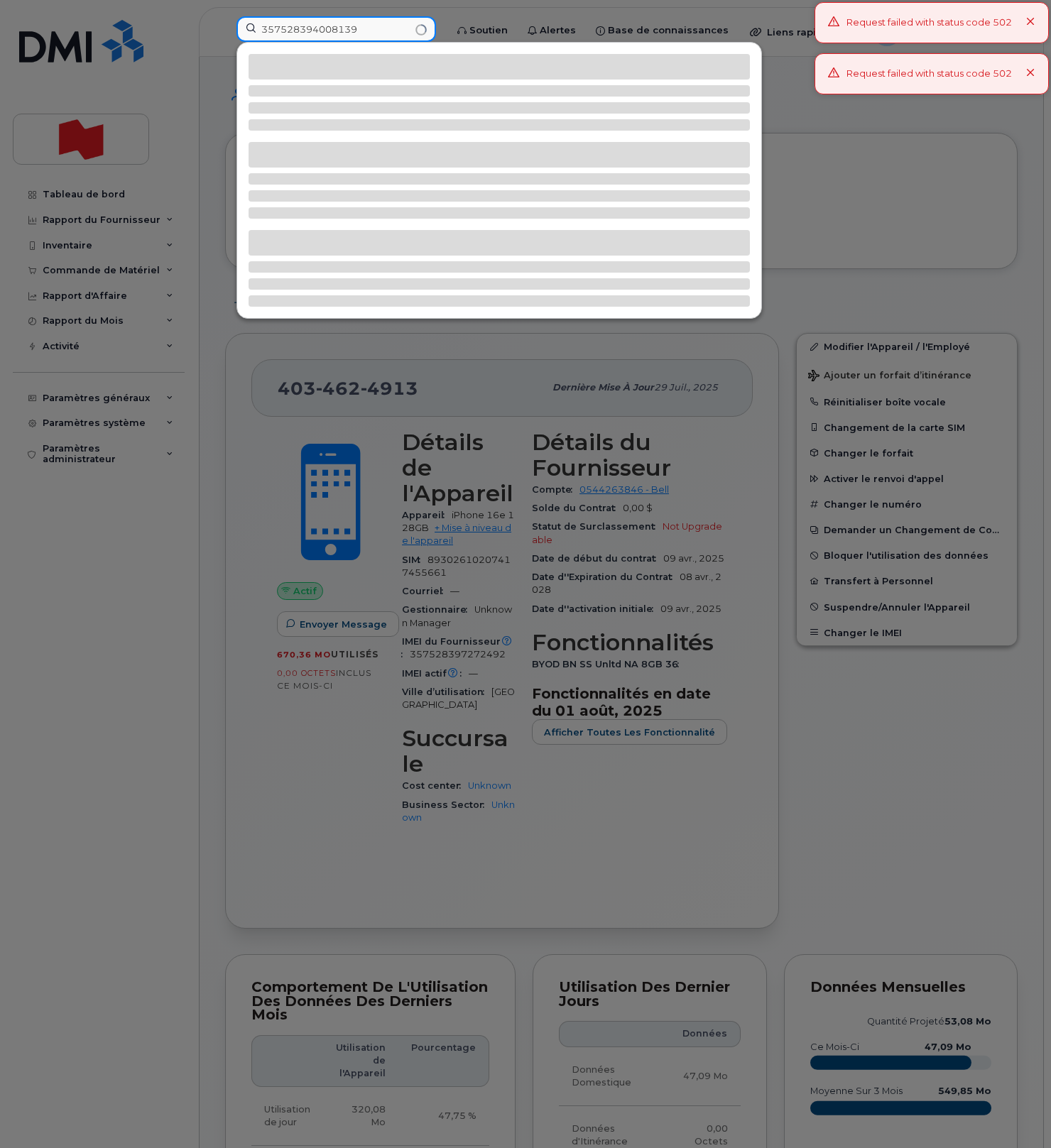
click at [314, 27] on input "357528394008139" at bounding box center [336, 29] width 200 height 25
click at [314, 28] on input "357528394008139" at bounding box center [336, 29] width 200 height 25
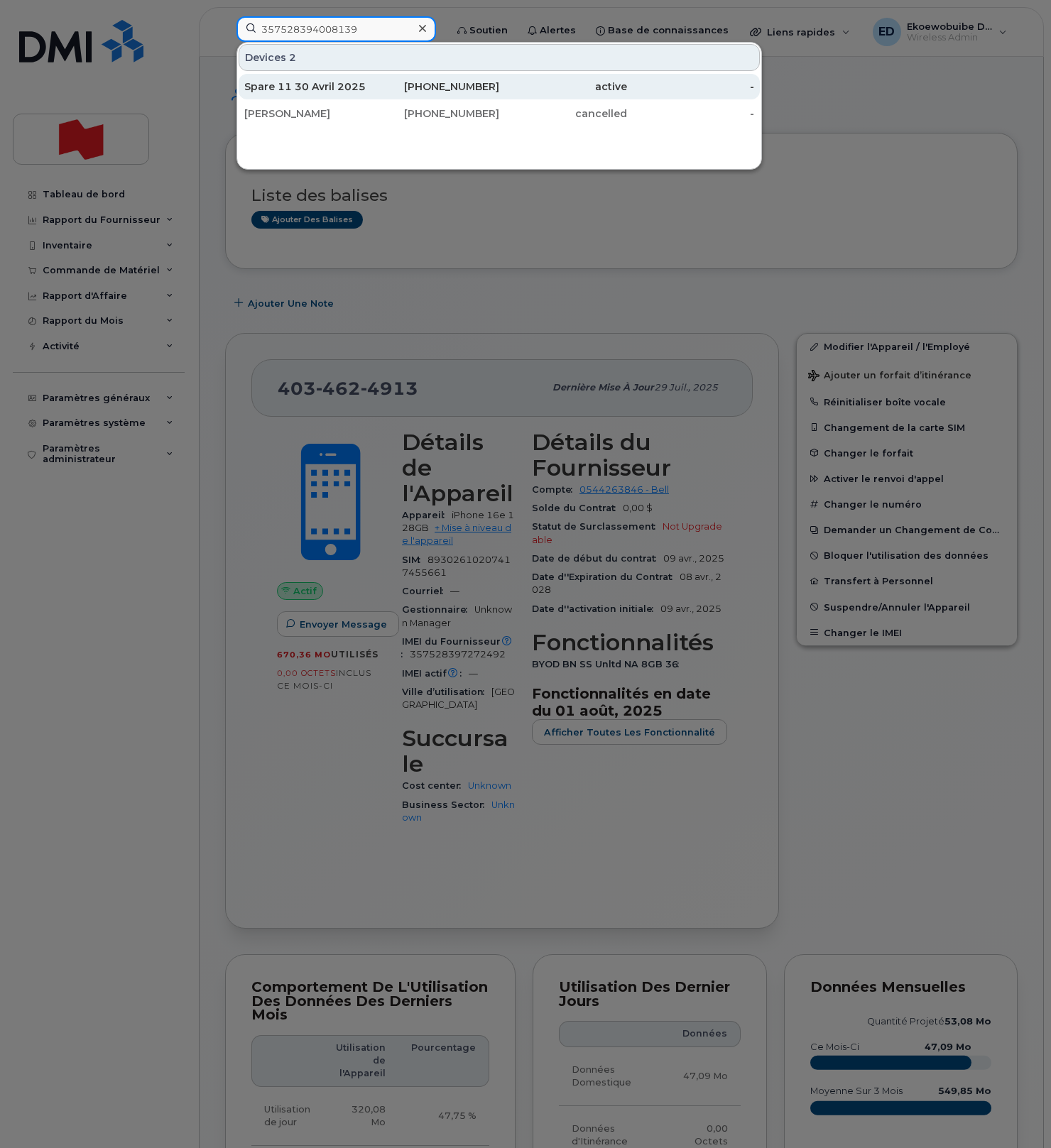
type input "357528394008139"
click at [349, 92] on div "Spare 11 30 Avril 2025" at bounding box center [308, 86] width 128 height 14
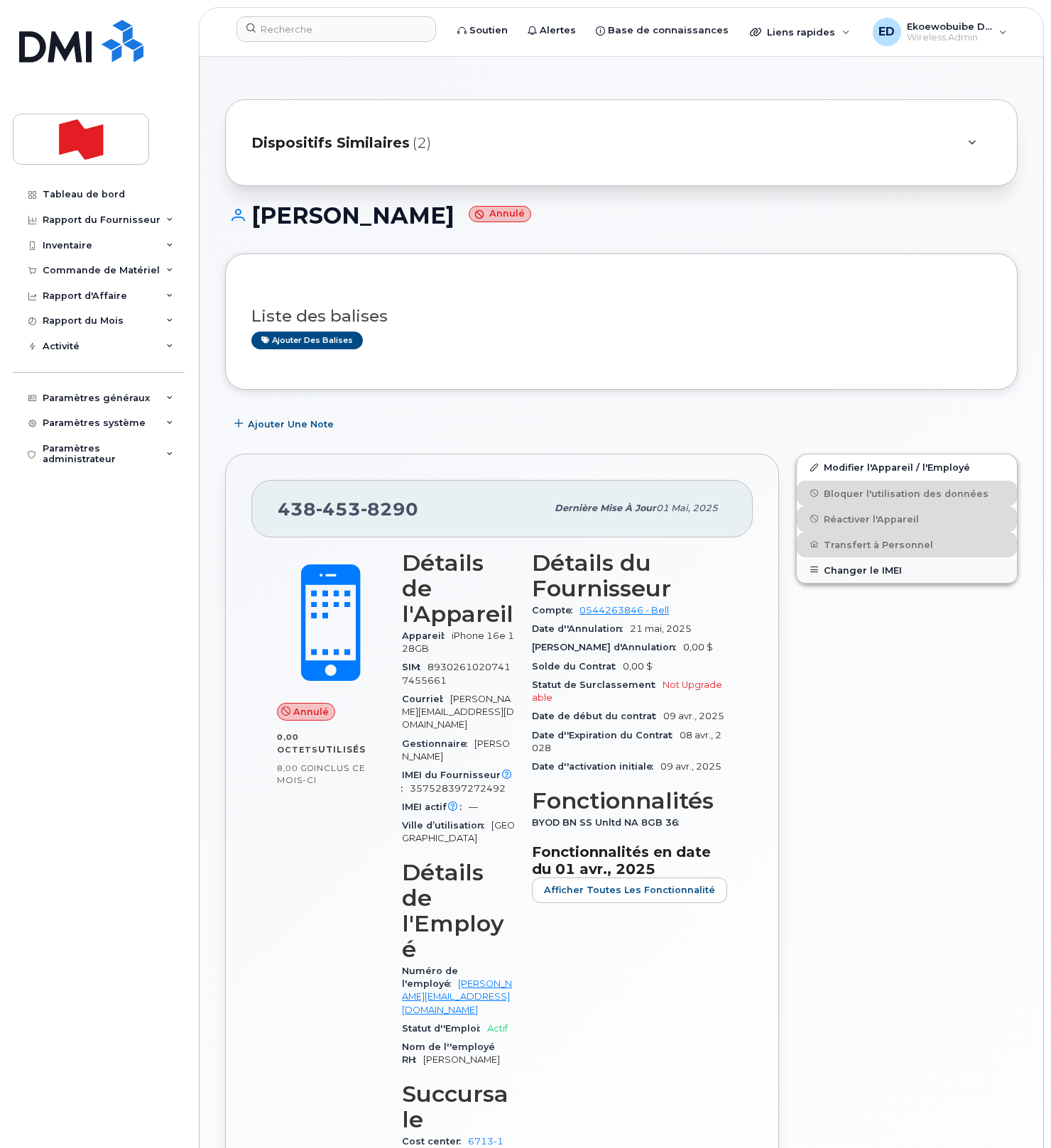
click at [851, 569] on button "Changer le IMEI" at bounding box center [906, 570] width 220 height 25
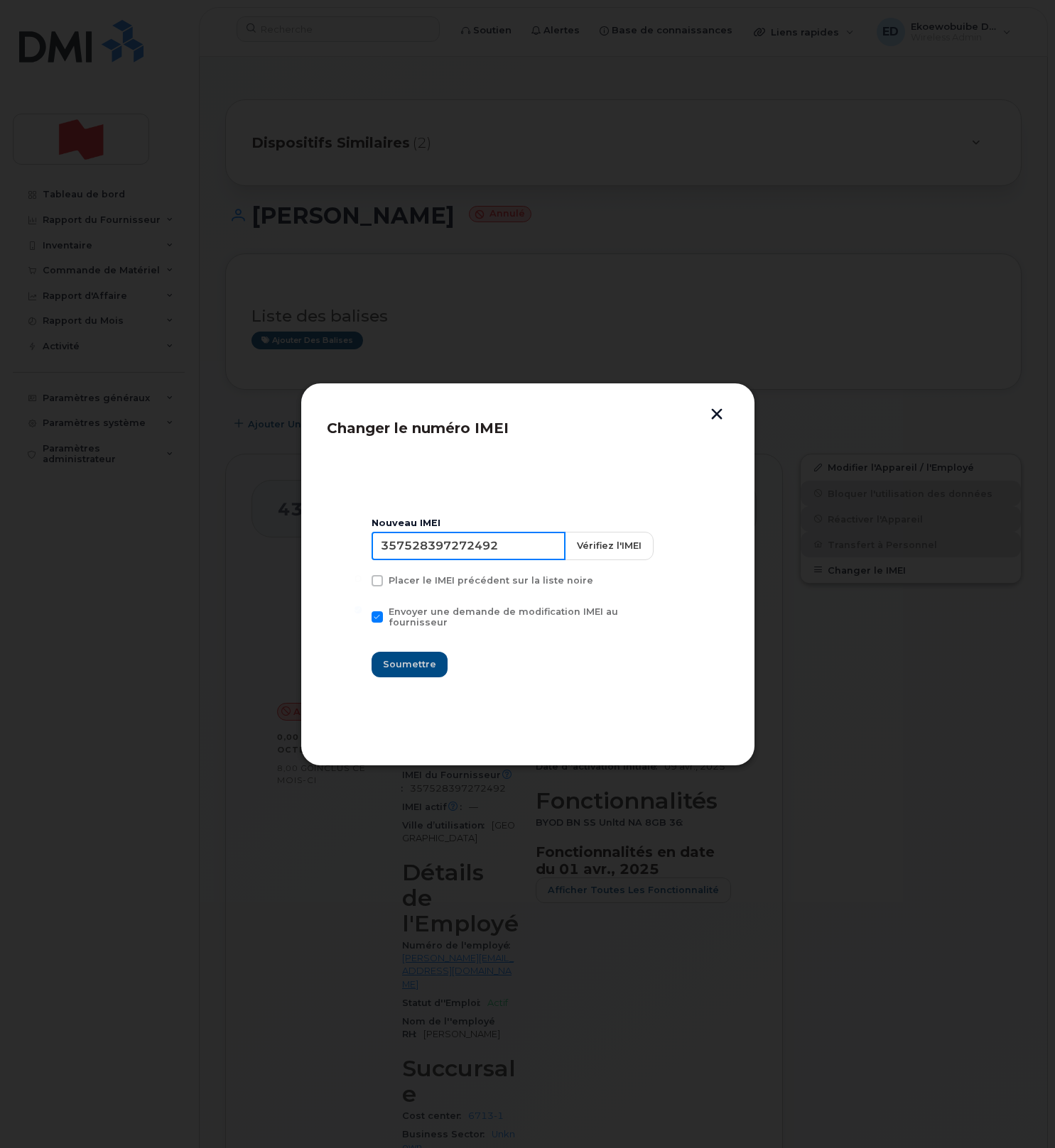
click at [463, 553] on input "357528397272492" at bounding box center [468, 546] width 194 height 28
click at [297, 138] on div at bounding box center [528, 574] width 1055 height 1148
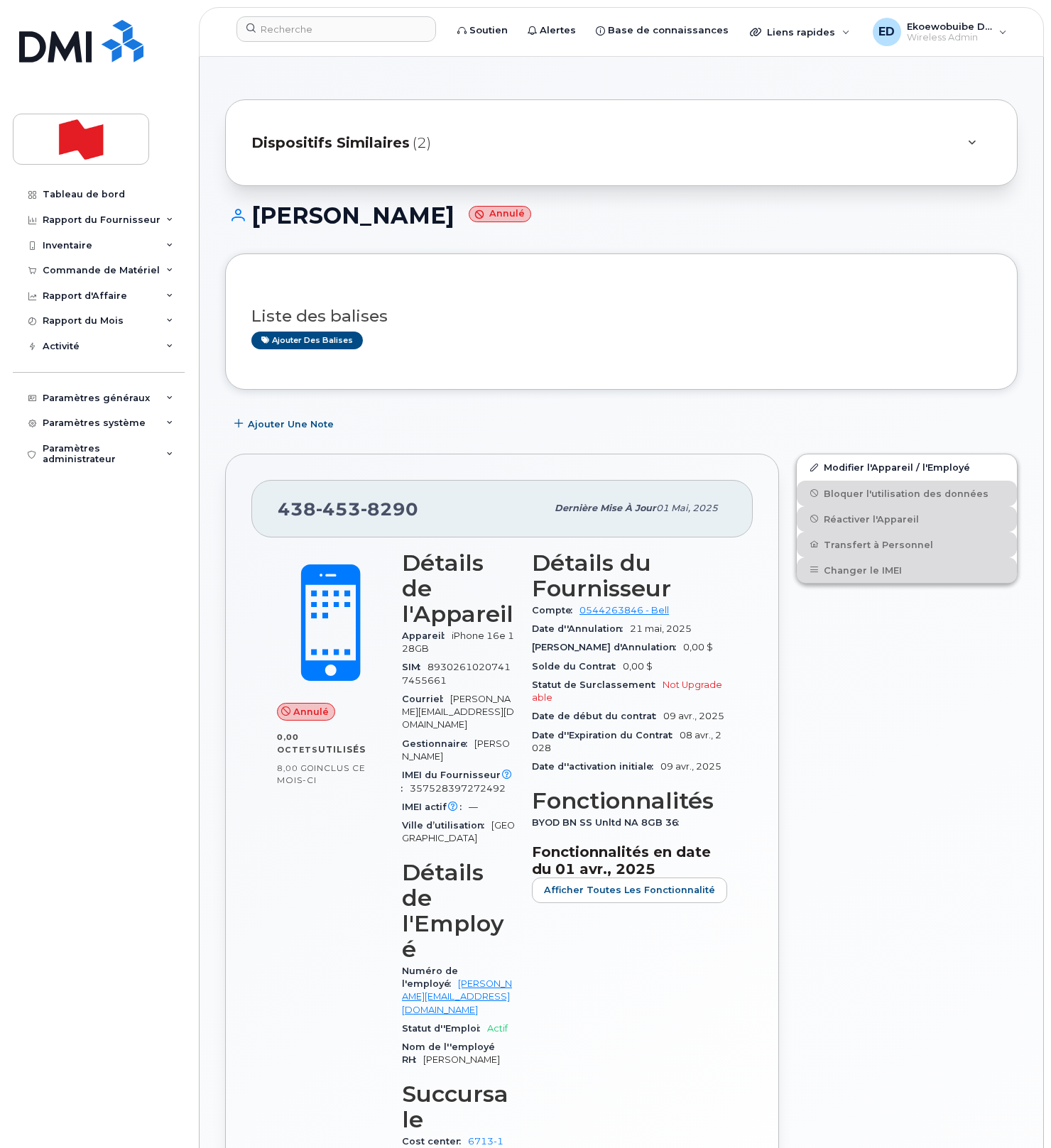
click at [521, 133] on div "Dispositifs Similaires (2)" at bounding box center [602, 142] width 700 height 34
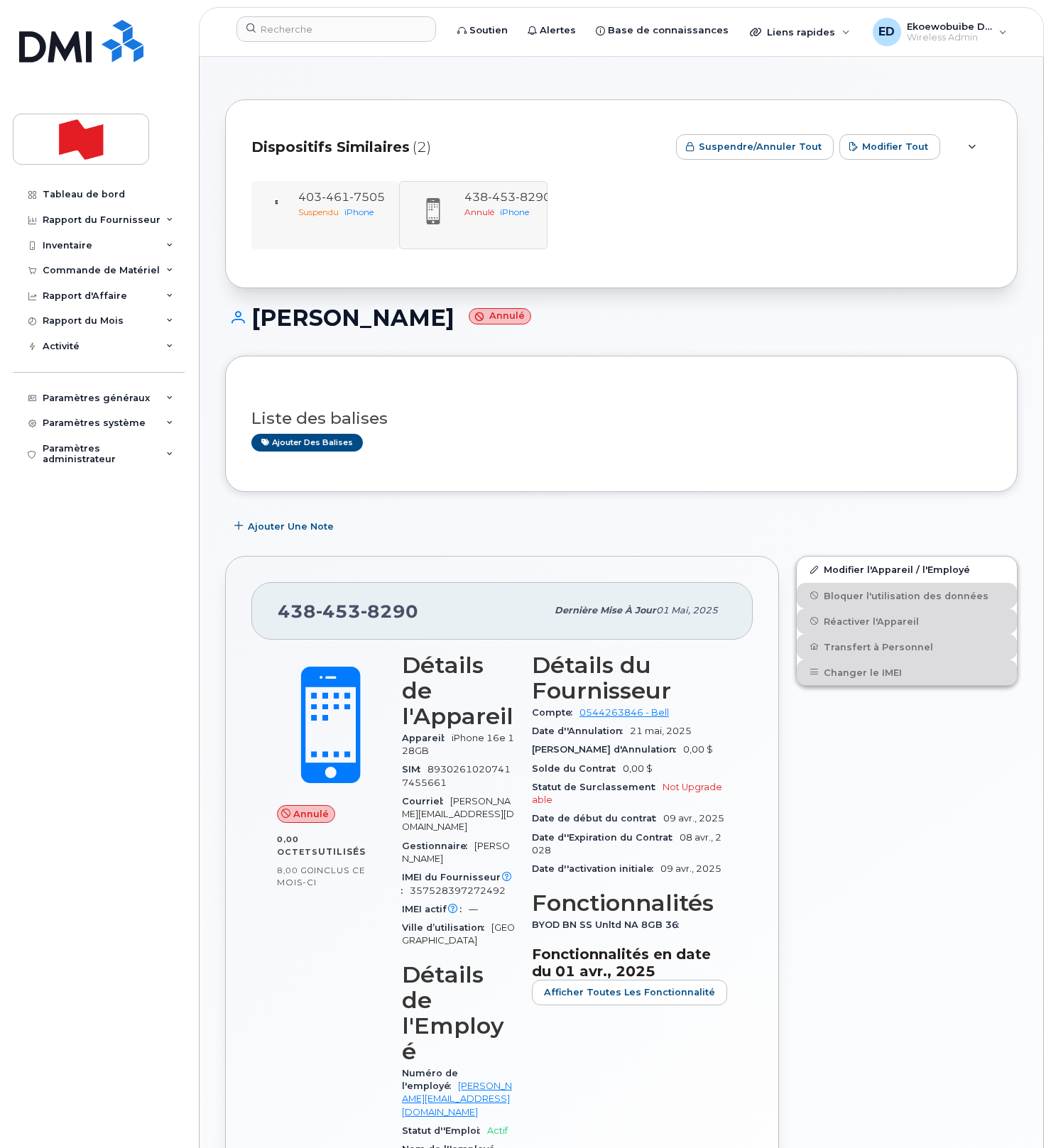
click at [347, 225] on div "403 461 7505 Suspendu iPhone" at bounding box center [325, 215] width 148 height 68
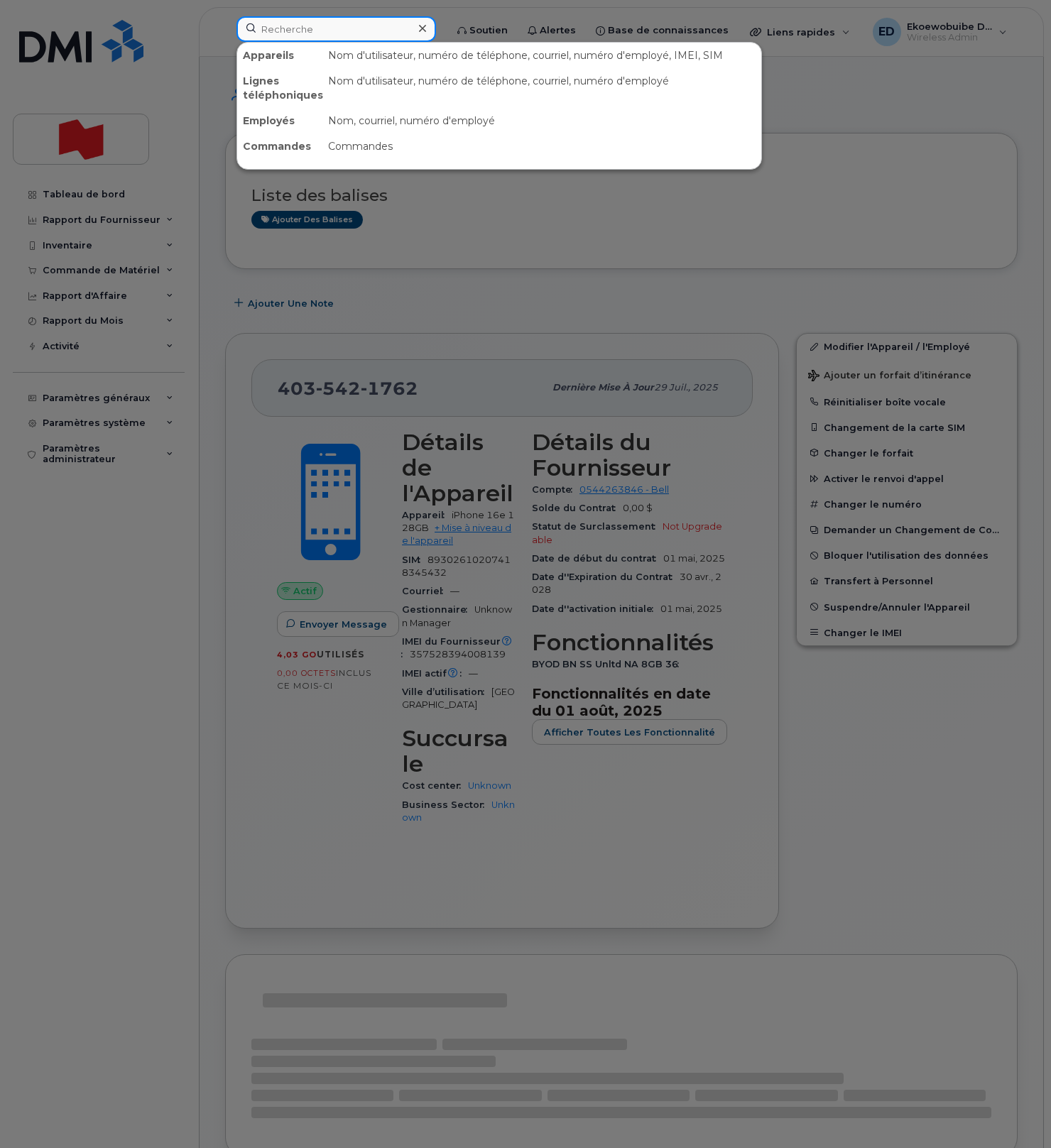
click at [346, 32] on input at bounding box center [336, 29] width 200 height 25
paste input "357528397272492"
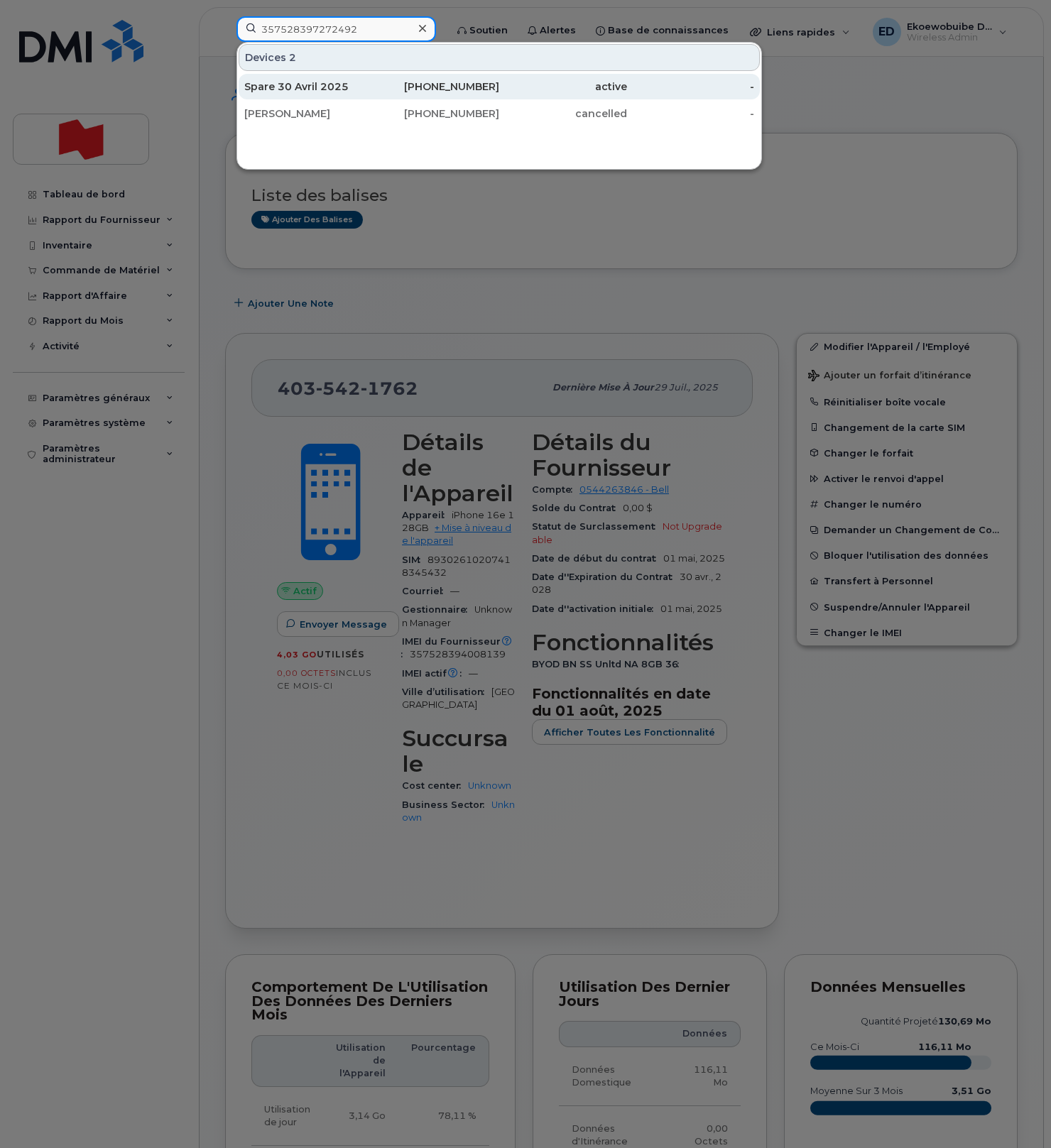
type input "357528397272492"
click at [297, 88] on div "Spare 30 Avril 2025" at bounding box center [308, 86] width 128 height 14
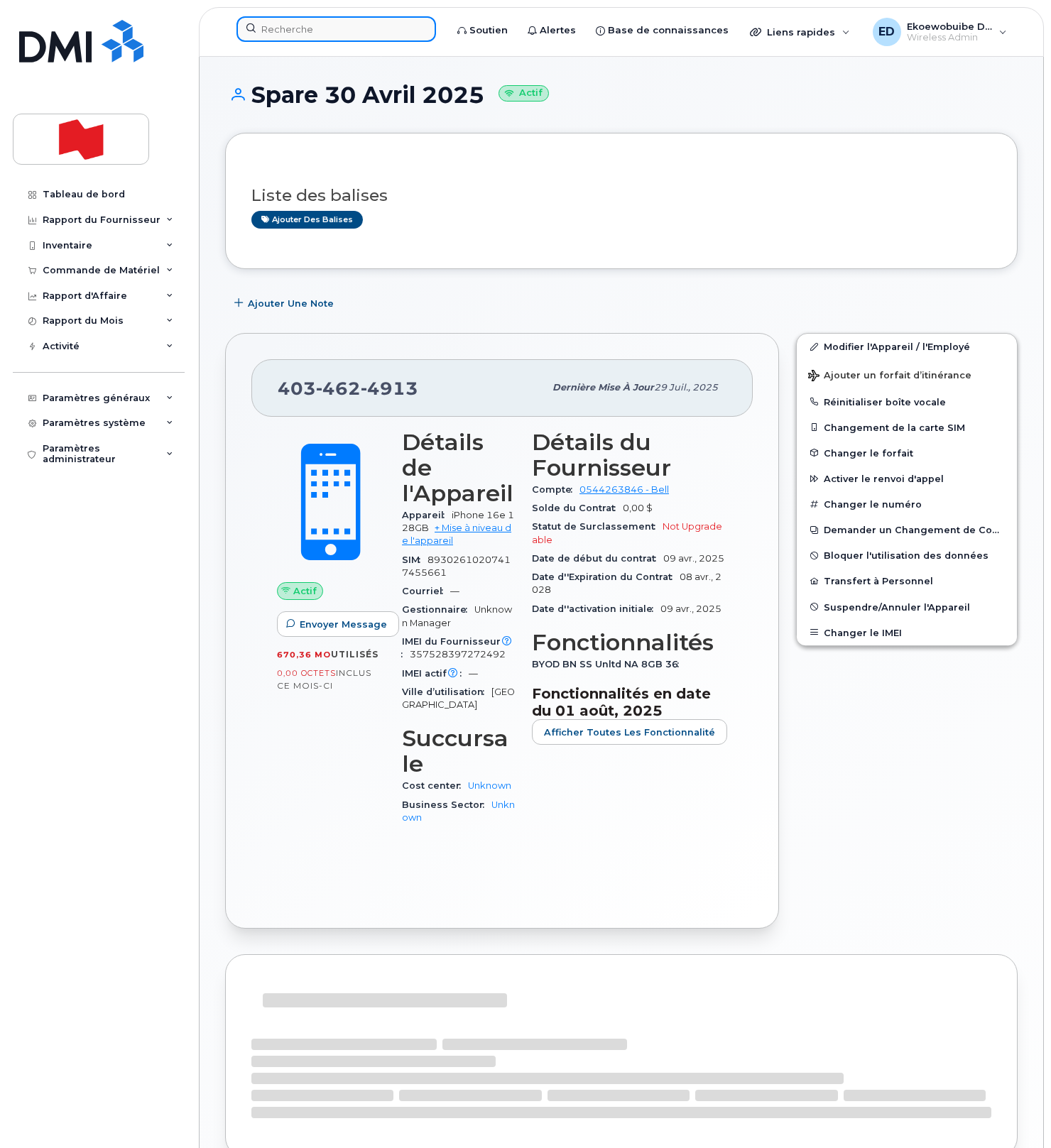
click at [305, 34] on input at bounding box center [336, 29] width 200 height 25
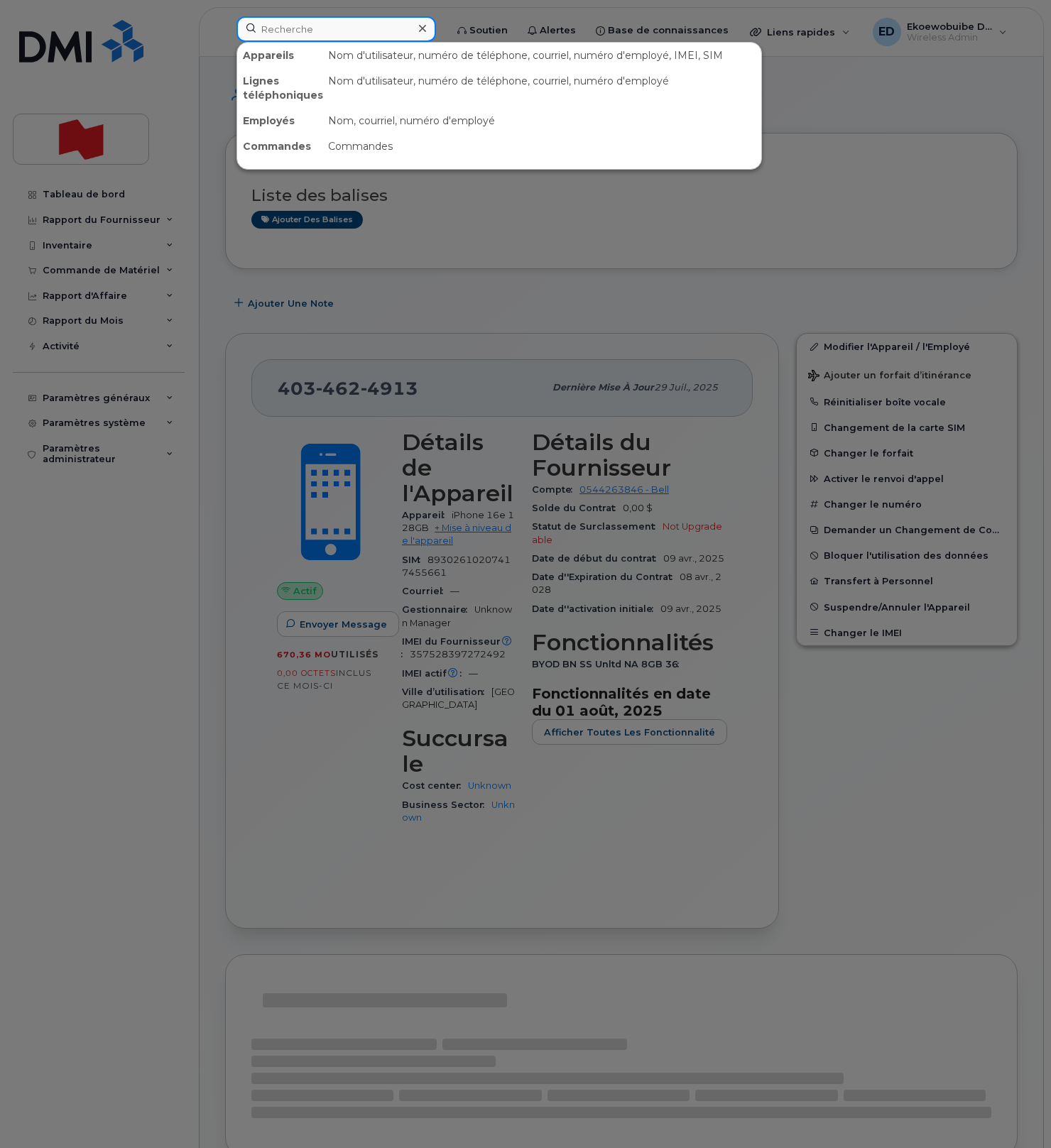
paste input "357528397272492"
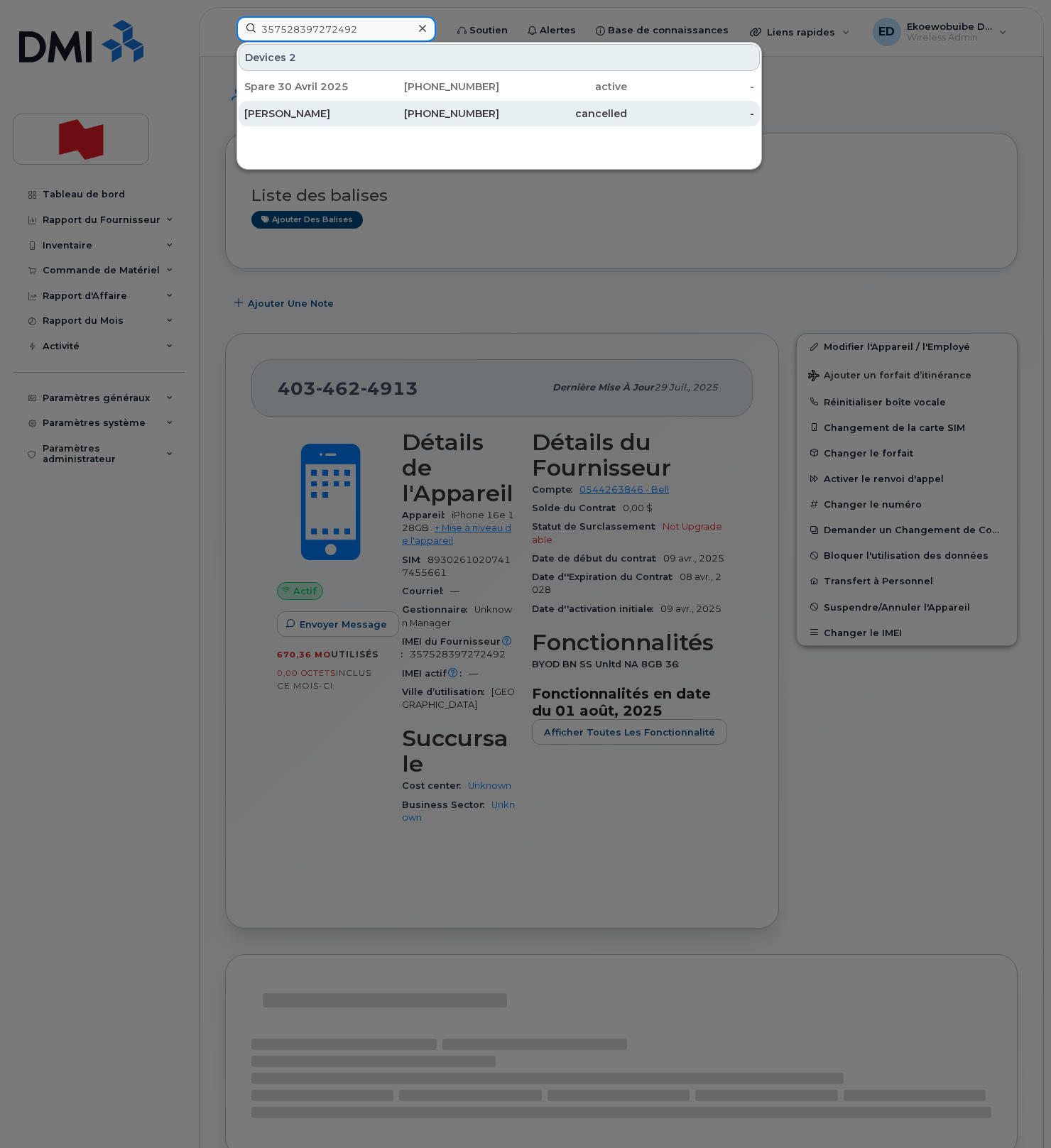
type input "357528397272492"
click at [320, 115] on div "Alain Thorkelsson" at bounding box center [308, 113] width 128 height 14
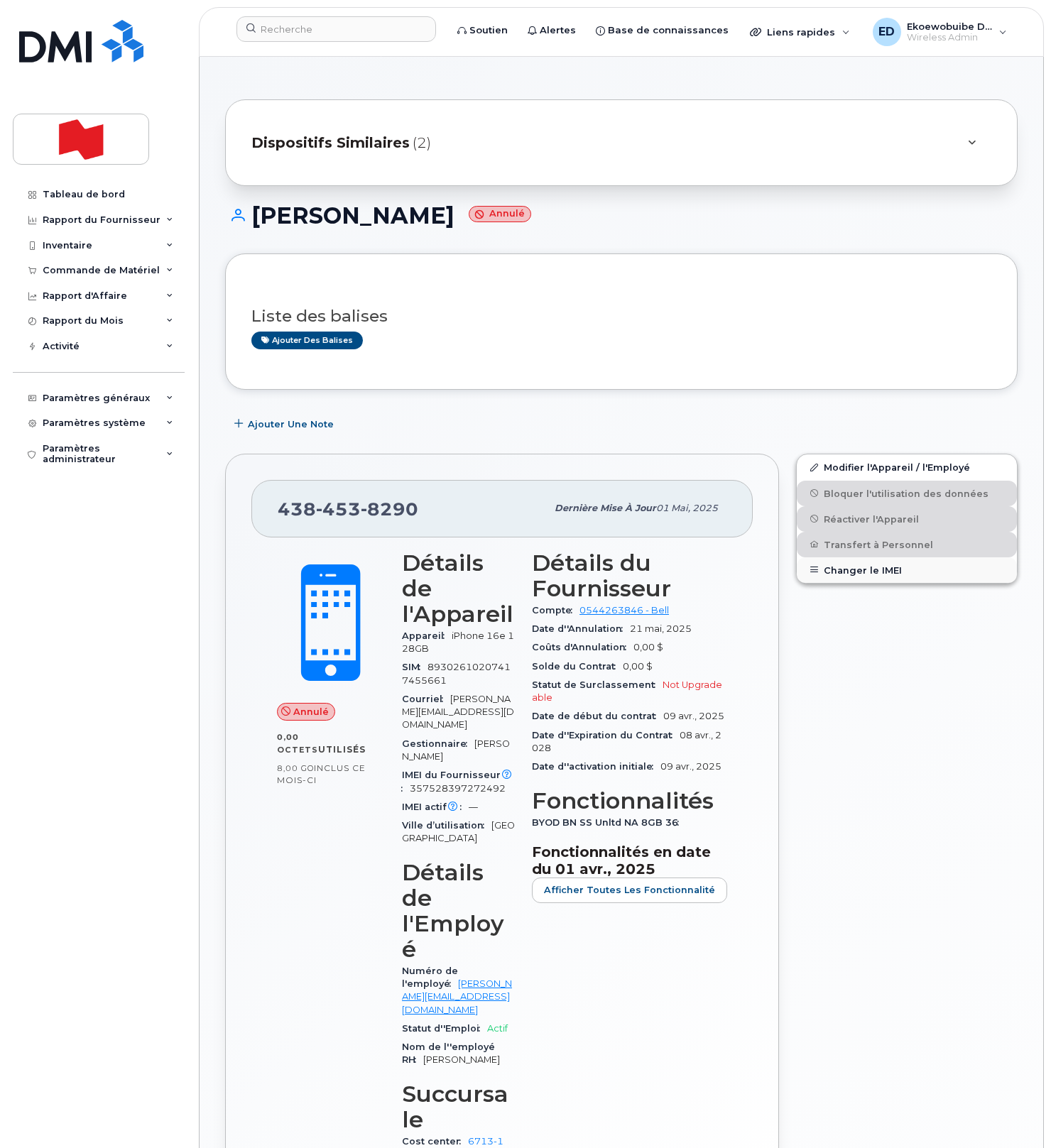
click at [853, 572] on button "Changer le IMEI" at bounding box center [906, 570] width 220 height 25
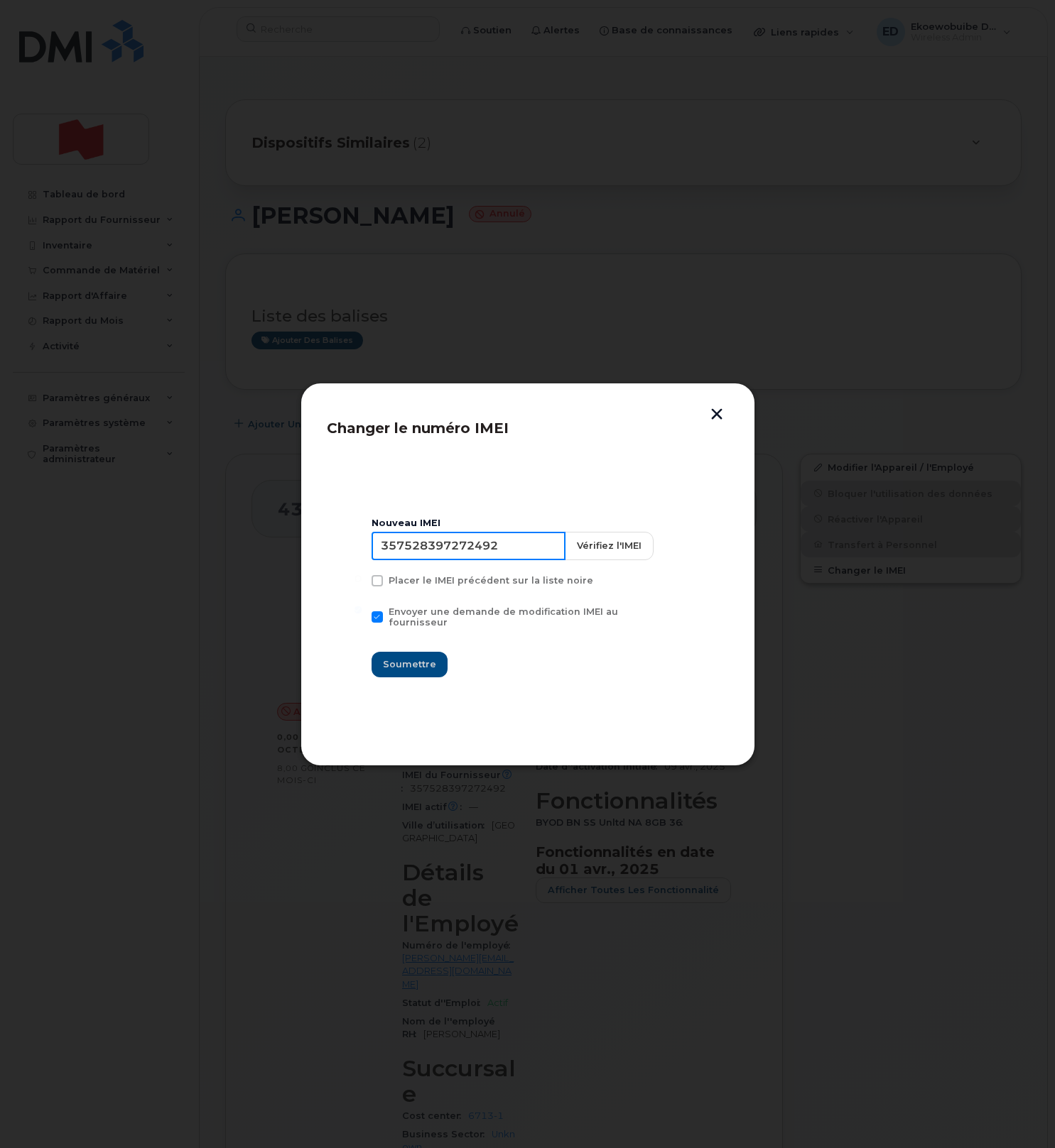
click at [479, 558] on input "357528397272492" at bounding box center [468, 546] width 194 height 28
type input "00000000000000000"
click at [400, 668] on button "Soumettre" at bounding box center [410, 664] width 76 height 25
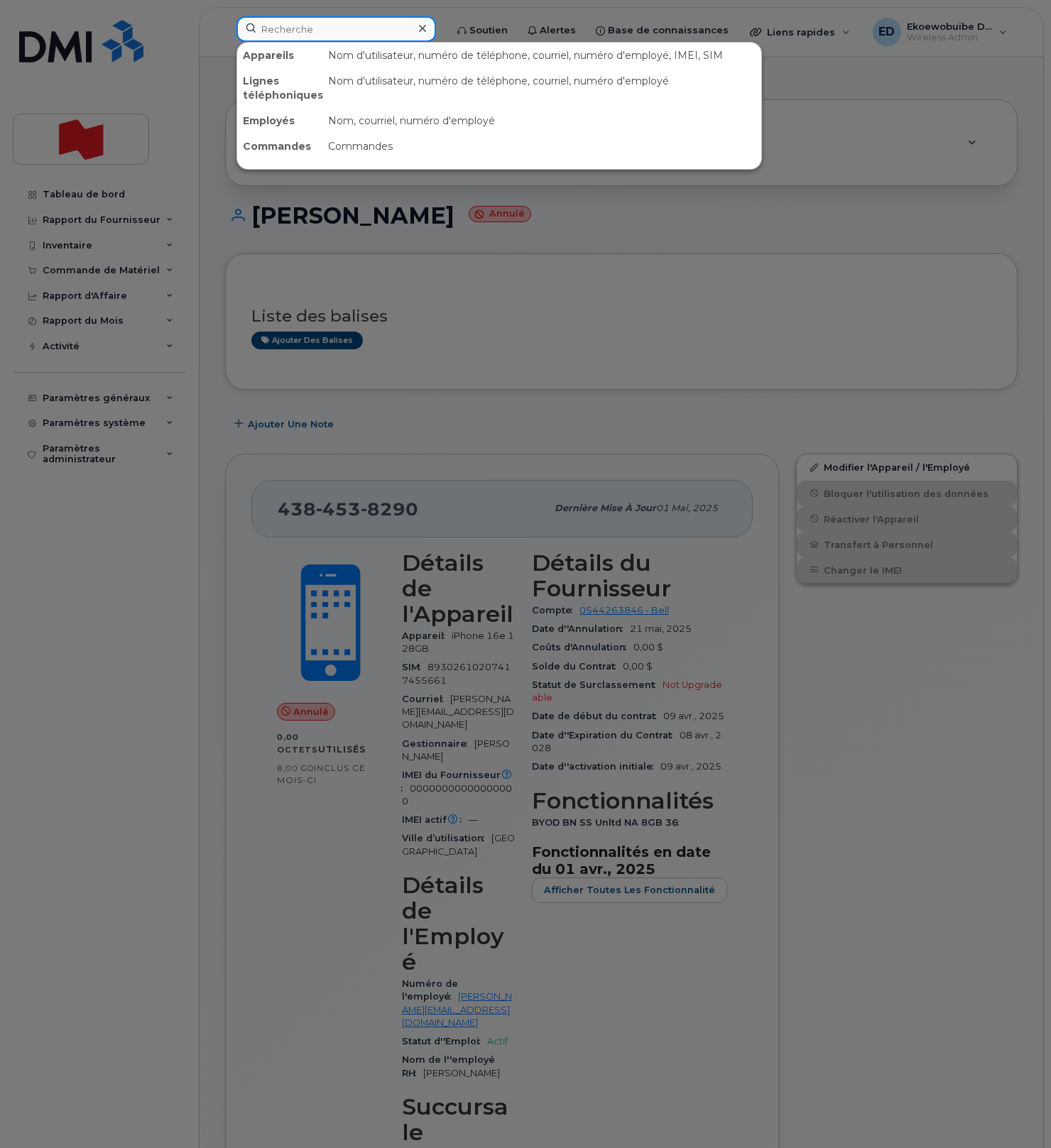
click at [309, 33] on input at bounding box center [336, 29] width 200 height 25
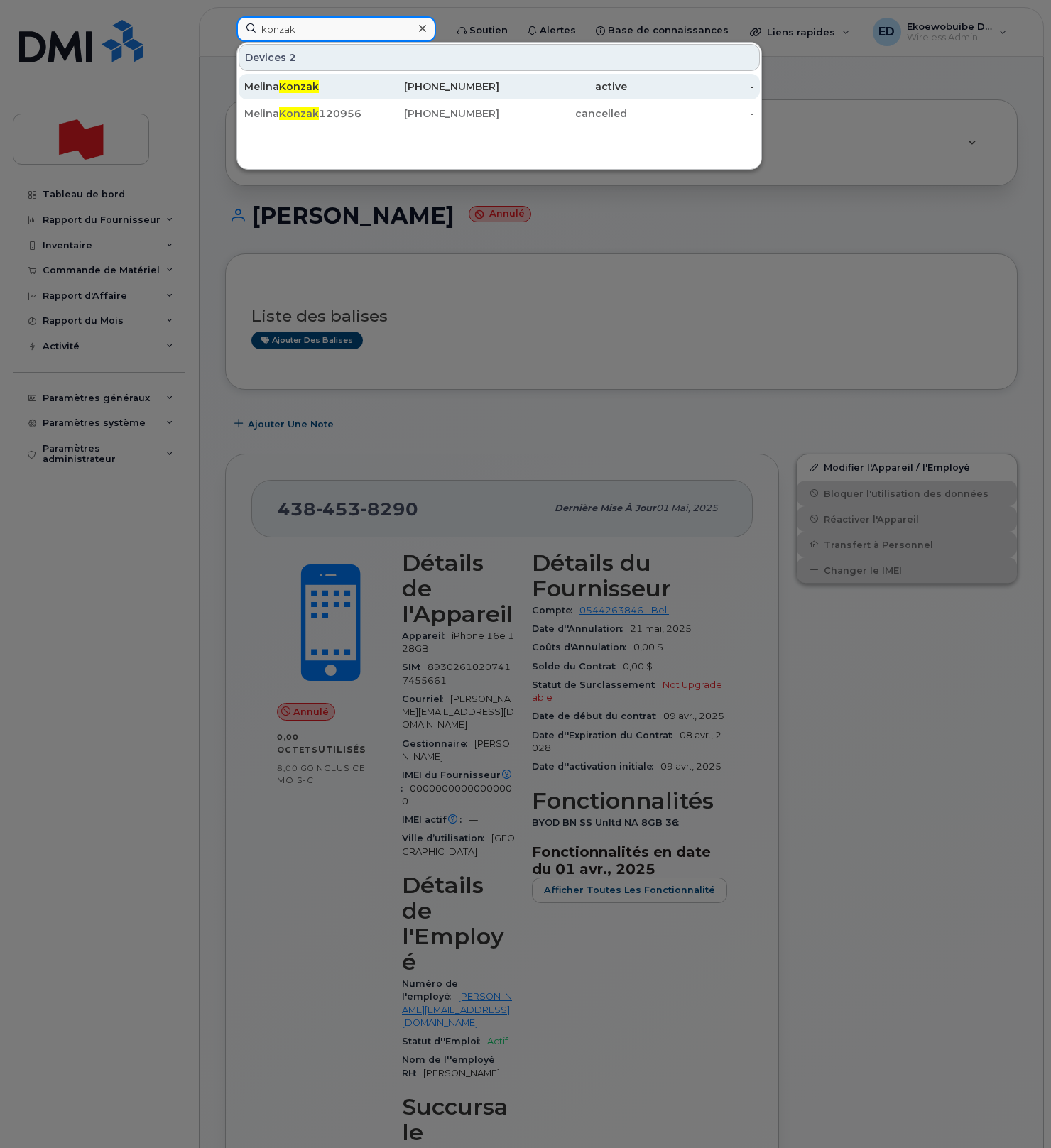
type input "konzak"
click at [289, 90] on span "Konzak" at bounding box center [299, 86] width 40 height 13
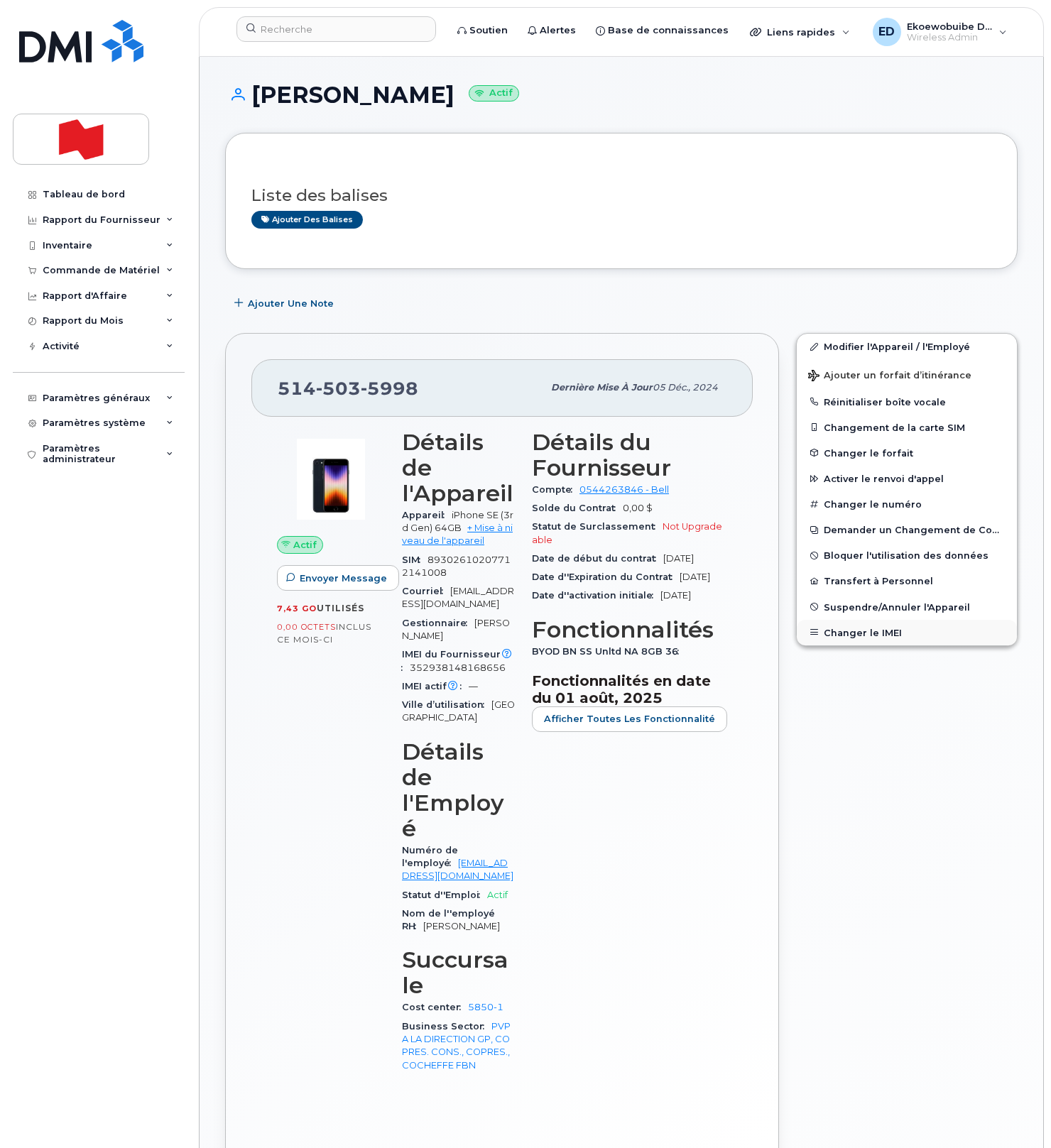
click at [860, 633] on button "Changer le IMEI" at bounding box center [906, 633] width 220 height 25
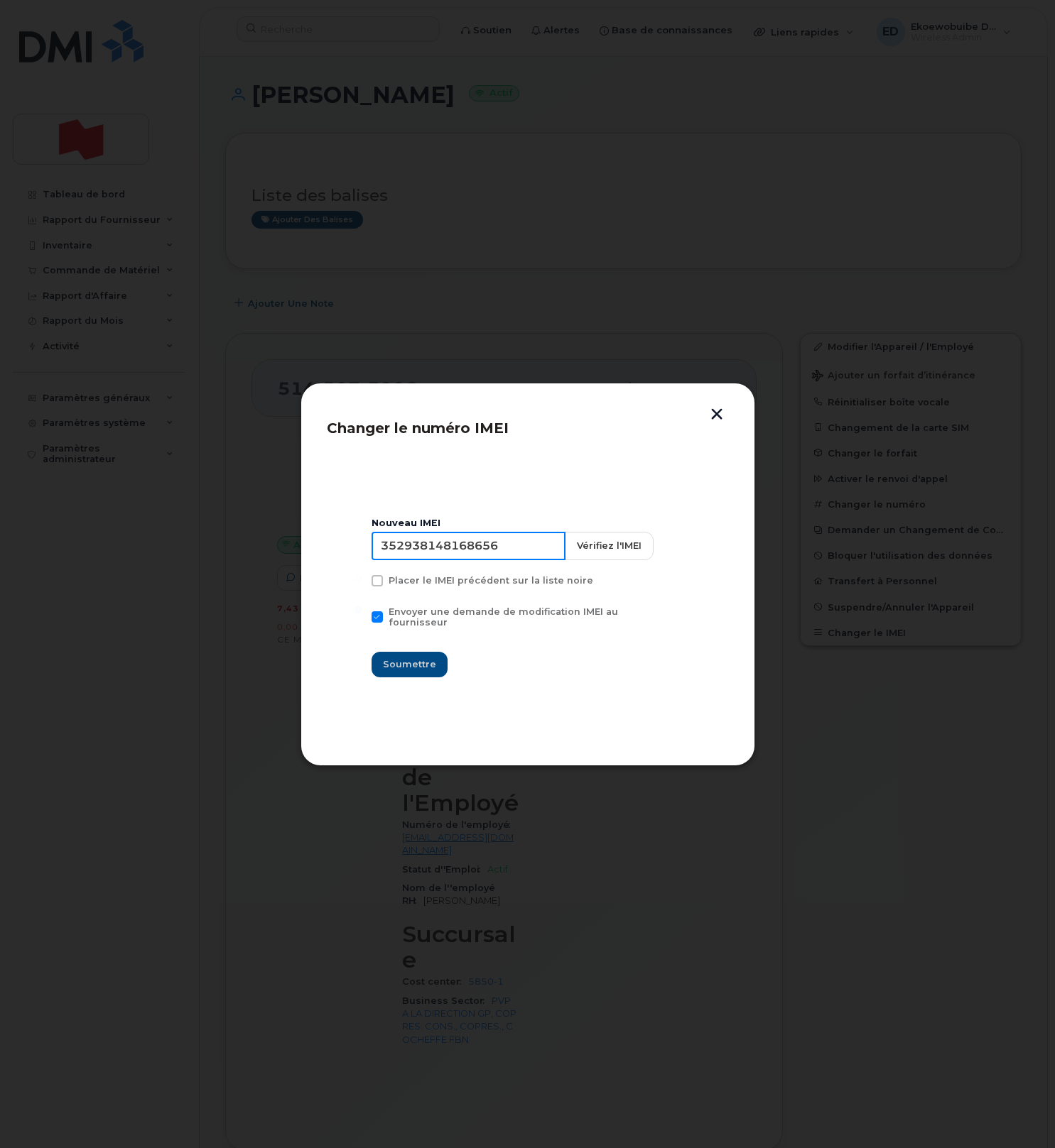
click at [452, 551] on input "352938148168656" at bounding box center [468, 546] width 194 height 28
paste input "7528397272492"
type input "357528397272492"
click at [412, 659] on span "Soumettre" at bounding box center [410, 664] width 53 height 13
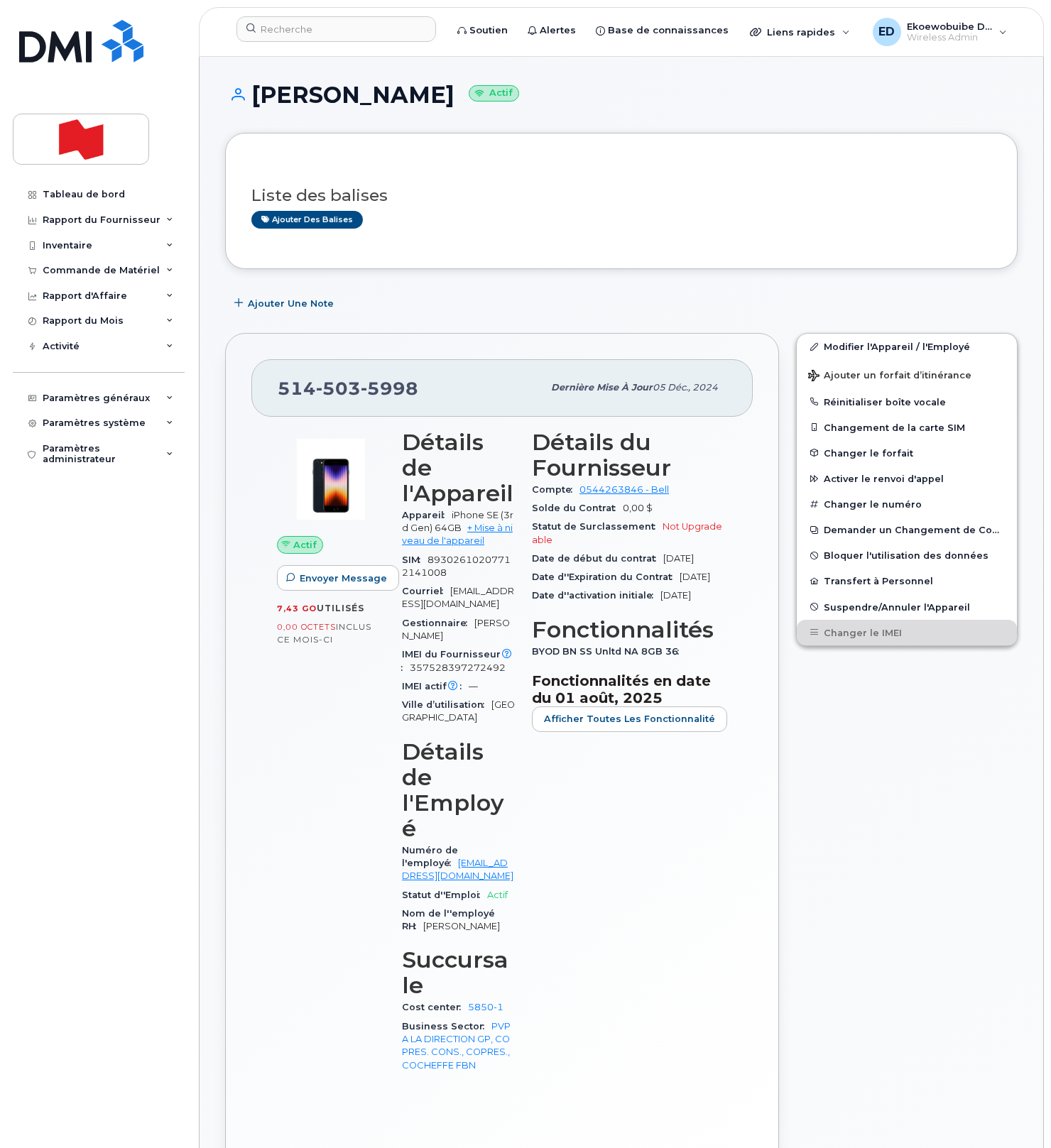
drag, startPoint x: 877, startPoint y: 784, endPoint x: 562, endPoint y: 576, distance: 377.5
click at [877, 785] on div "Modifier l'Appareil / l'Employé Ajouter un forfait d’itinérance Réinitialiser b…" at bounding box center [907, 754] width 239 height 860
